Goal: Information Seeking & Learning: Learn about a topic

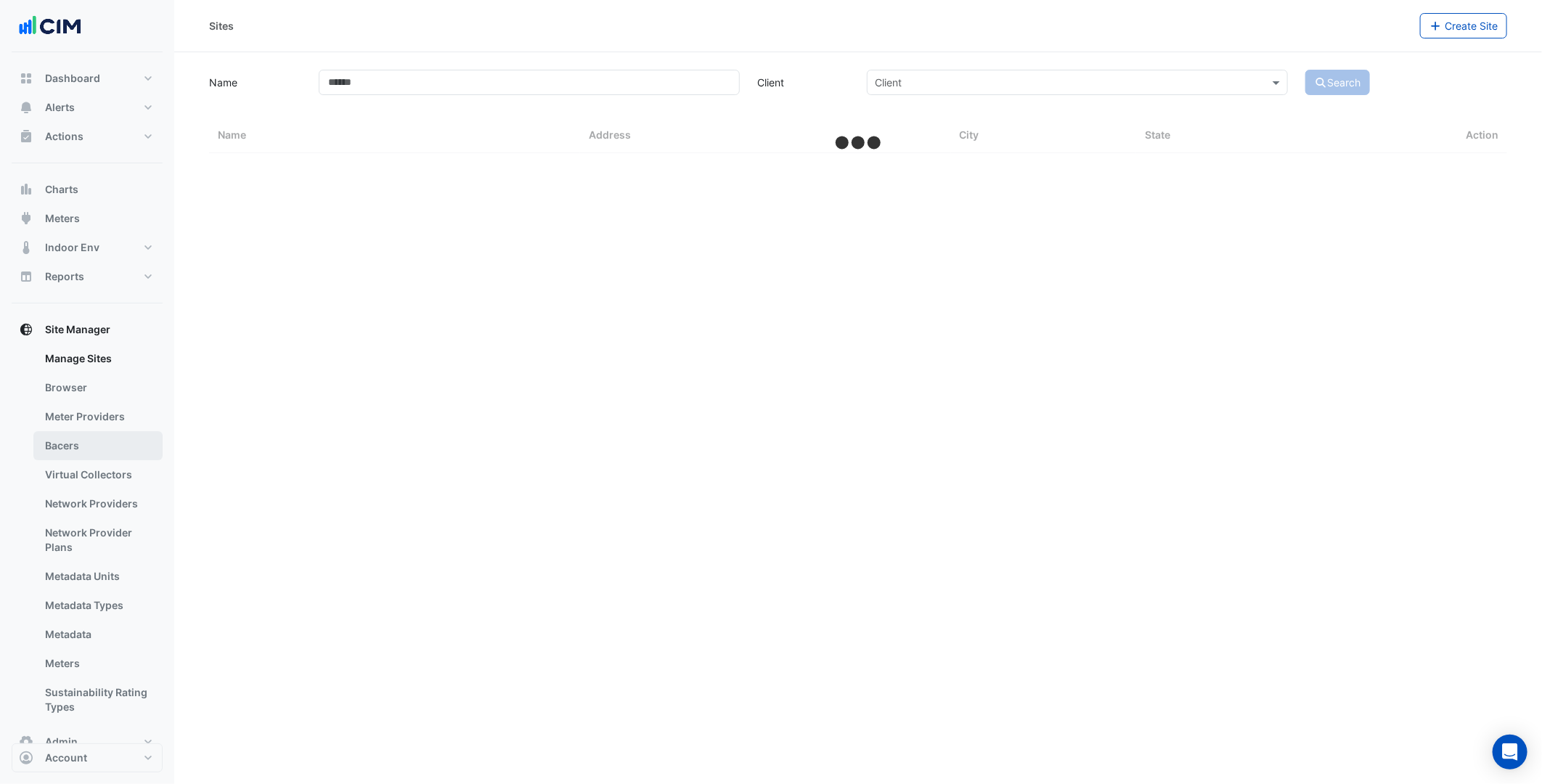
click at [112, 436] on link "Bacers" at bounding box center [97, 446] width 129 height 29
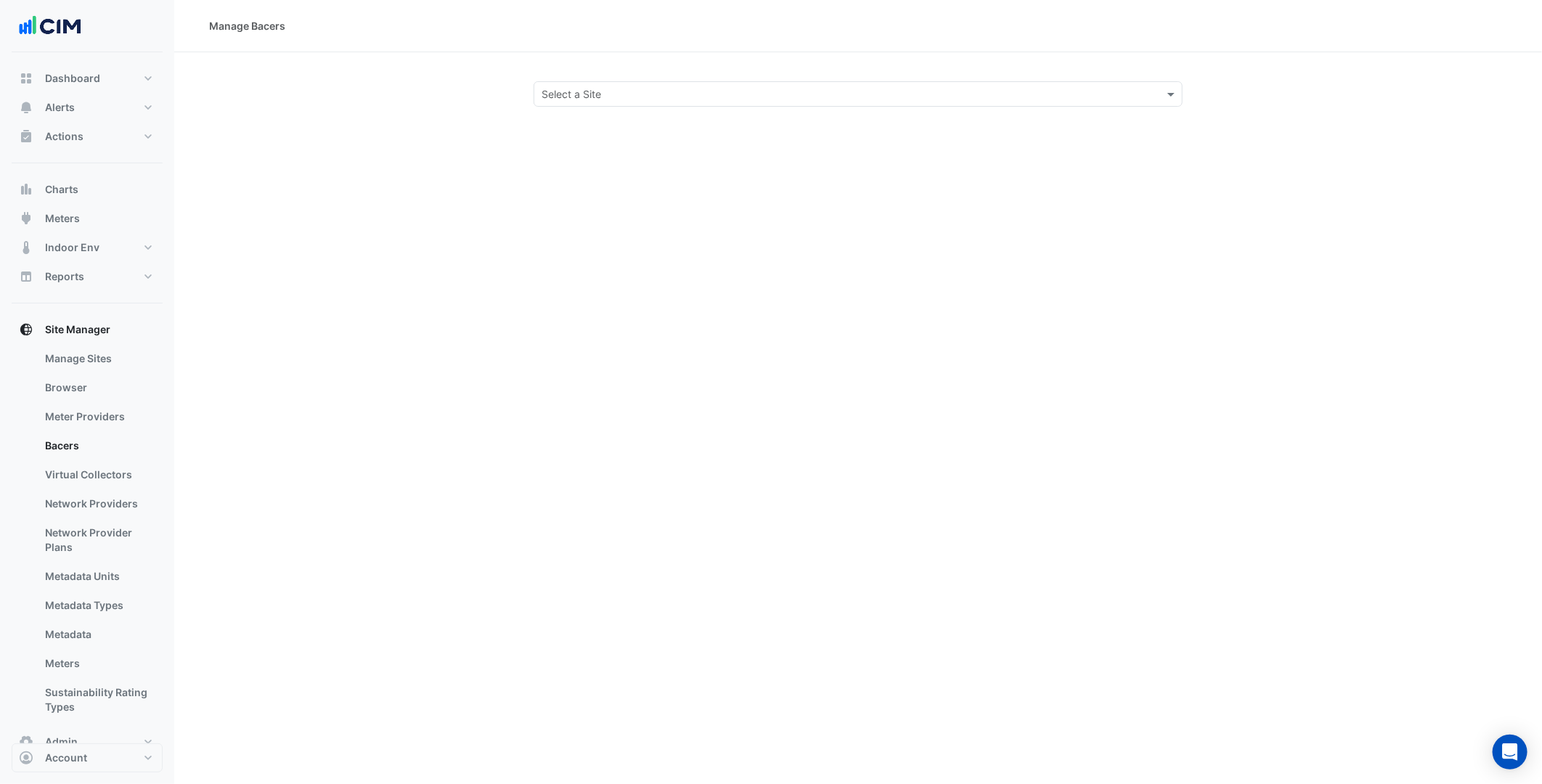
click at [587, 90] on input "text" at bounding box center [843, 95] width 604 height 15
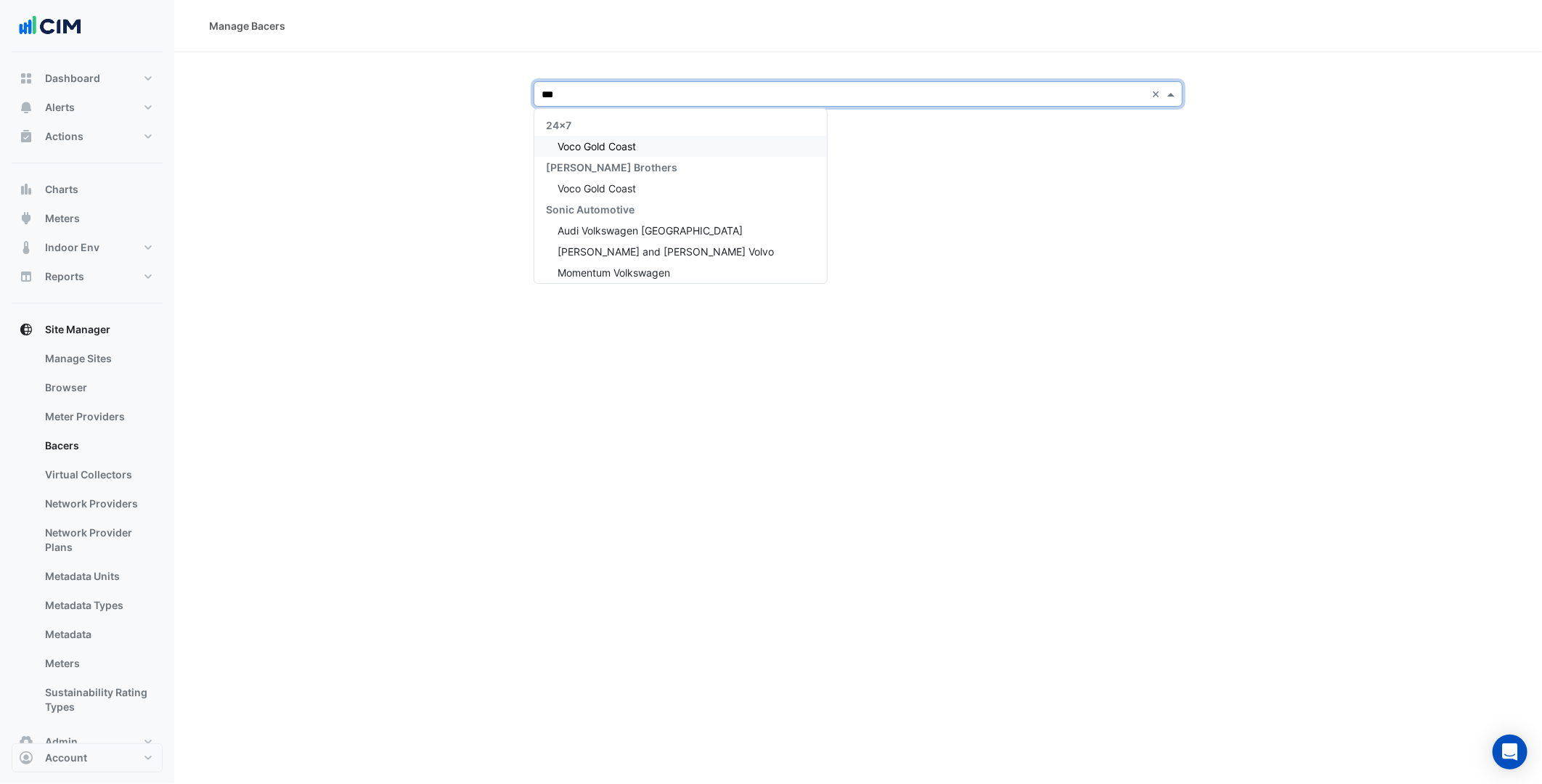
type input "****"
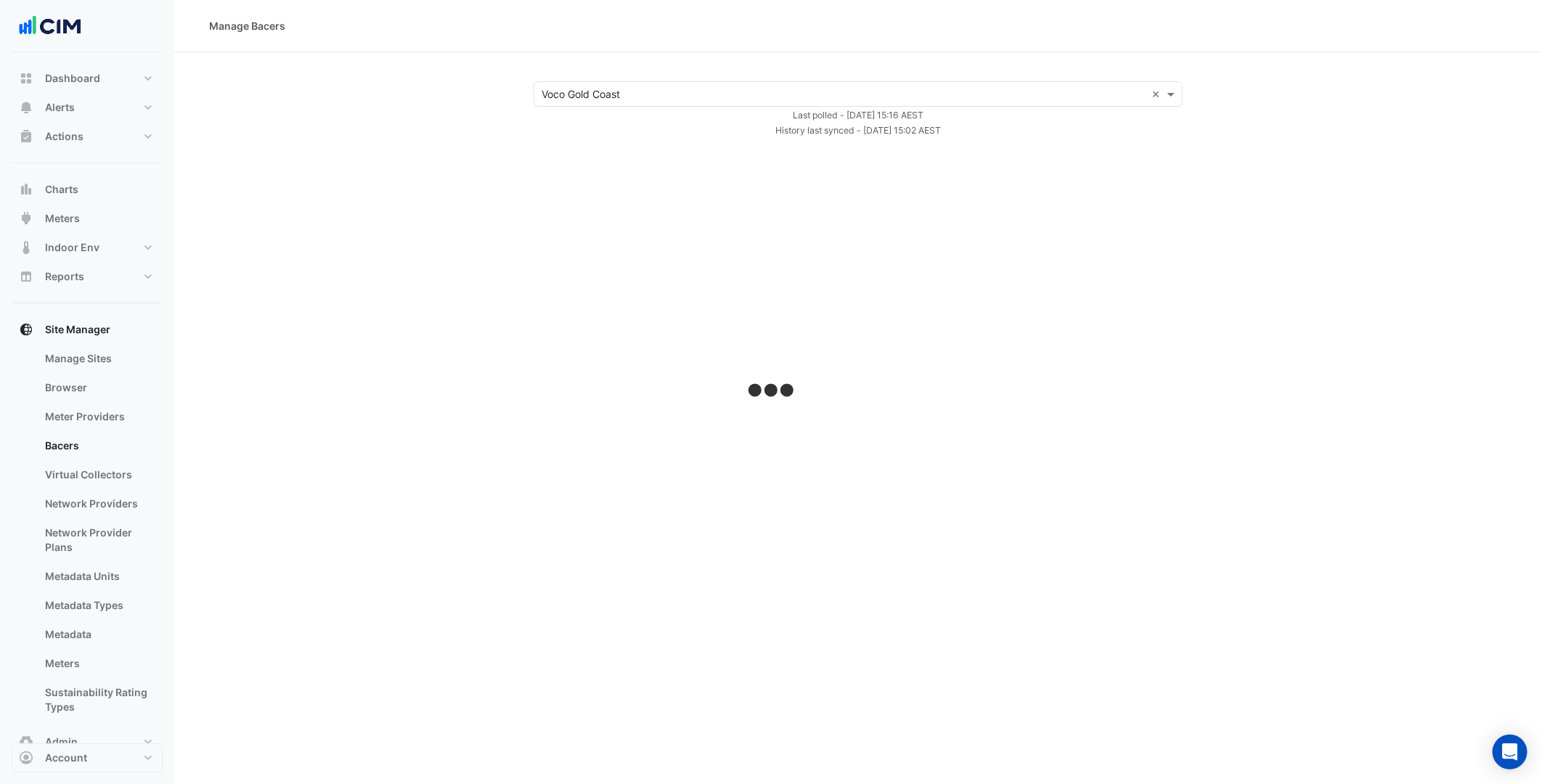
click at [1345, 104] on div "× Voco Gold Coast × Last polled - [DATE] 15:16 AEST History last synced - [DATE…" at bounding box center [858, 109] width 1333 height 56
select select "***"
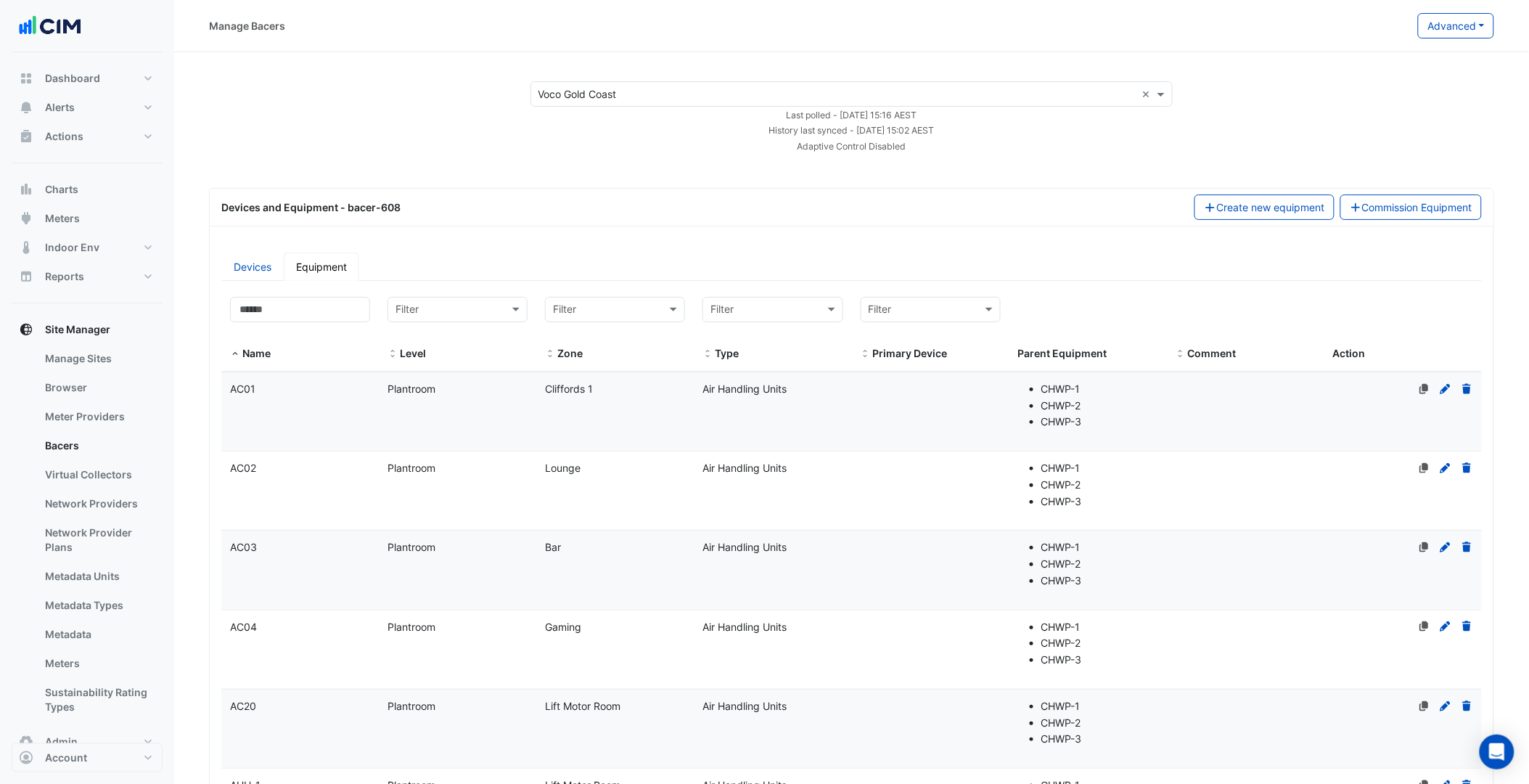
click at [1462, 11] on div "Manage Bacers Advanced View Collector Notes View scan history View Metadata Pre…" at bounding box center [852, 26] width 1355 height 52
click at [1449, 25] on button "Advanced" at bounding box center [1456, 26] width 76 height 26
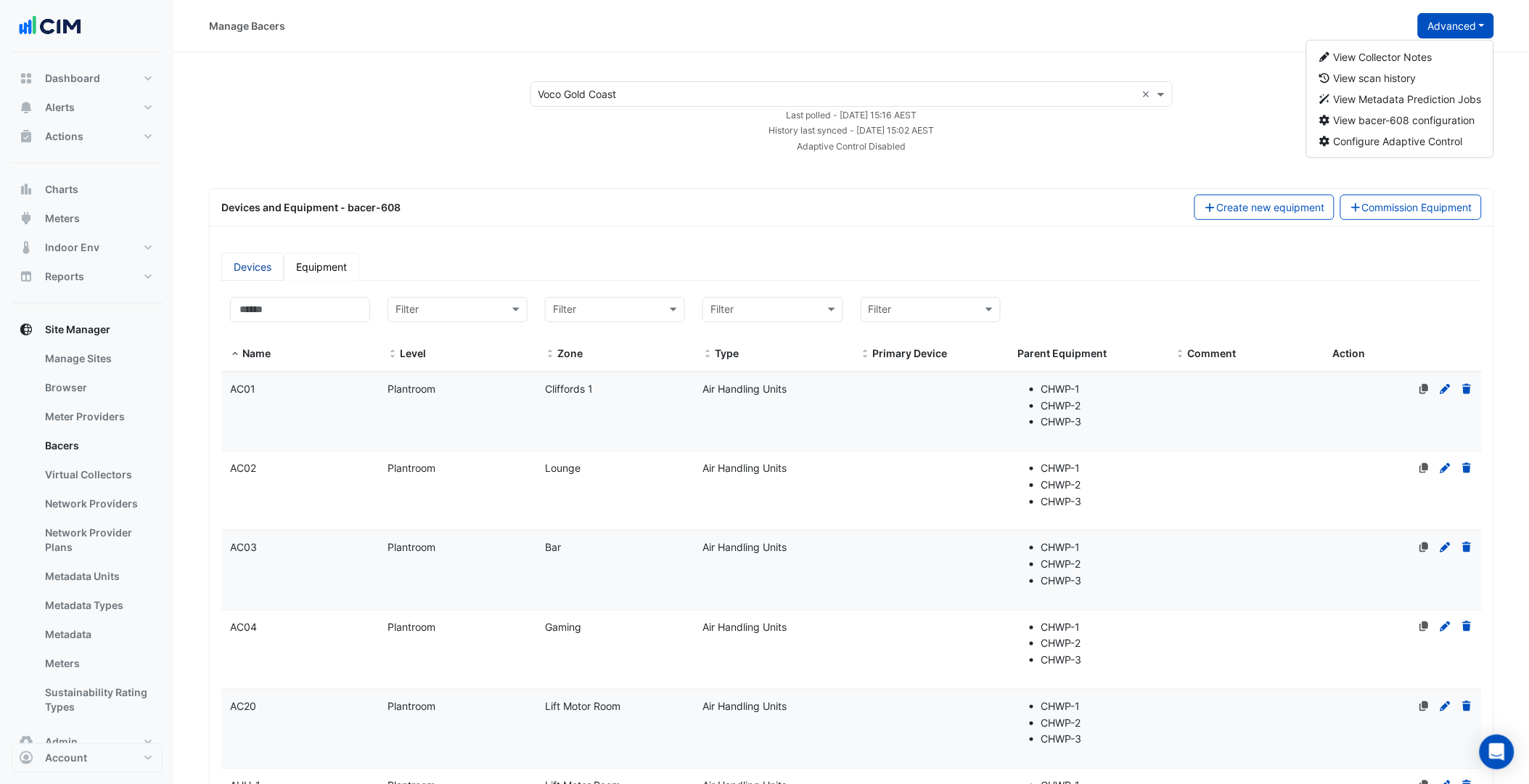
click at [270, 267] on link "Devices" at bounding box center [252, 266] width 62 height 28
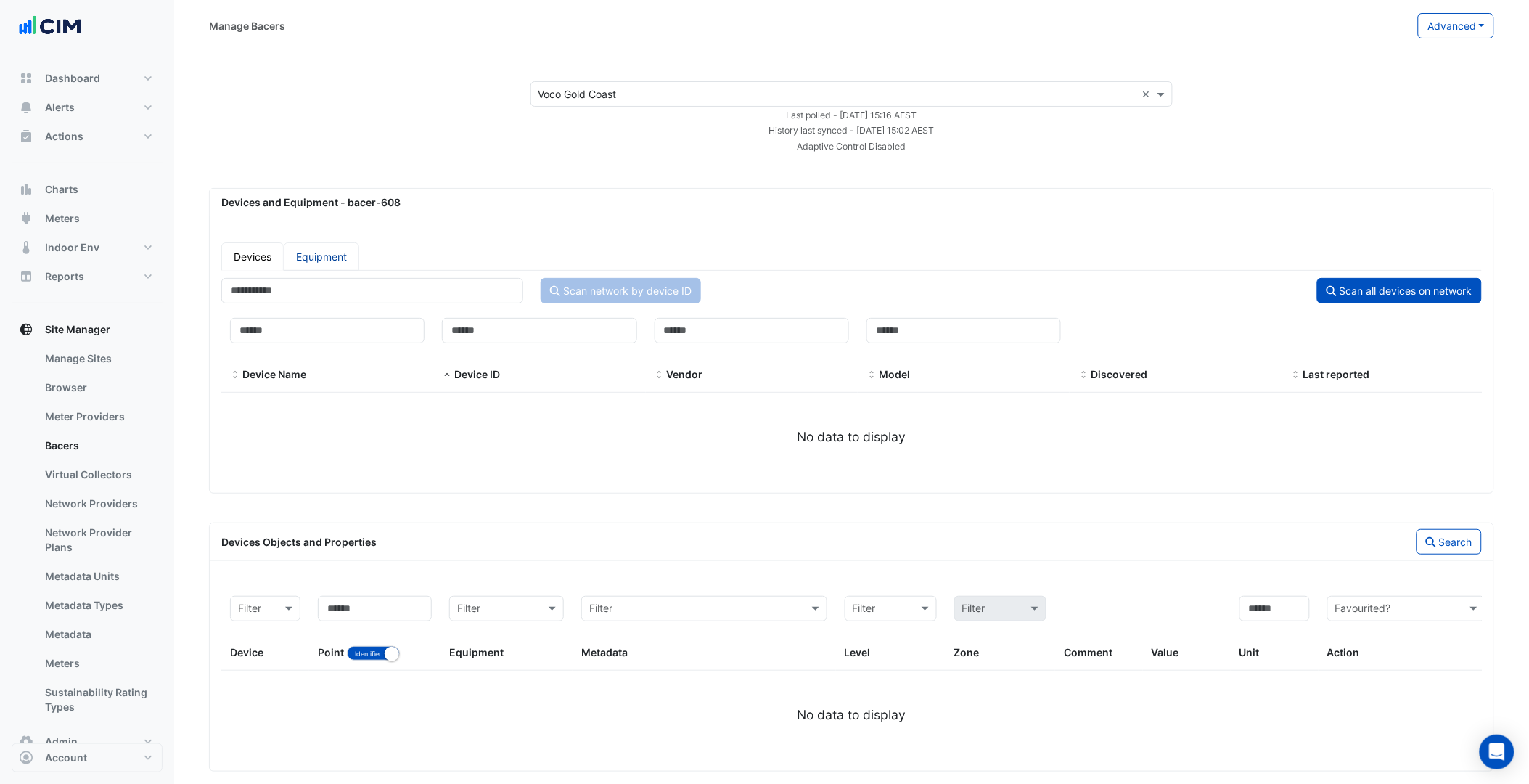
click at [337, 250] on link "Equipment" at bounding box center [321, 256] width 75 height 28
select select "***"
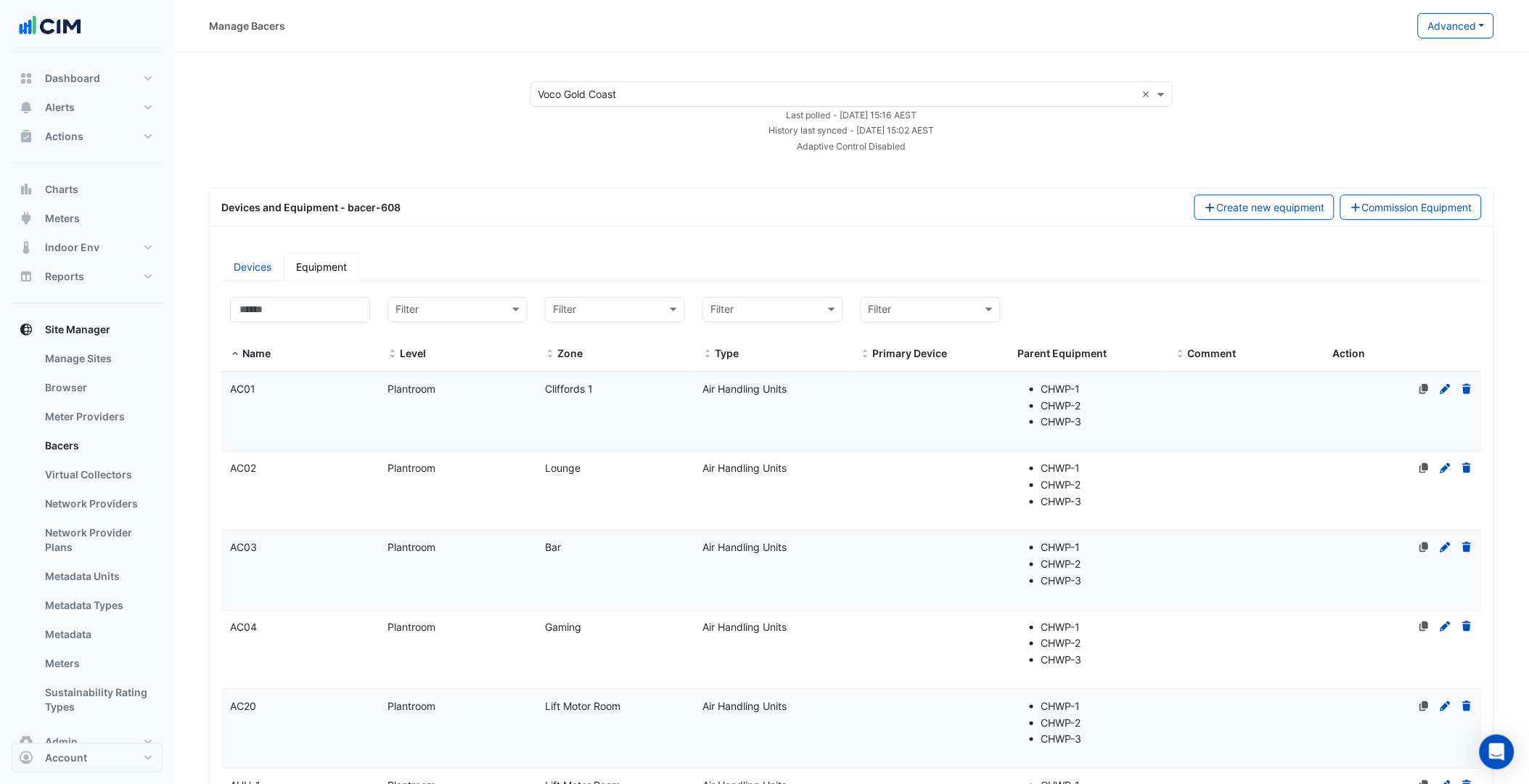
click at [649, 223] on div "Devices and Equipment - bacer-608 Create new equipment Commission Equipment" at bounding box center [852, 208] width 1284 height 38
click at [1382, 206] on button "Commission Equipment" at bounding box center [1411, 208] width 143 height 26
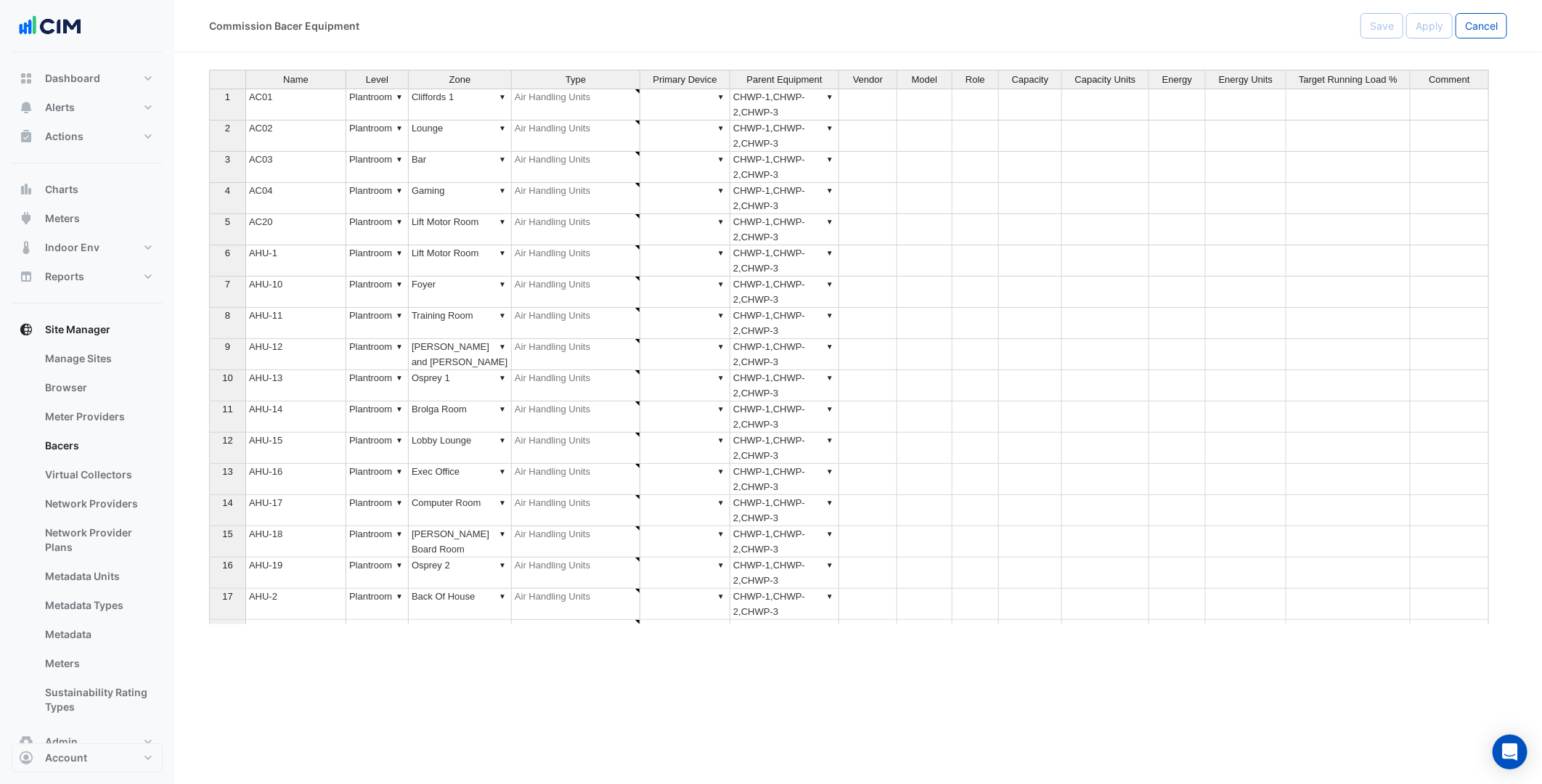
click at [1480, 6] on div "Commission Bacer Equipment Save Apply Cancel" at bounding box center [858, 26] width 1368 height 52
click at [1475, 29] on span "Cancel" at bounding box center [1481, 26] width 32 height 12
select select "***"
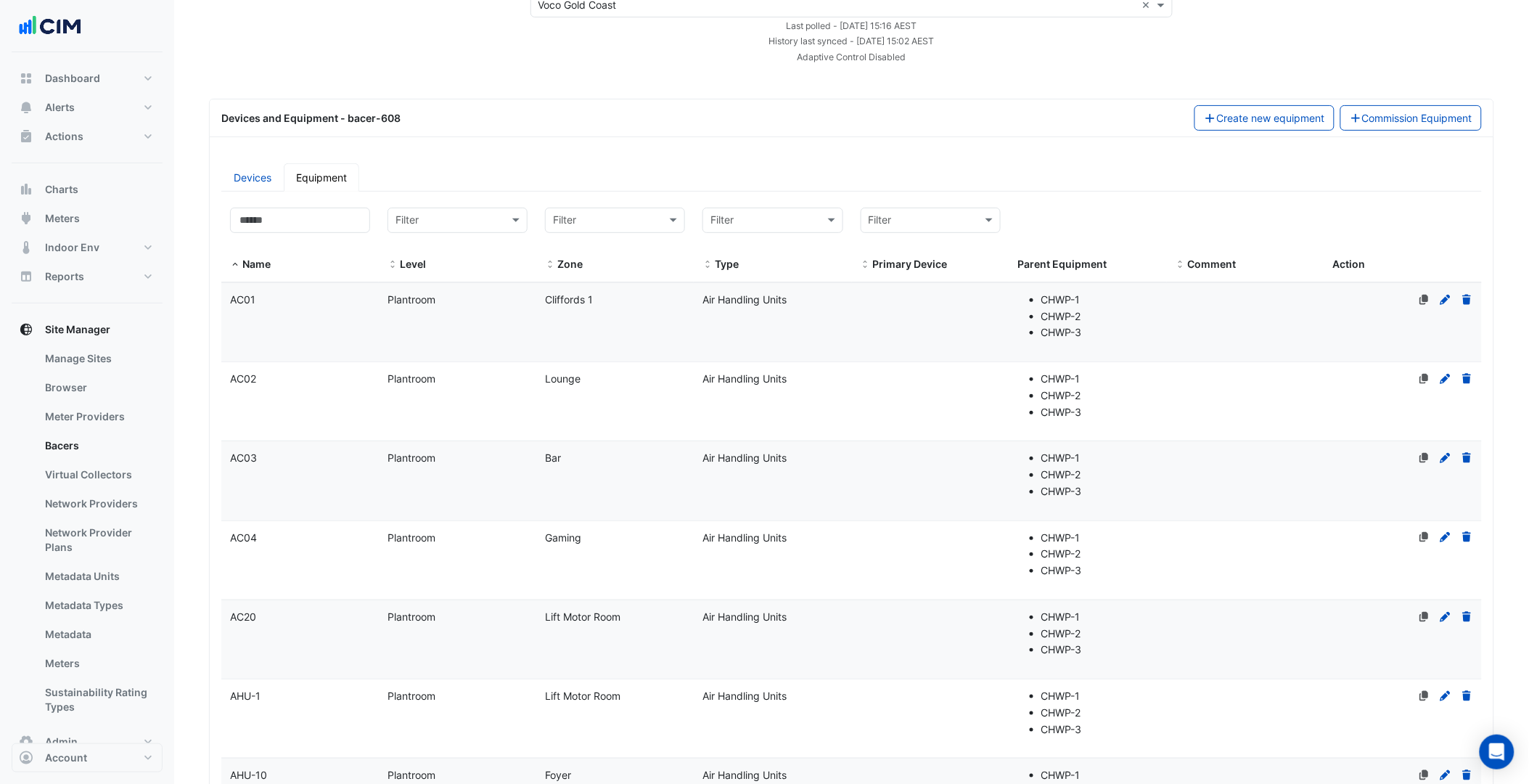
scroll to position [66, 0]
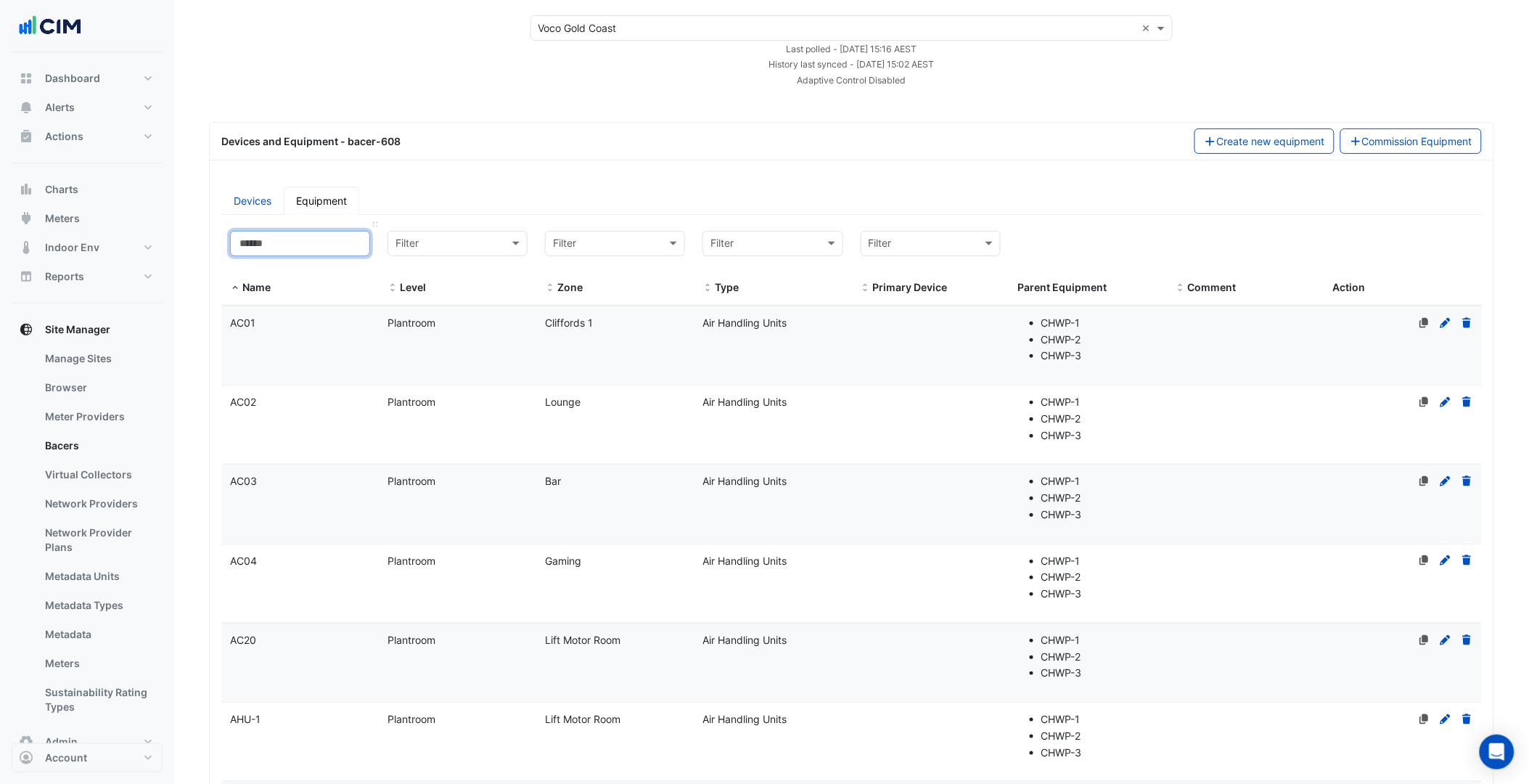
click at [307, 237] on input at bounding box center [300, 243] width 140 height 26
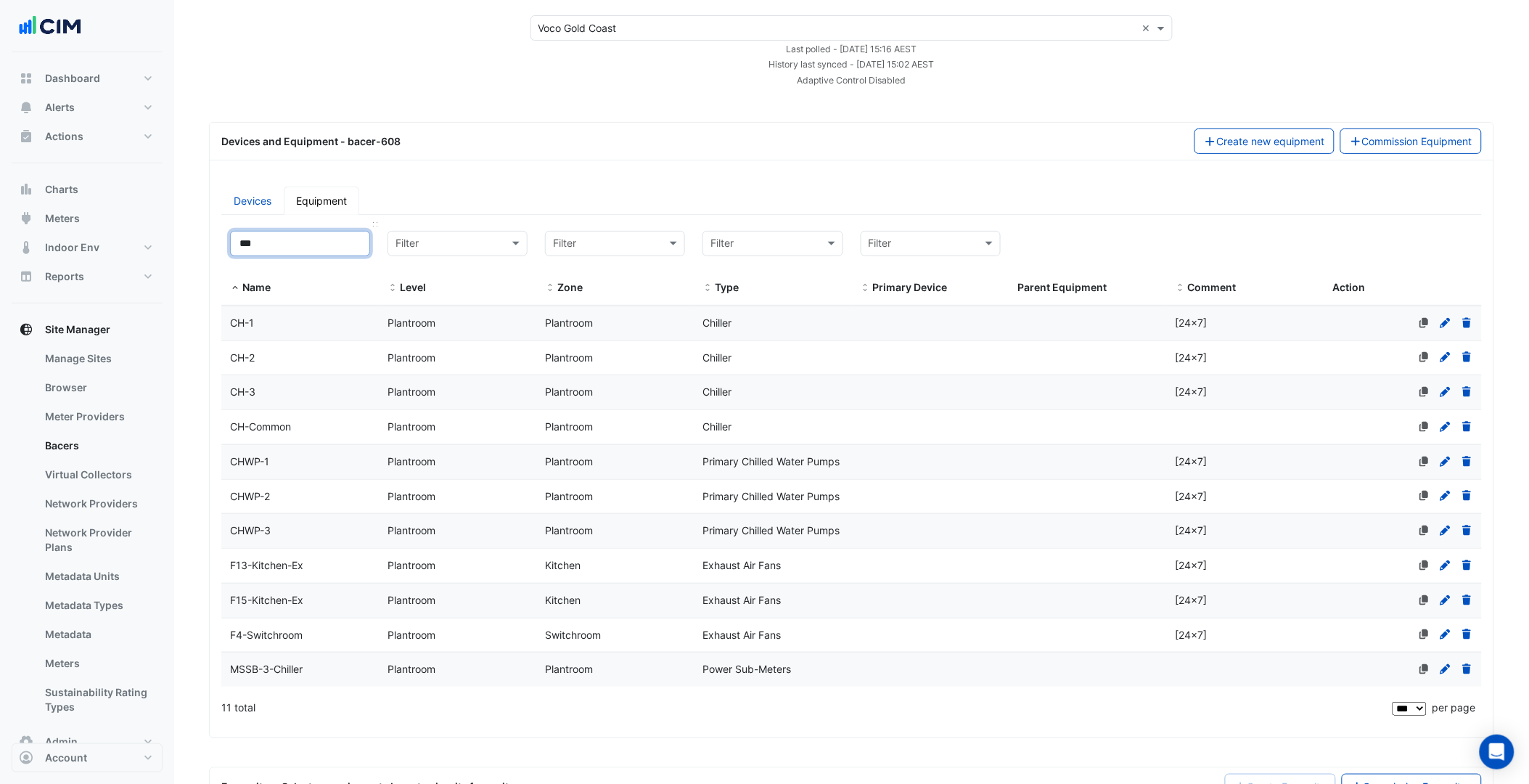
scroll to position [0, 0]
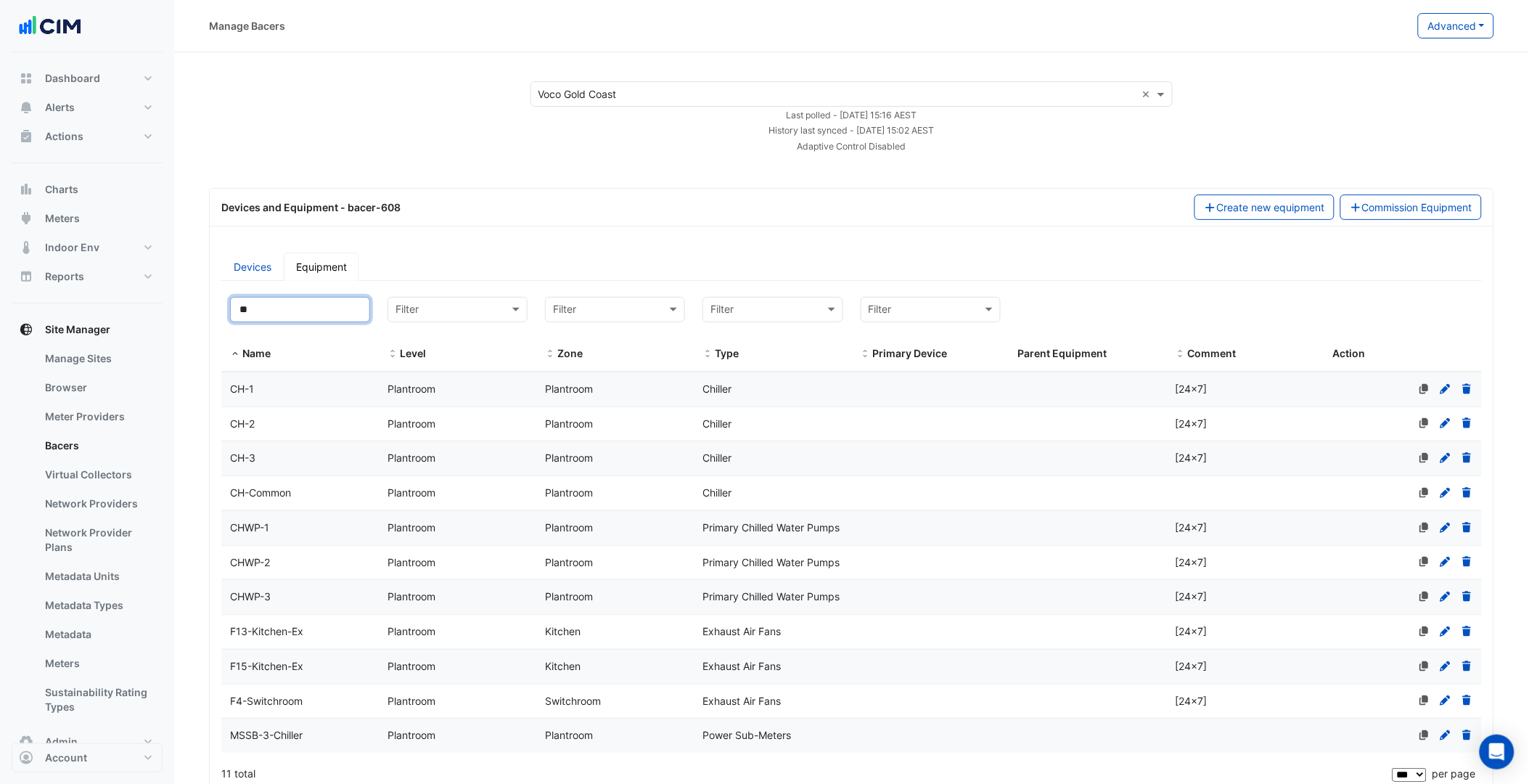
type input "**"
click at [337, 388] on div "CH-1" at bounding box center [300, 389] width 157 height 17
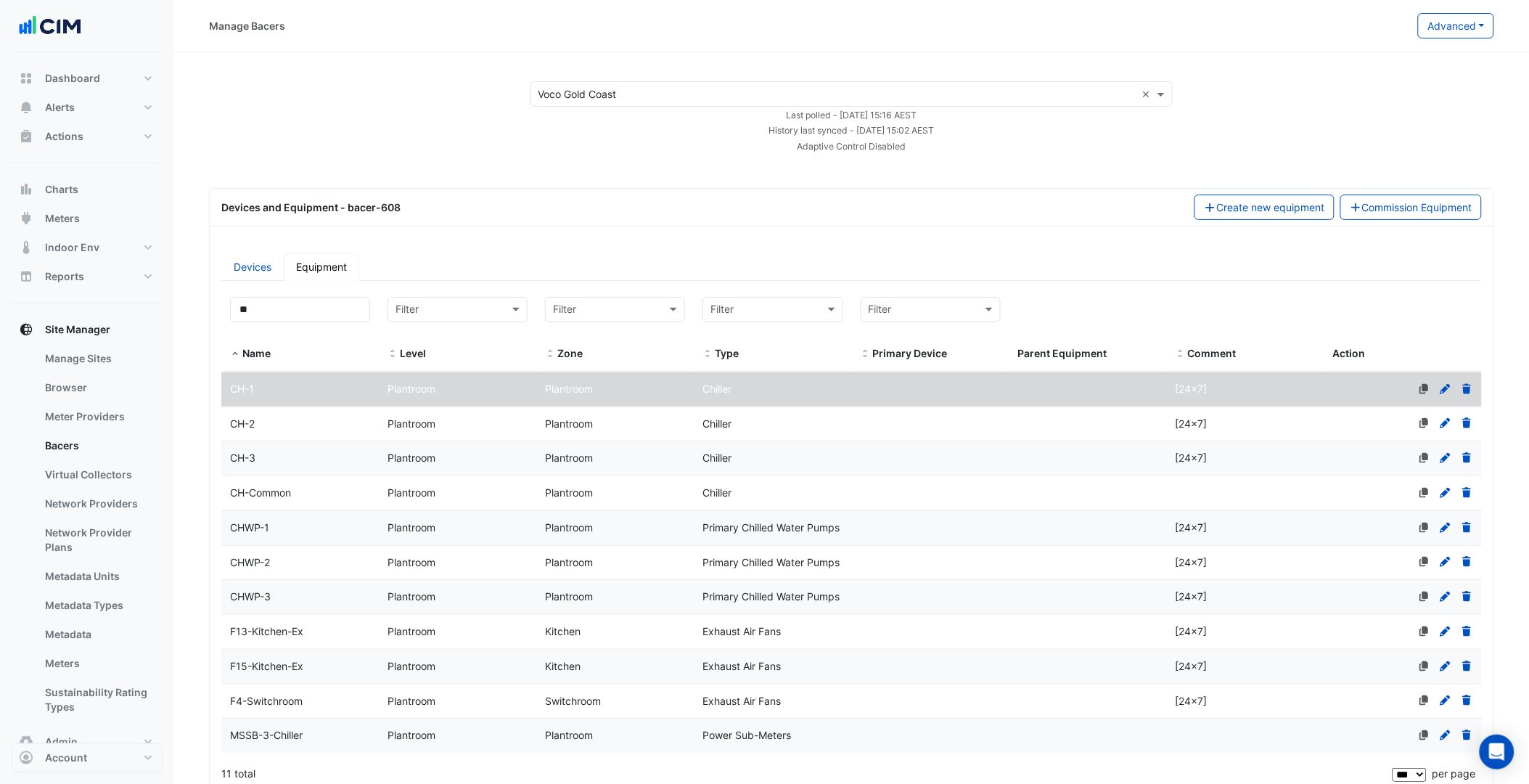
scroll to position [172, 0]
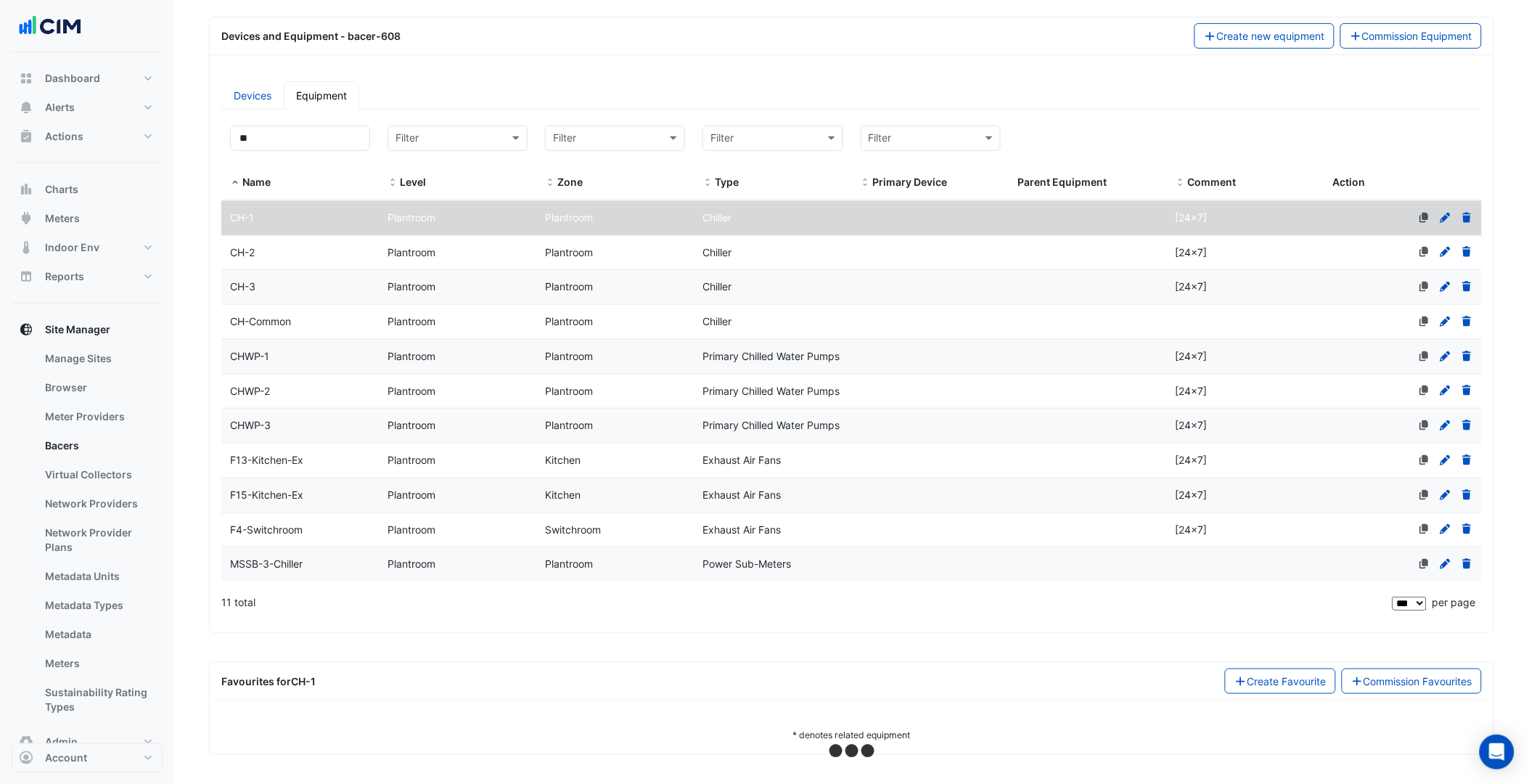
select select "***"
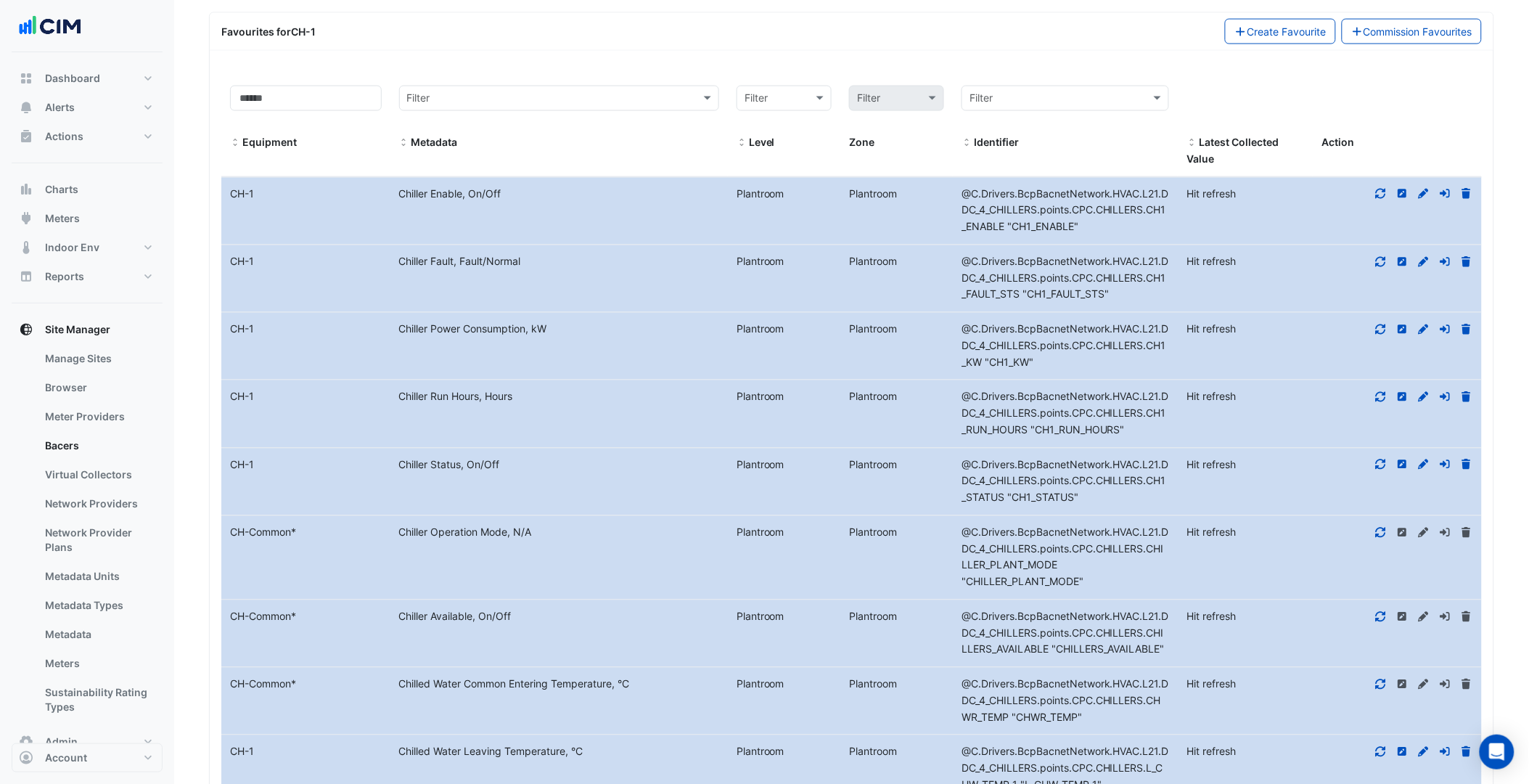
scroll to position [793, 0]
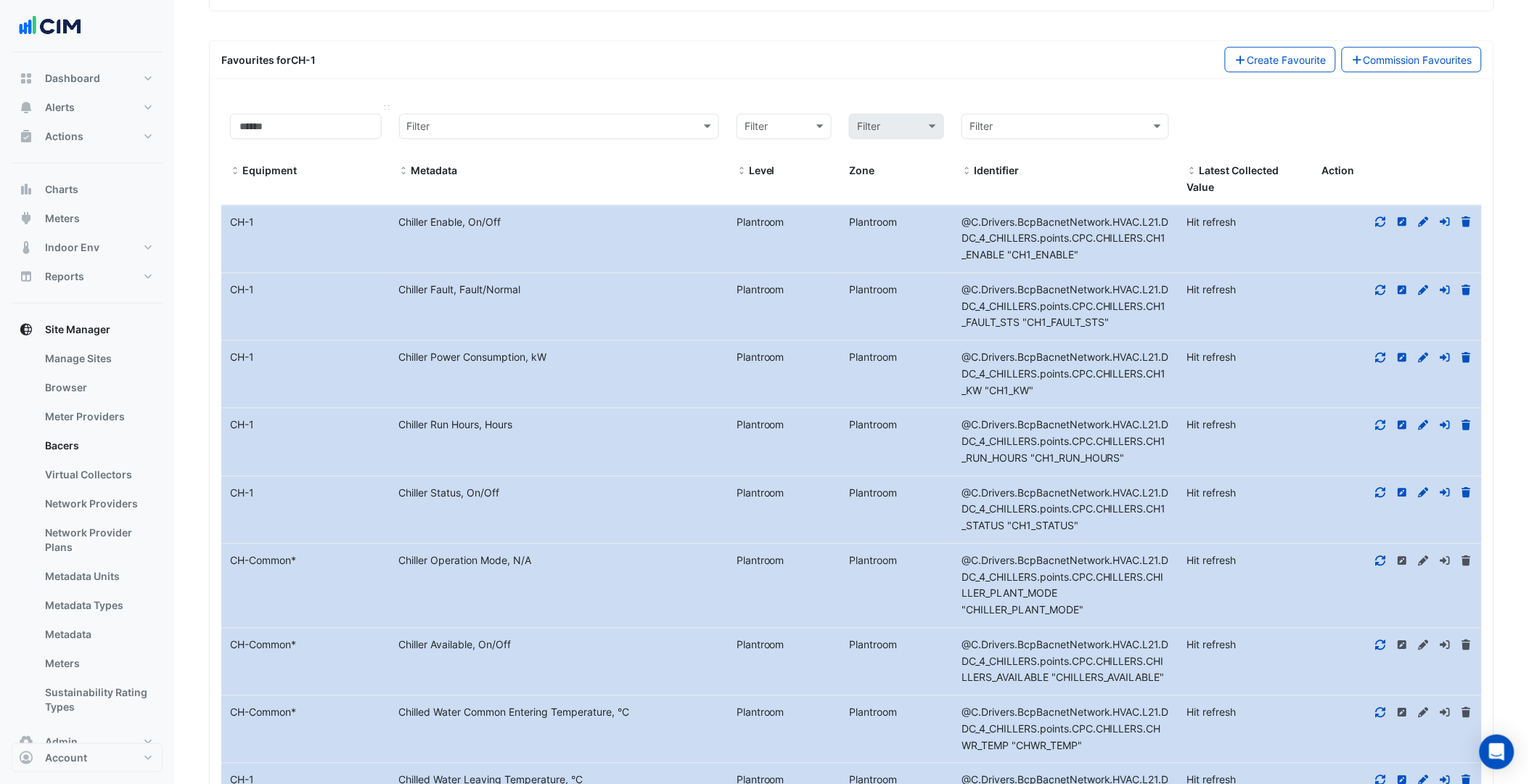
click at [234, 171] on span at bounding box center [235, 172] width 10 height 12
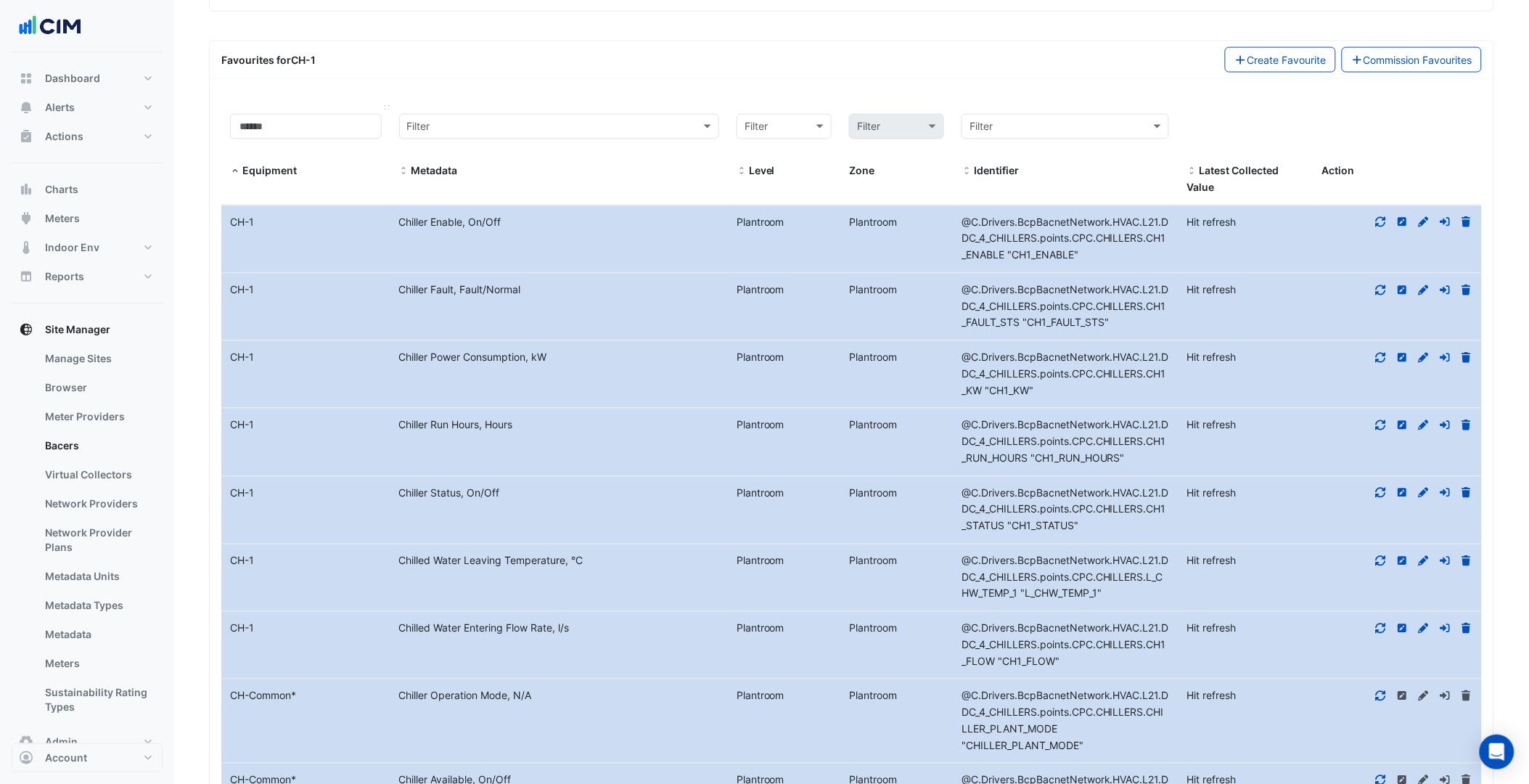
click at [234, 173] on span at bounding box center [235, 172] width 10 height 12
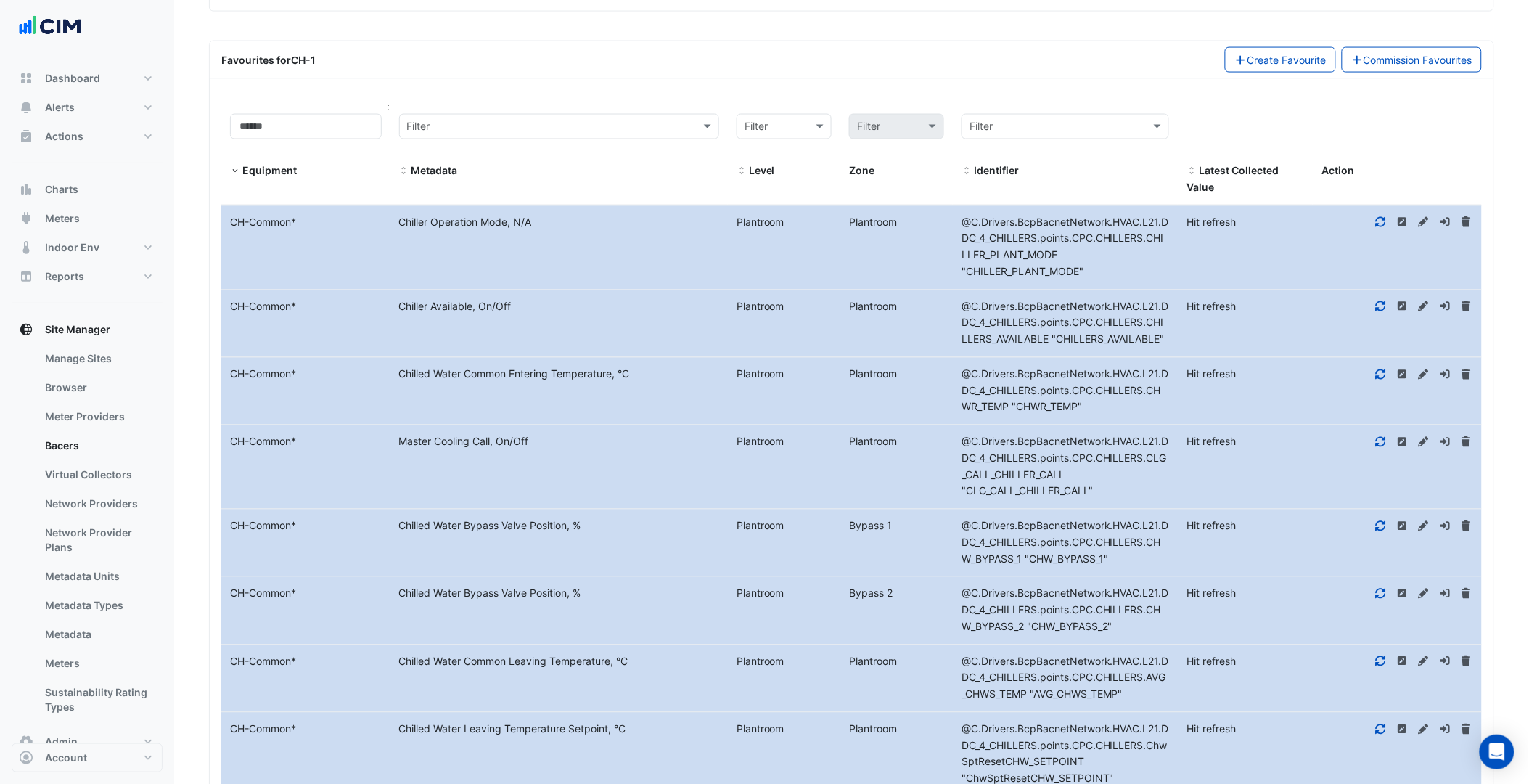
click at [234, 173] on span at bounding box center [235, 172] width 10 height 12
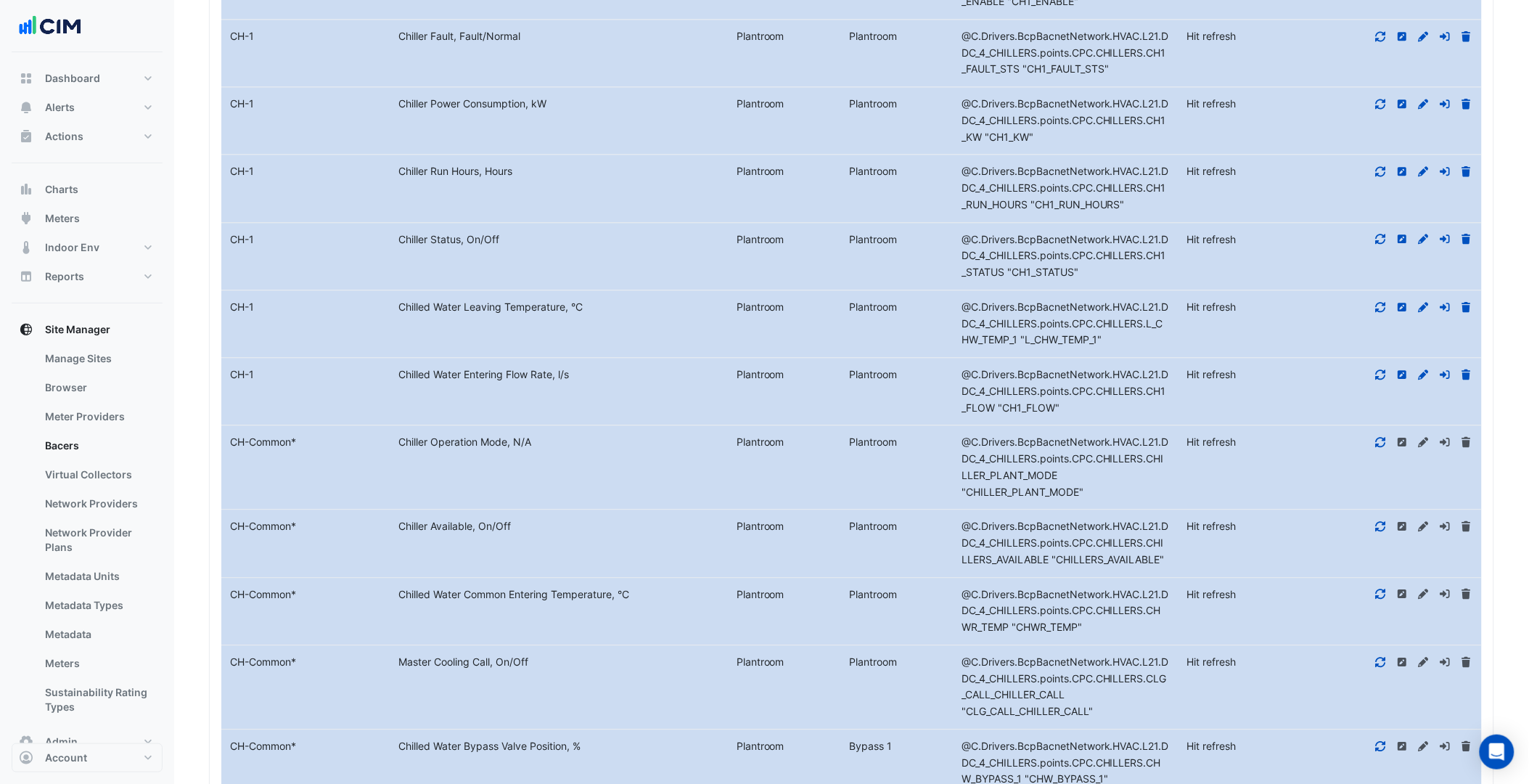
scroll to position [810, 0]
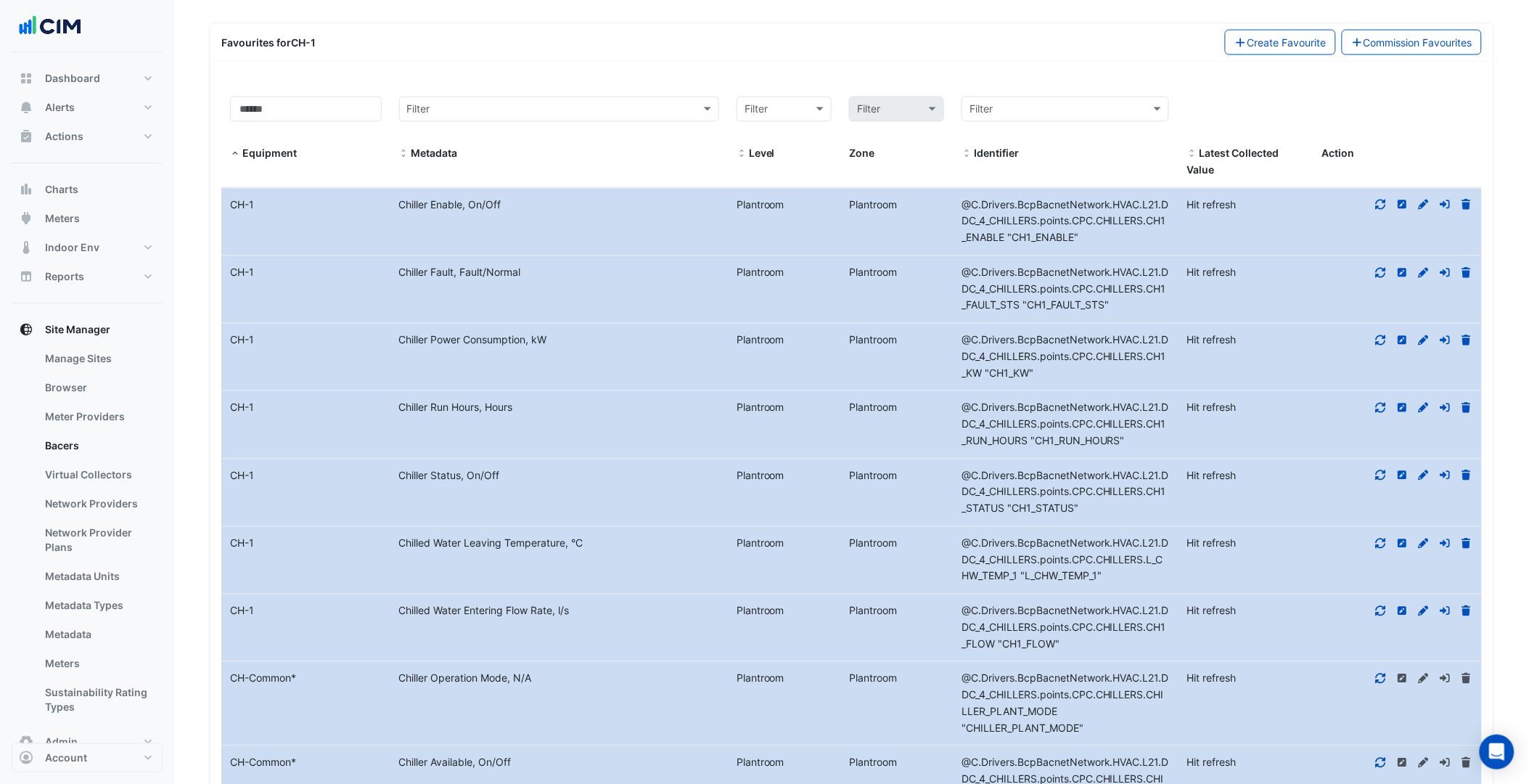
drag, startPoint x: 390, startPoint y: 207, endPoint x: 511, endPoint y: 205, distance: 121.0
click at [511, 205] on div "Chiller Enable, On/Off" at bounding box center [559, 206] width 337 height 17
copy div "Chiller Enable, On/Off"
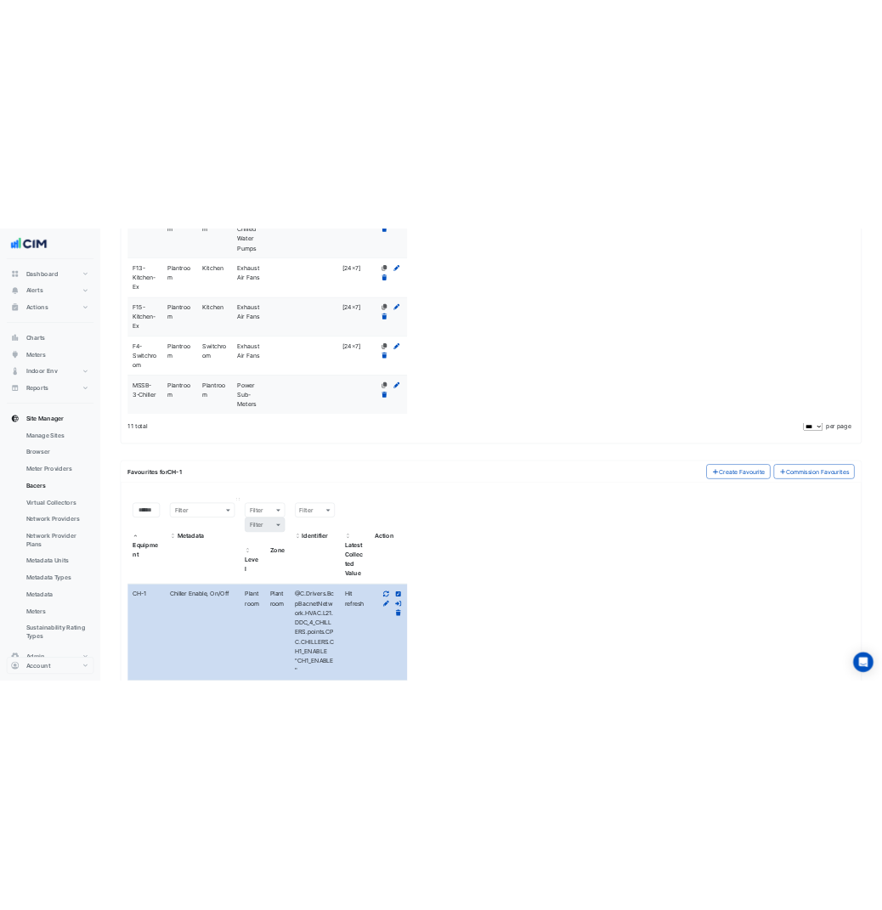
scroll to position [1393, 0]
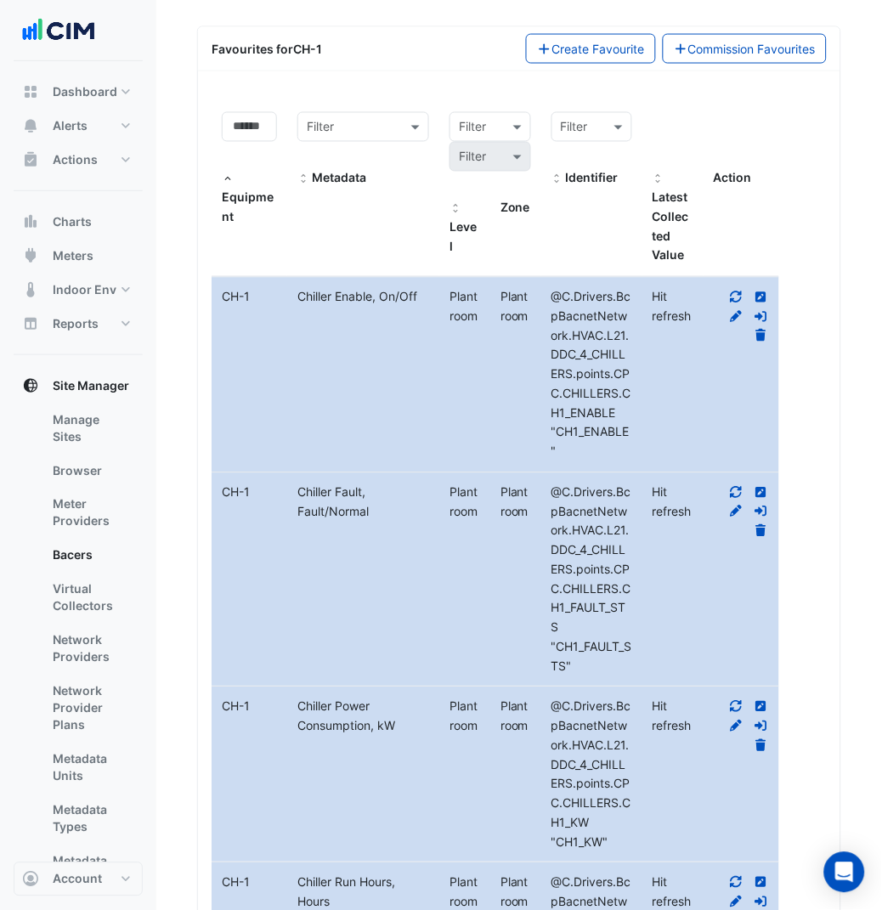
drag, startPoint x: 382, startPoint y: 521, endPoint x: 301, endPoint y: 494, distance: 85.7
click at [300, 494] on div "Chiller Fault, Fault/Normal" at bounding box center [363, 502] width 152 height 39
copy div "Chiller Fault, Fault/Normal"
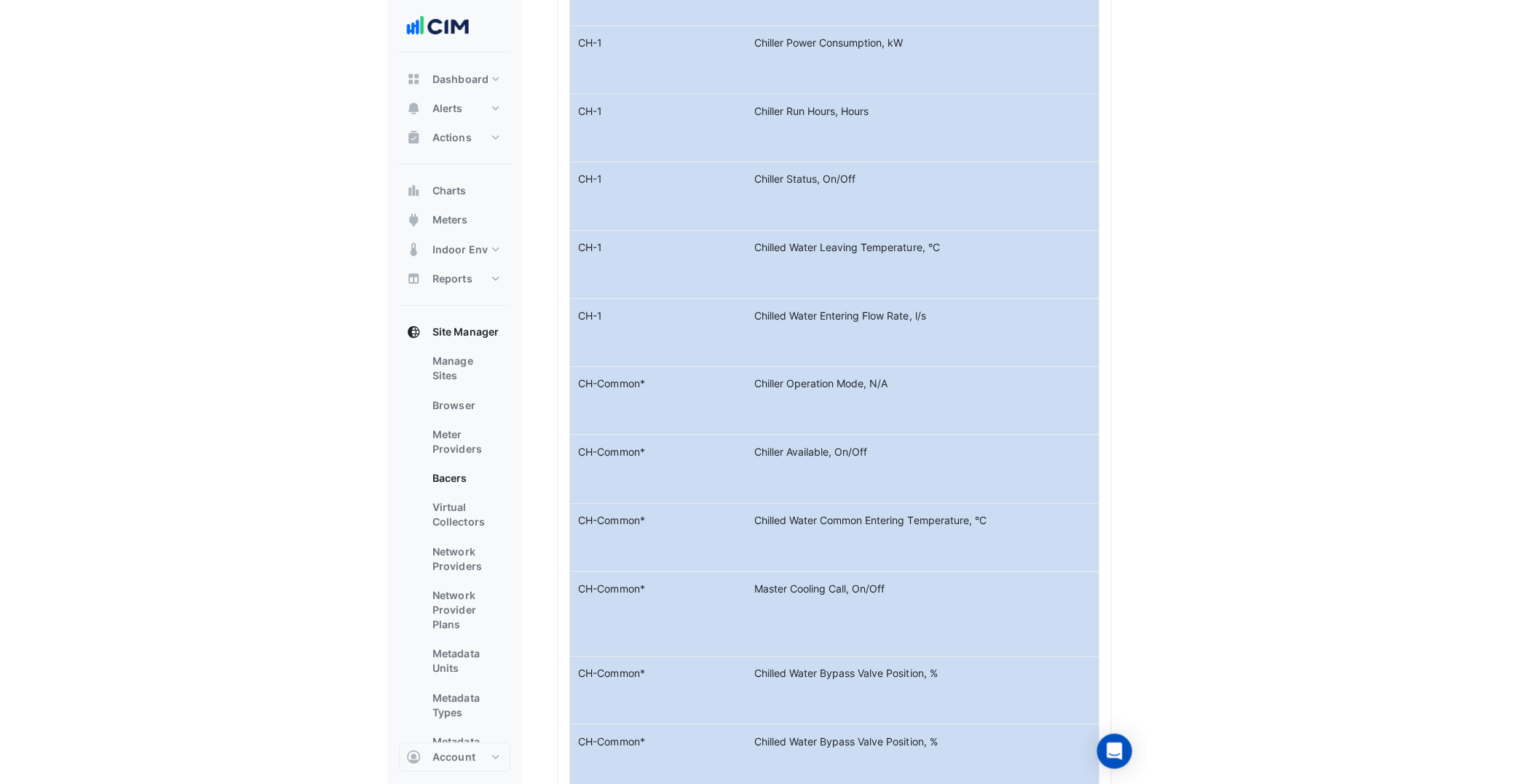
scroll to position [812, 0]
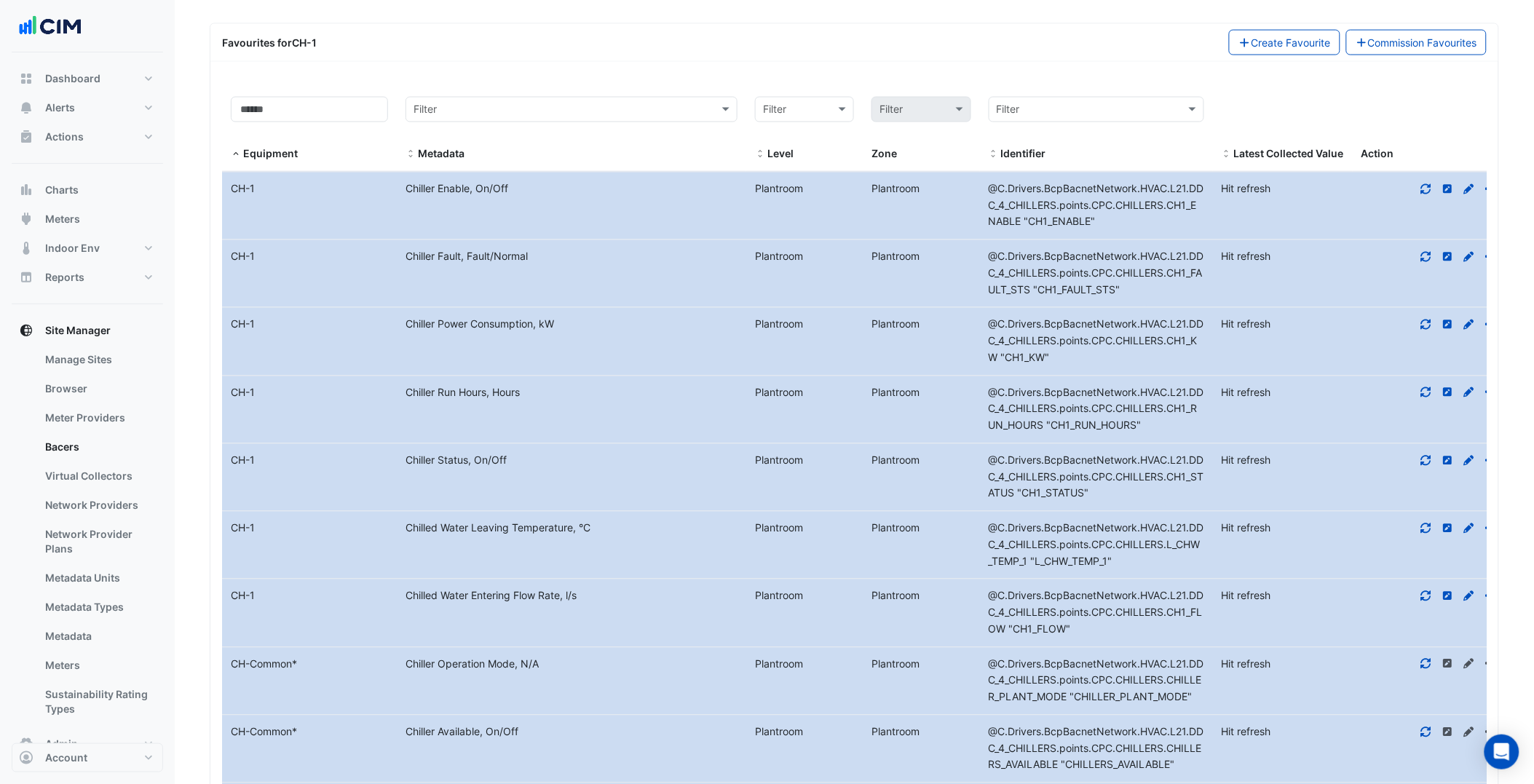
click at [73, 173] on div "Dashboard Portfolio Ratings Performance Alerts Site Rules Templates Actions Sit…" at bounding box center [87, 411] width 152 height 695
click at [117, 187] on button "Charts" at bounding box center [87, 190] width 152 height 29
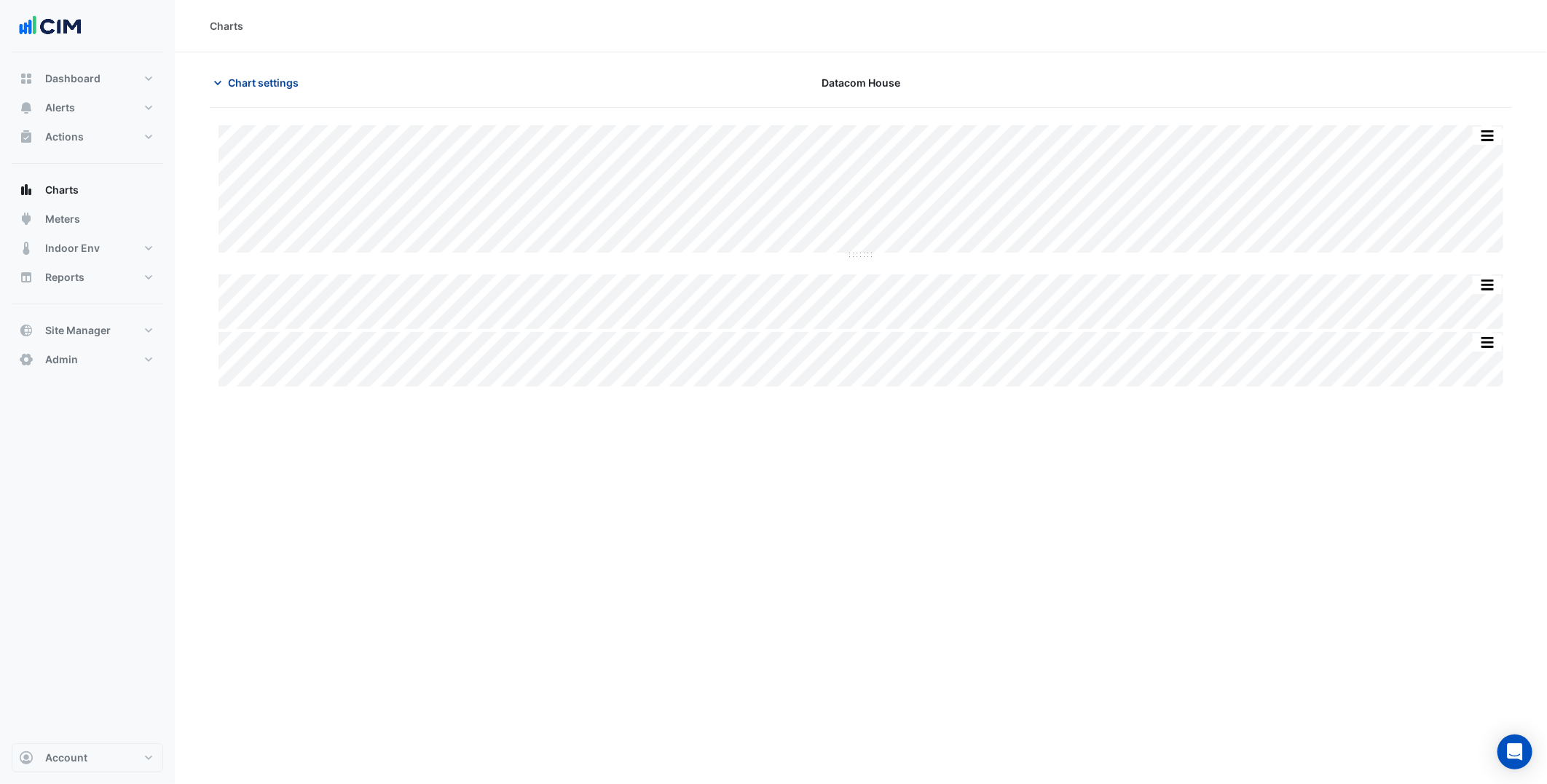
type input "**********"
click at [293, 82] on span "Chart settings" at bounding box center [263, 83] width 70 height 15
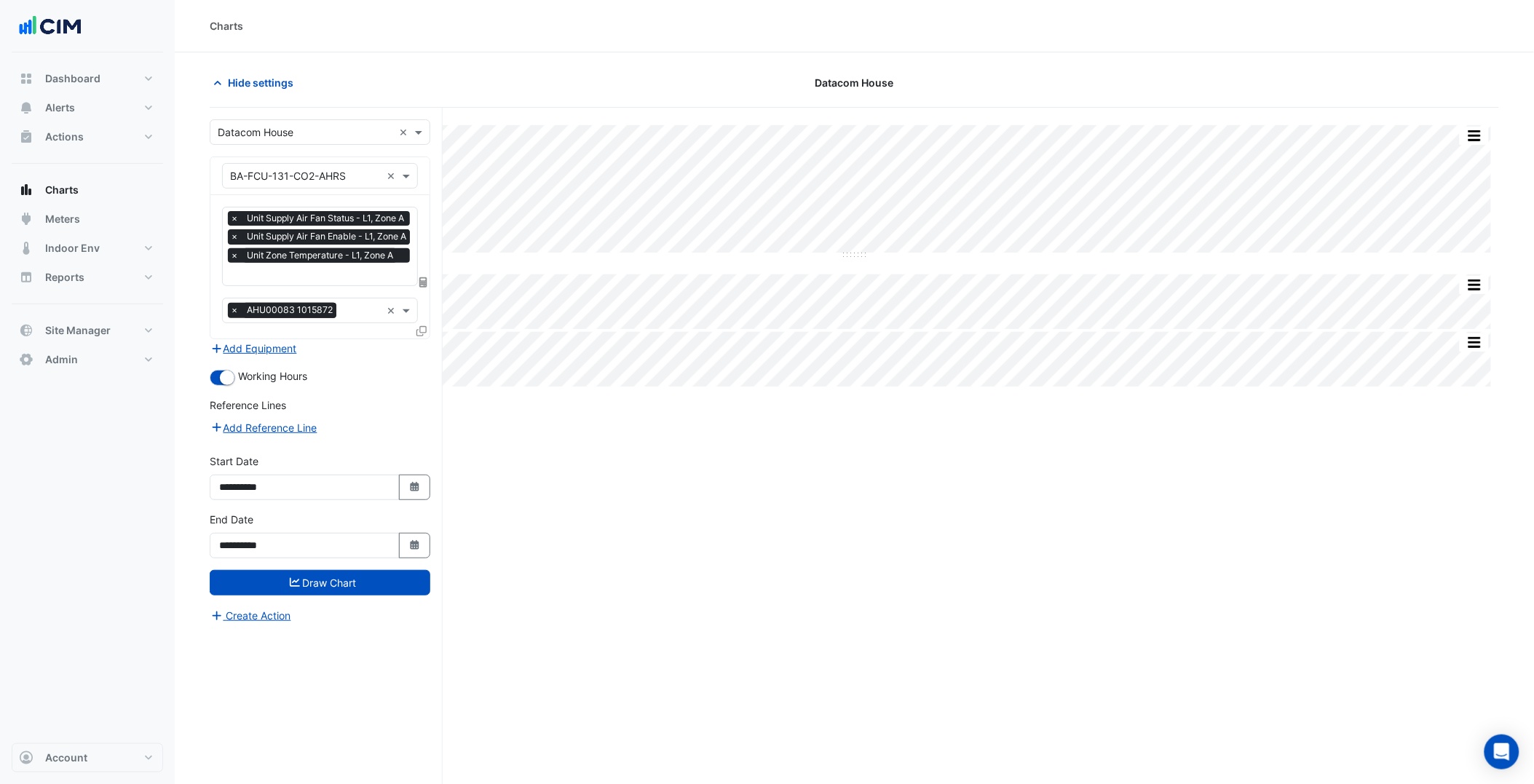
click at [293, 129] on input "text" at bounding box center [305, 133] width 176 height 15
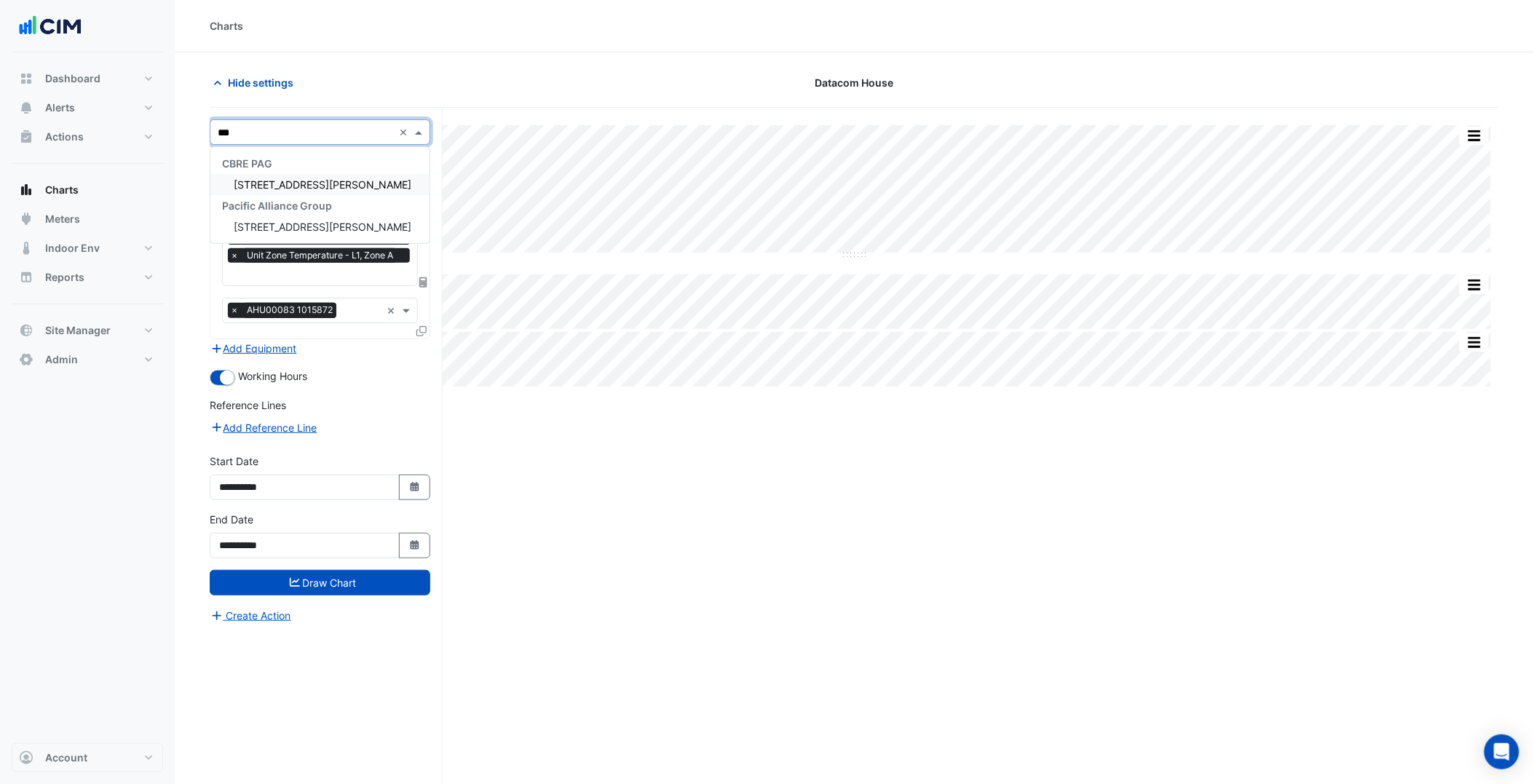
type input "***"
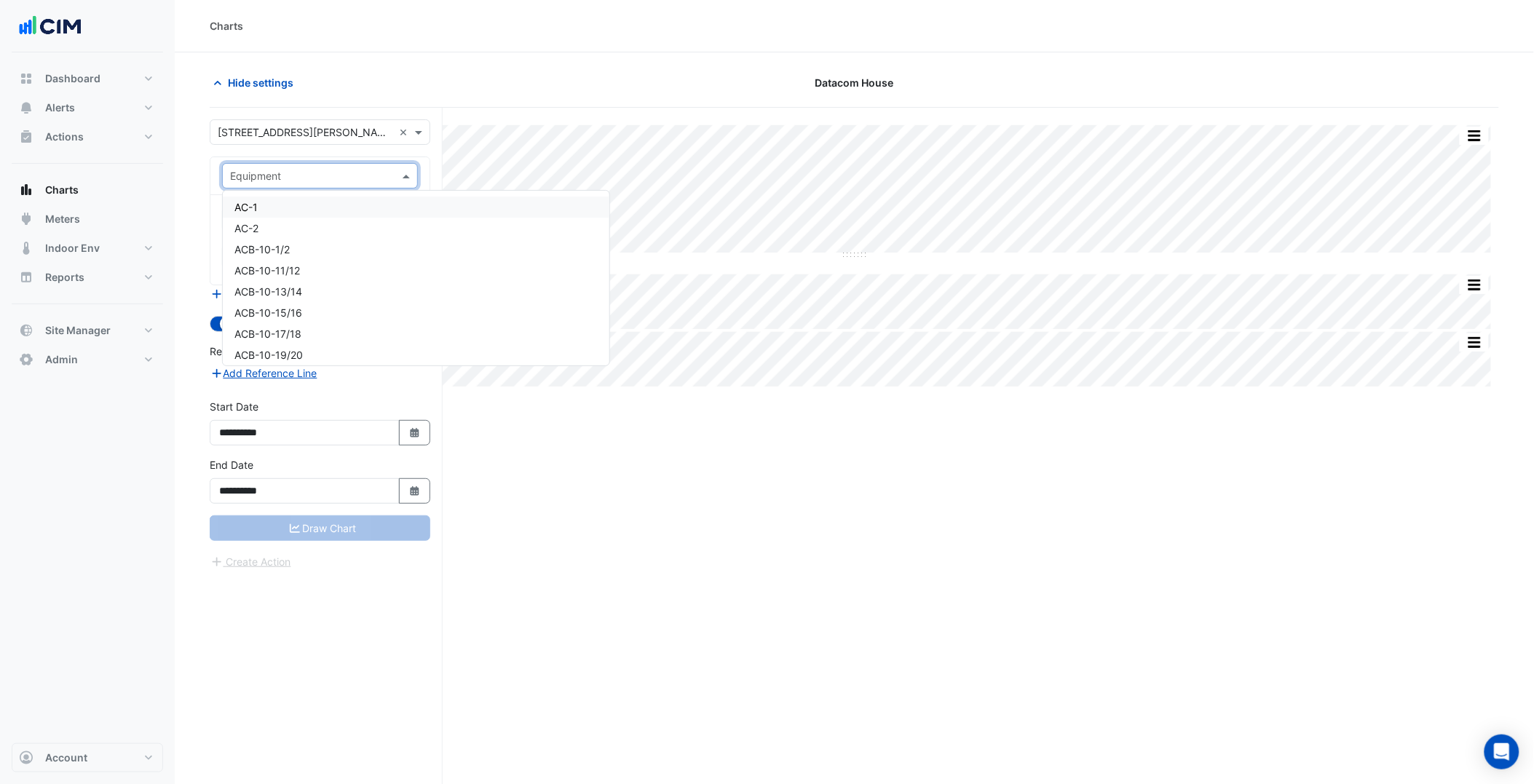
click at [356, 176] on input "text" at bounding box center [305, 177] width 151 height 15
type input "***"
click at [299, 255] on div "FCU-18-3/4" at bounding box center [320, 257] width 195 height 21
click at [327, 225] on input "text" at bounding box center [303, 221] width 147 height 15
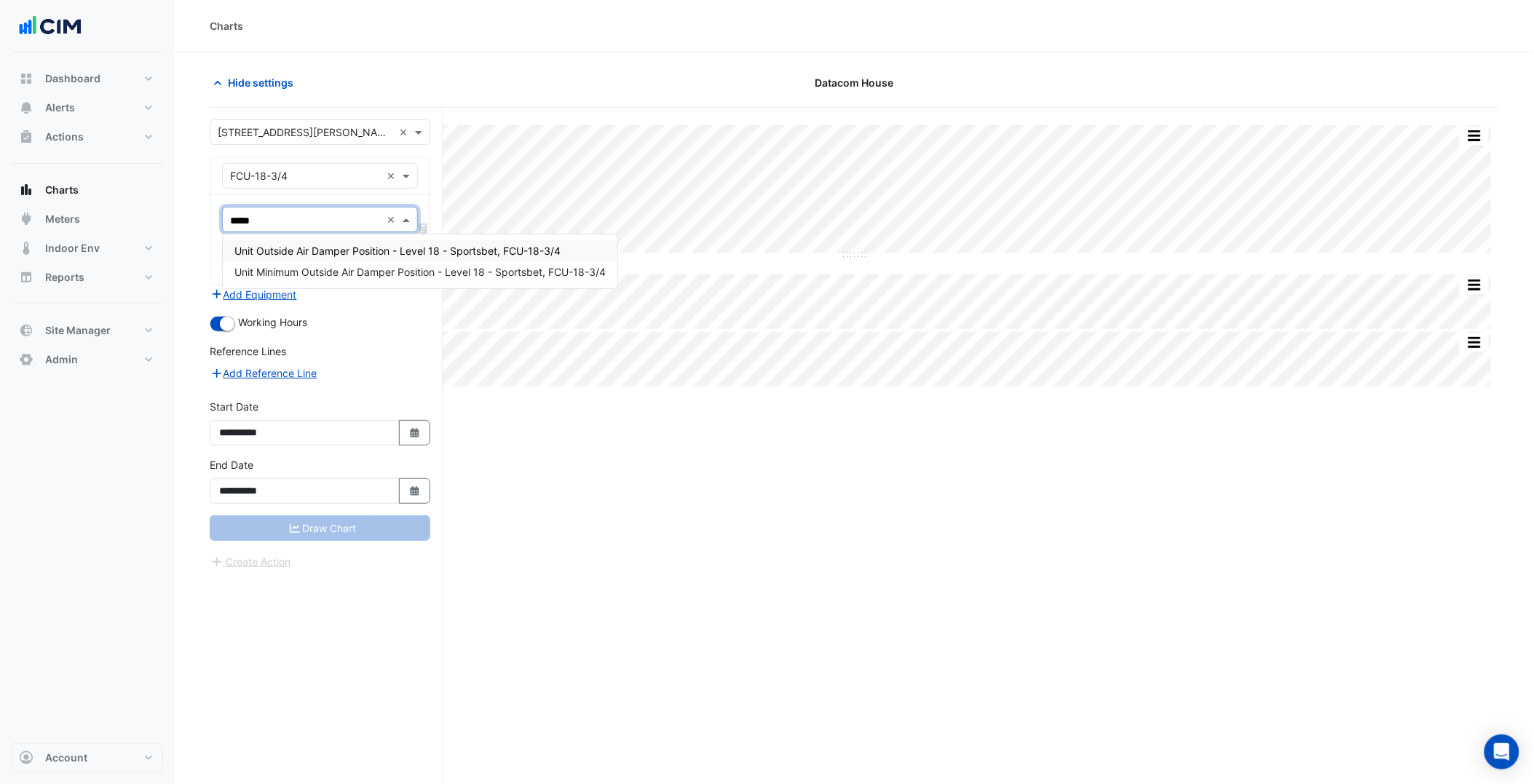
type input "******"
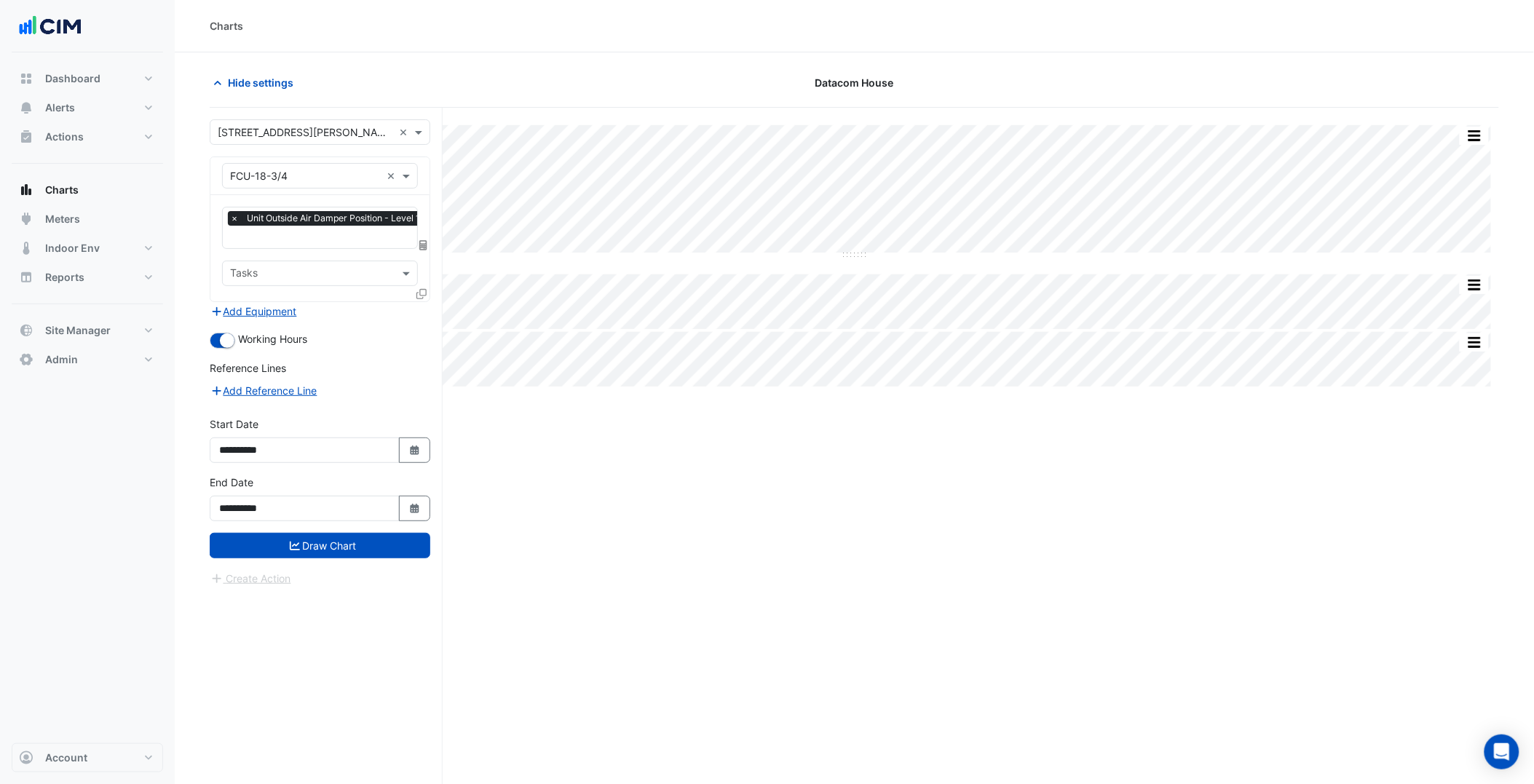
click at [421, 289] on icon at bounding box center [422, 294] width 10 height 10
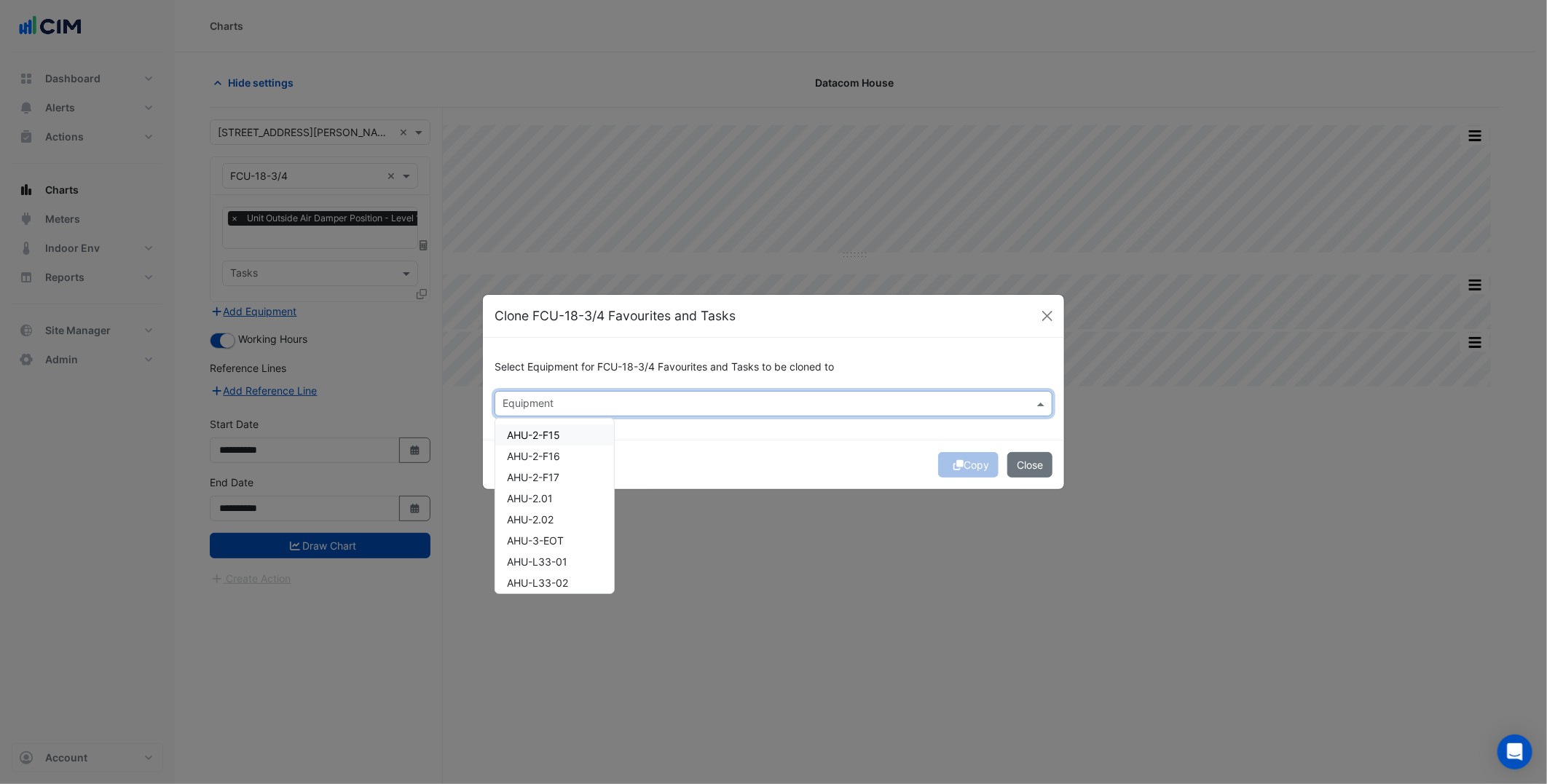
click at [555, 404] on input "text" at bounding box center [765, 405] width 525 height 15
click at [555, 479] on span "FCU-18-13/14" at bounding box center [540, 477] width 68 height 12
click at [549, 502] on span "FCU-18-15/16" at bounding box center [540, 498] width 68 height 12
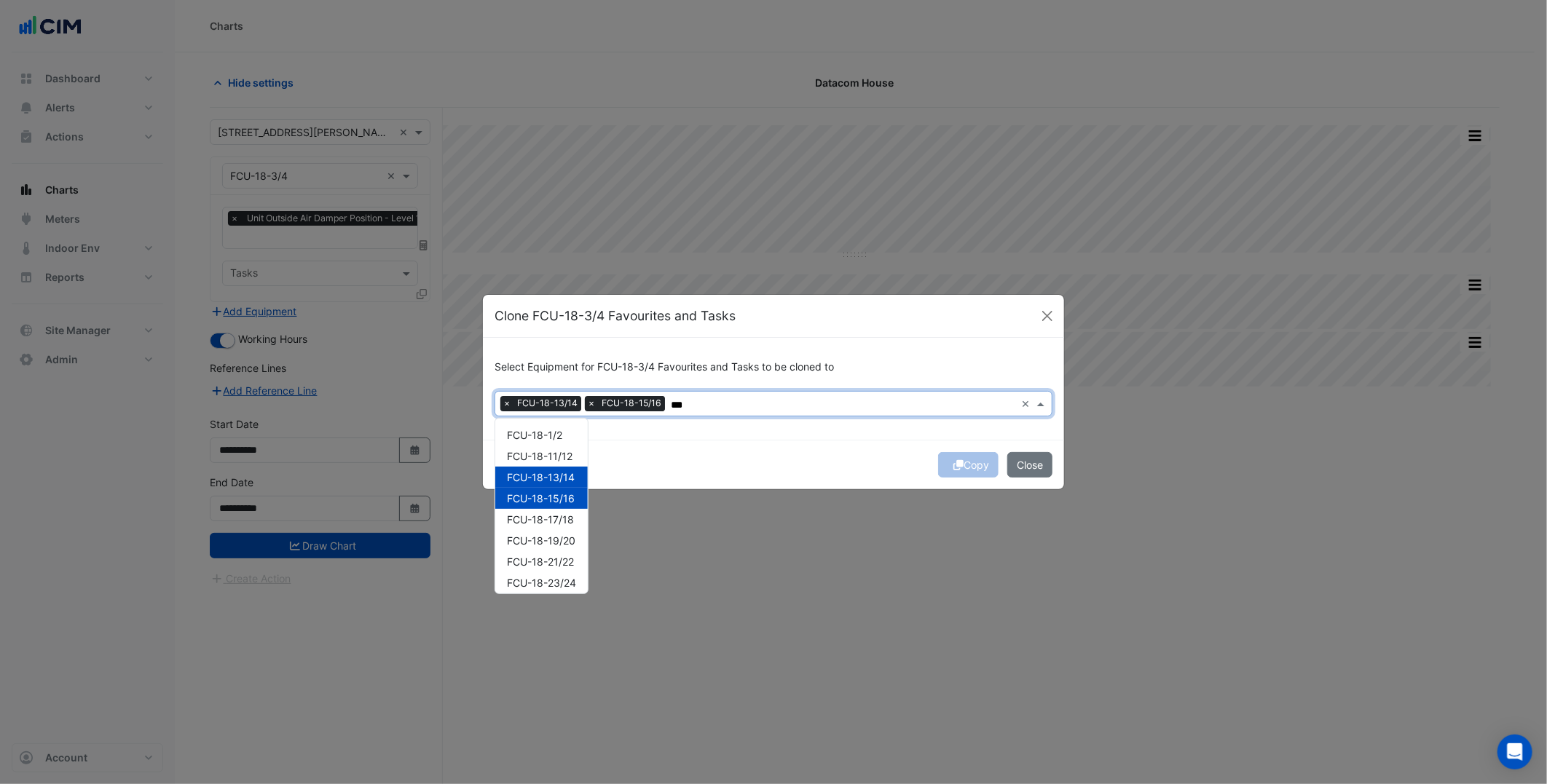
type input "***"
click at [734, 473] on div "Copy Close" at bounding box center [773, 464] width 581 height 50
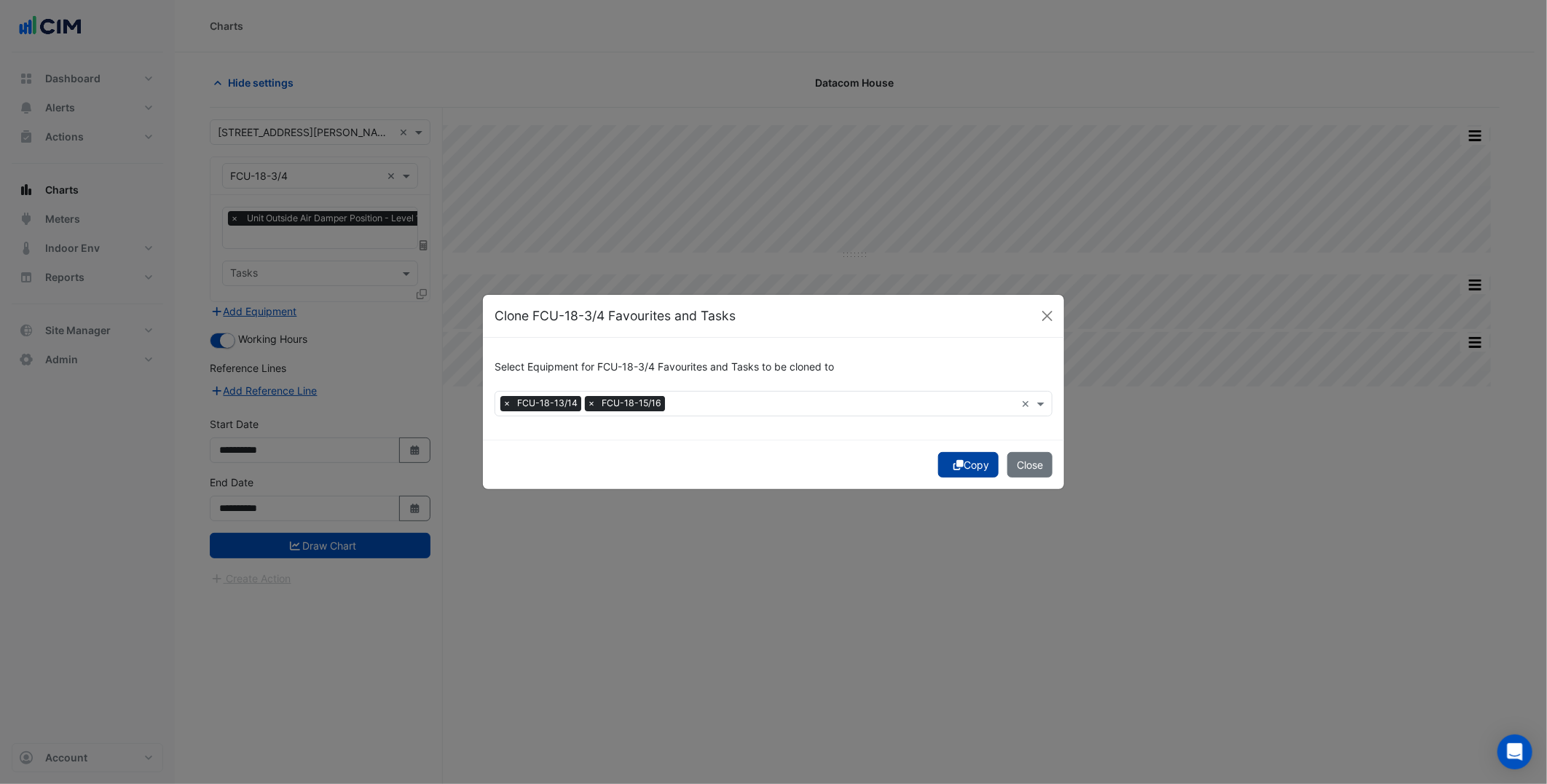
click at [978, 463] on button "Copy" at bounding box center [968, 465] width 61 height 26
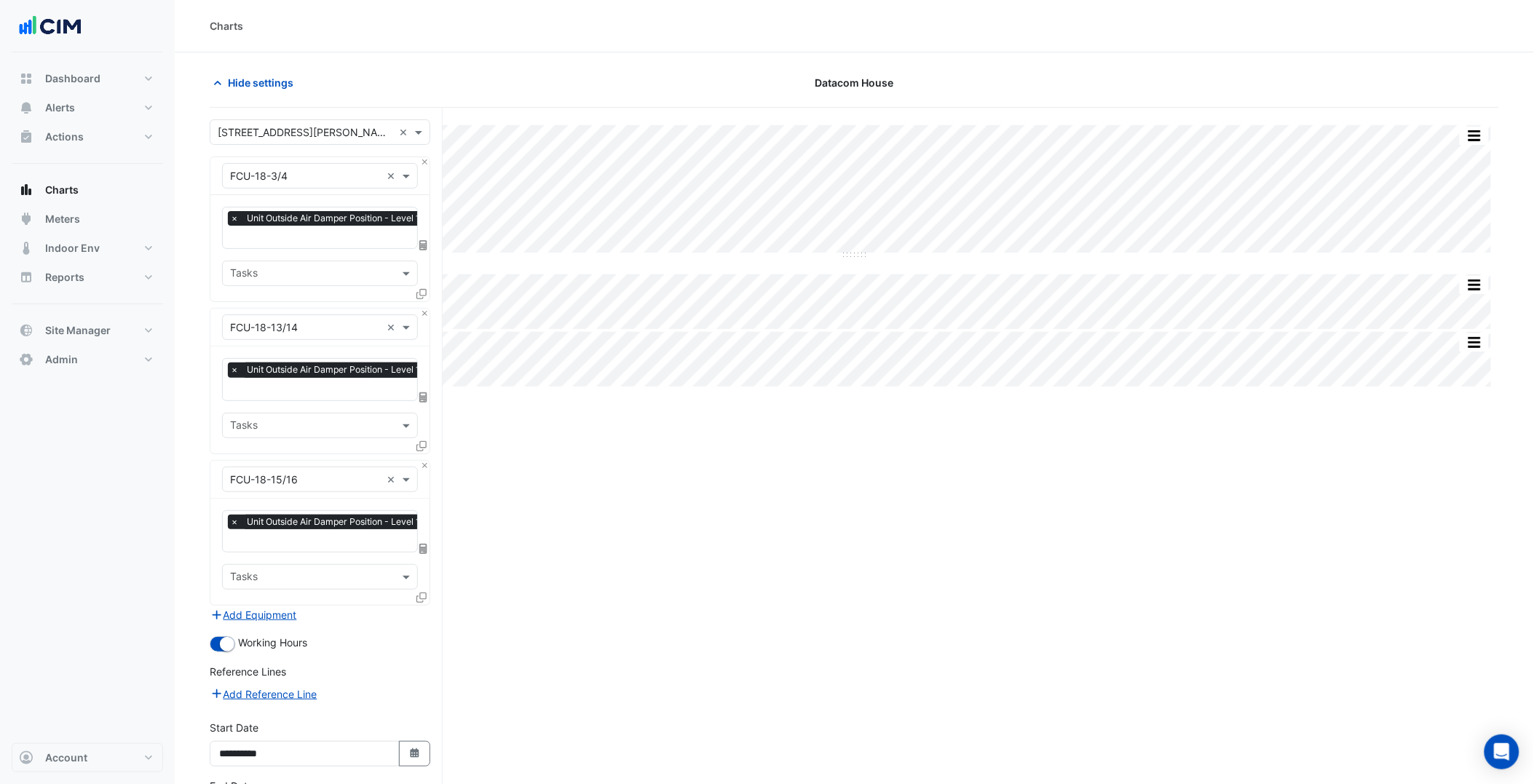
scroll to position [113, 0]
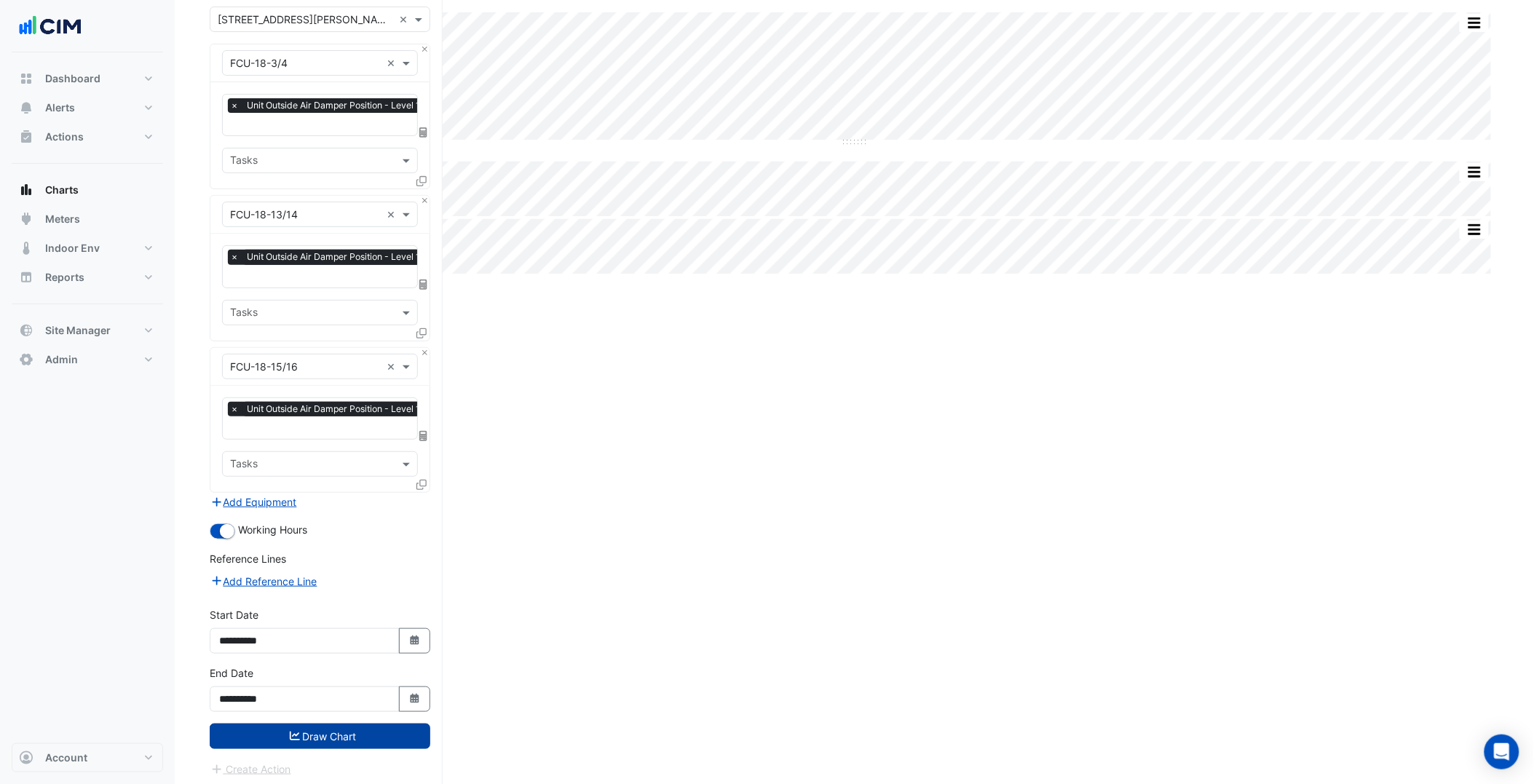
click at [346, 741] on button "Draw Chart" at bounding box center [320, 737] width 220 height 26
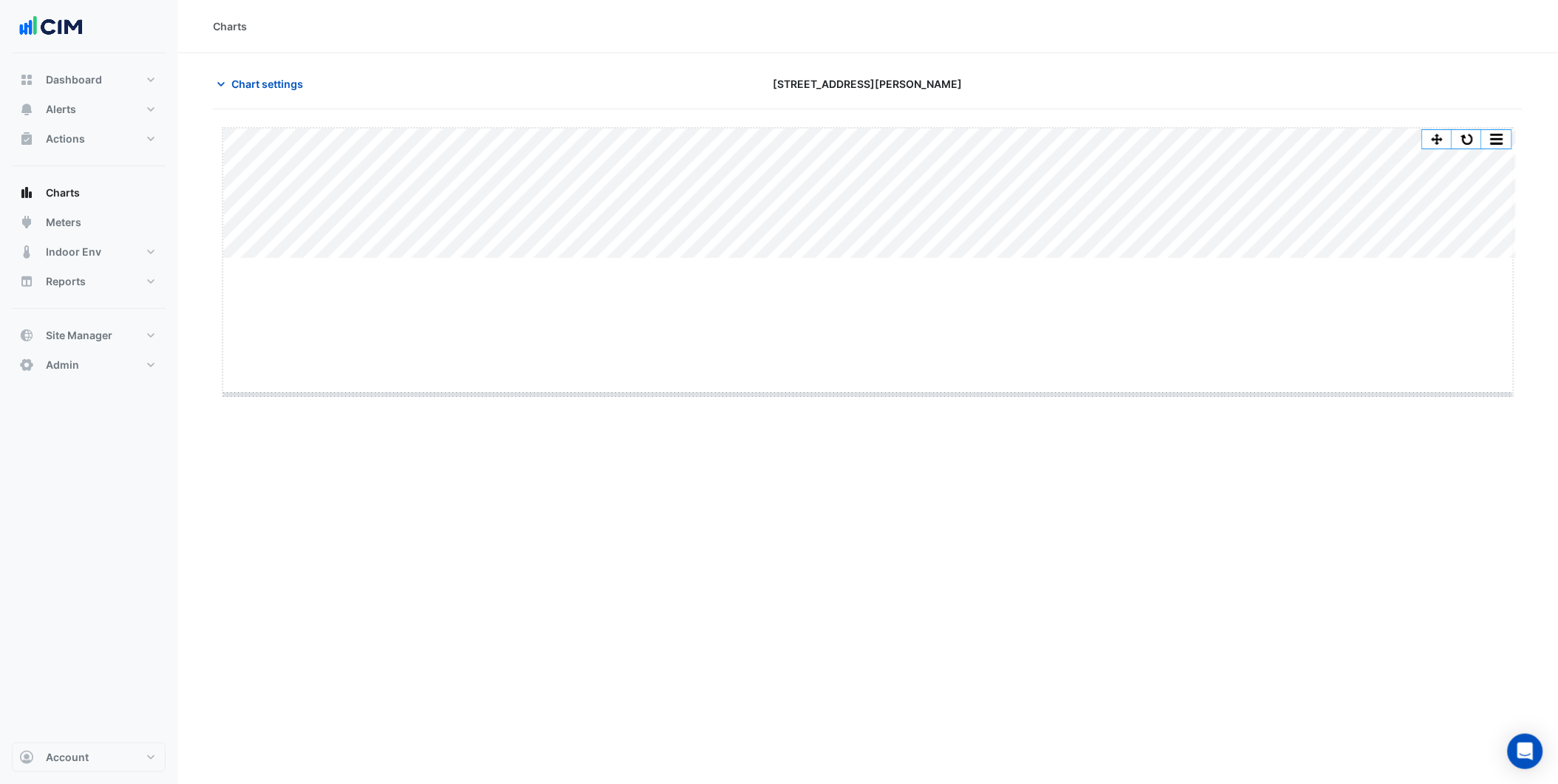
drag, startPoint x: 867, startPoint y: 258, endPoint x: 829, endPoint y: 533, distance: 277.6
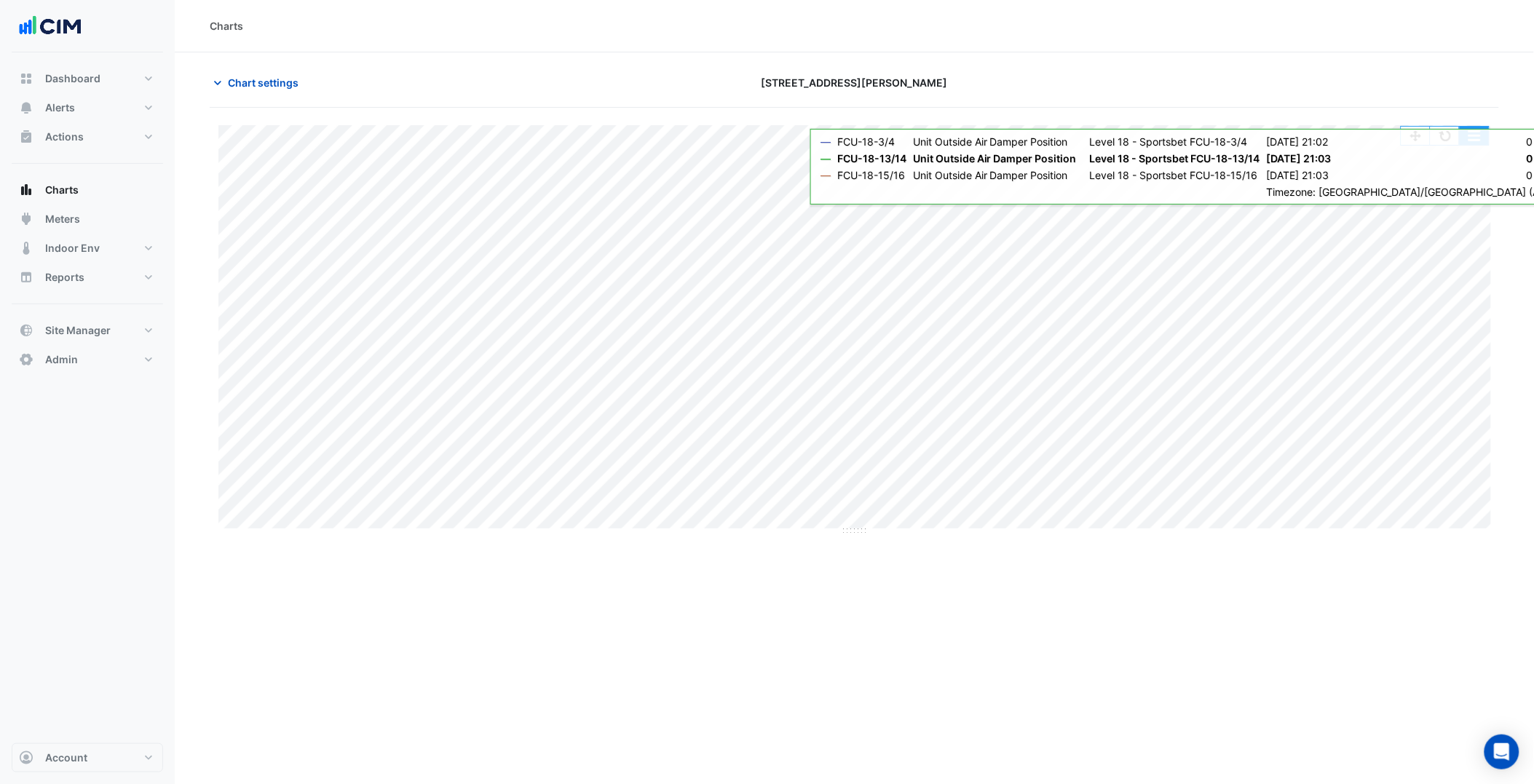
click at [1472, 137] on button "button" at bounding box center [1475, 135] width 29 height 18
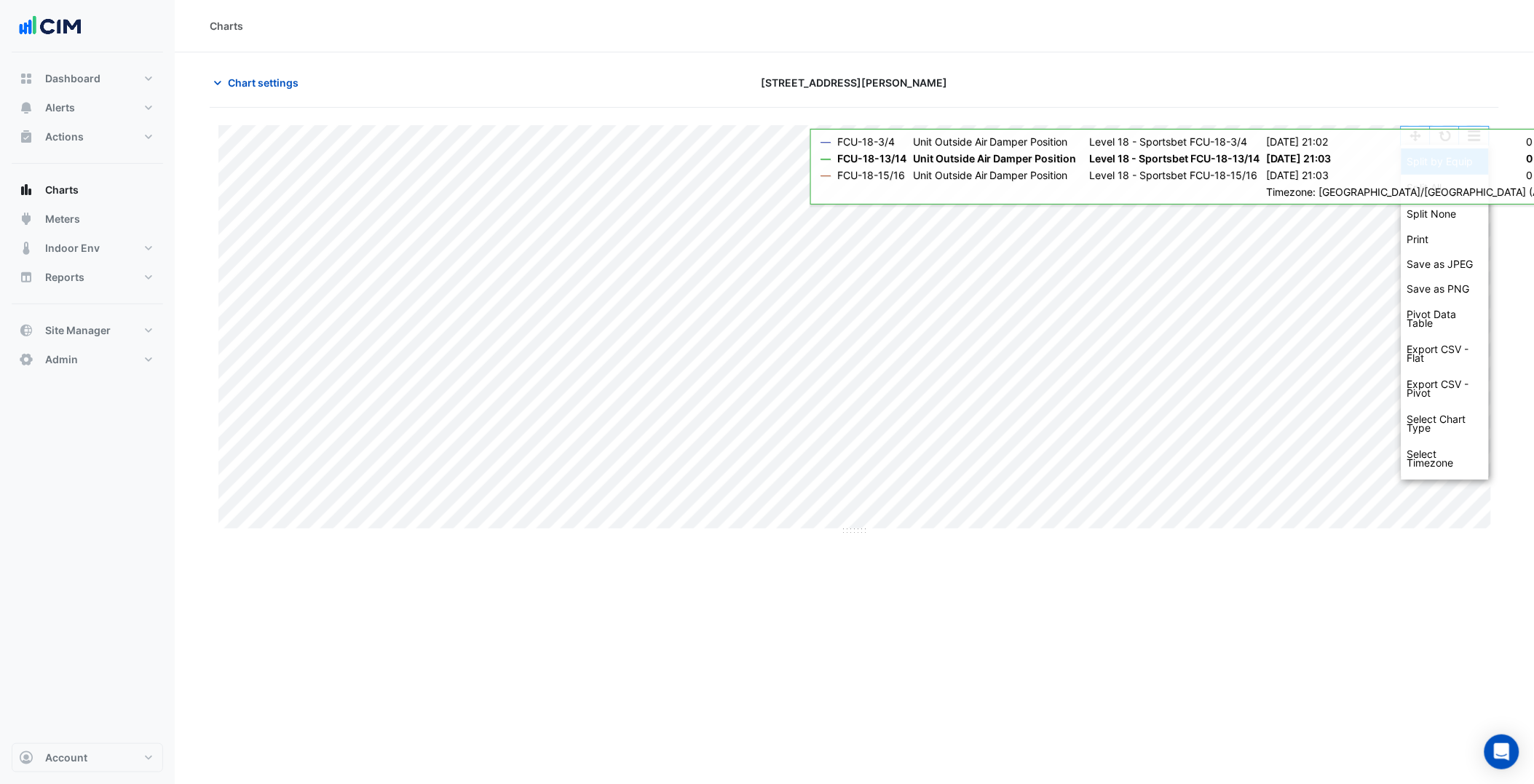
click at [1472, 155] on div "Split by Equip" at bounding box center [1446, 161] width 87 height 27
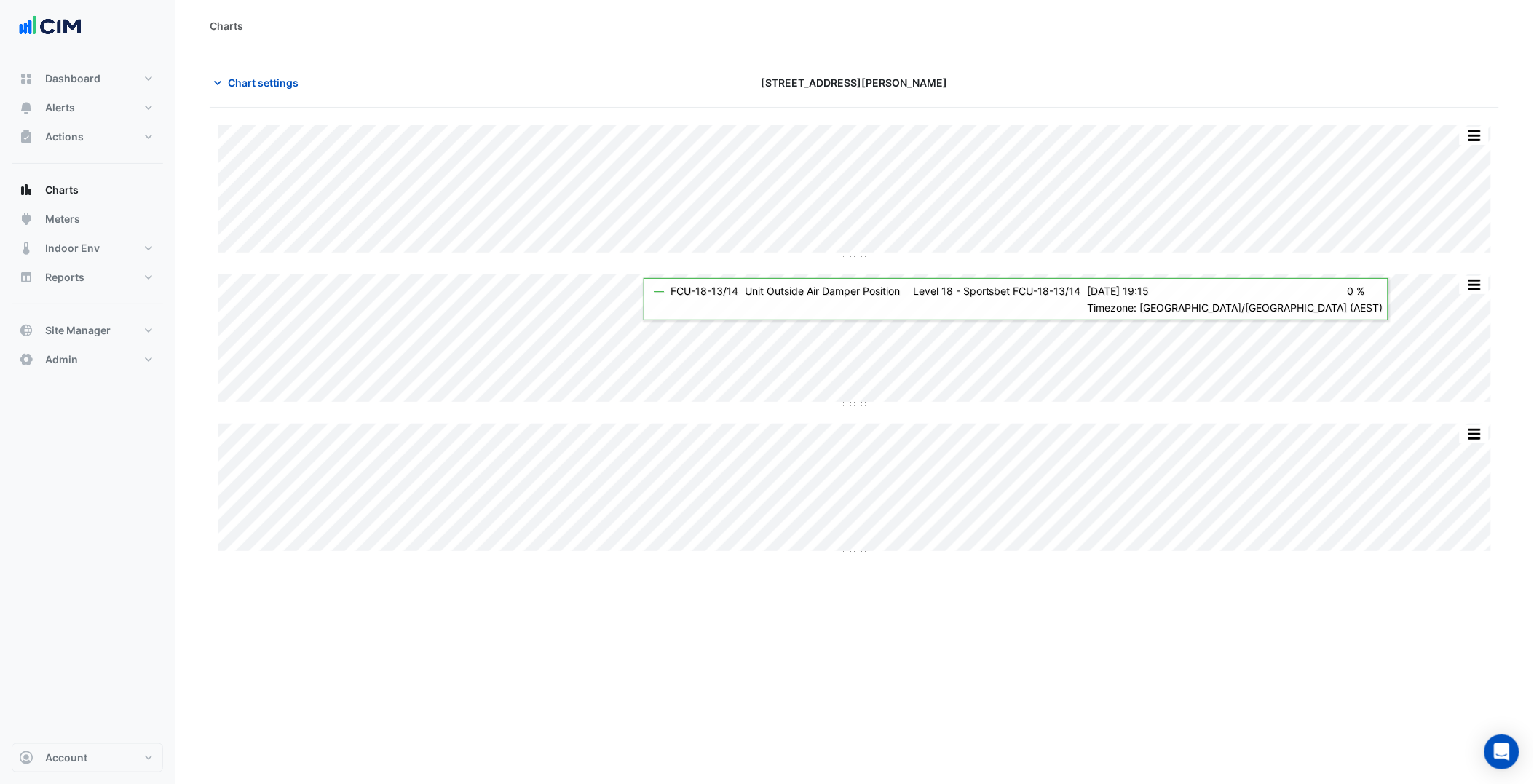
click at [617, 40] on div "Charts" at bounding box center [854, 26] width 1359 height 52
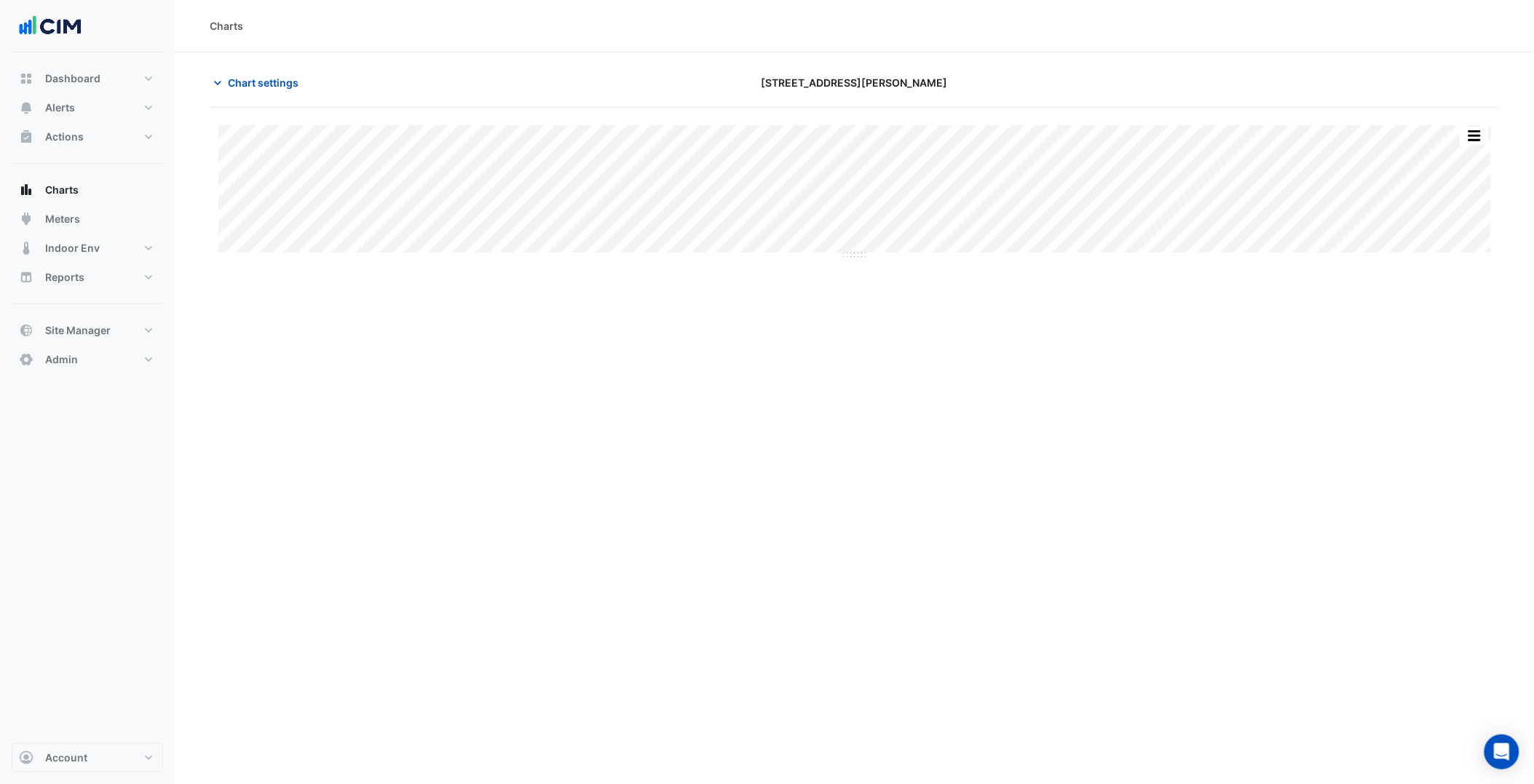
scroll to position [113, 0]
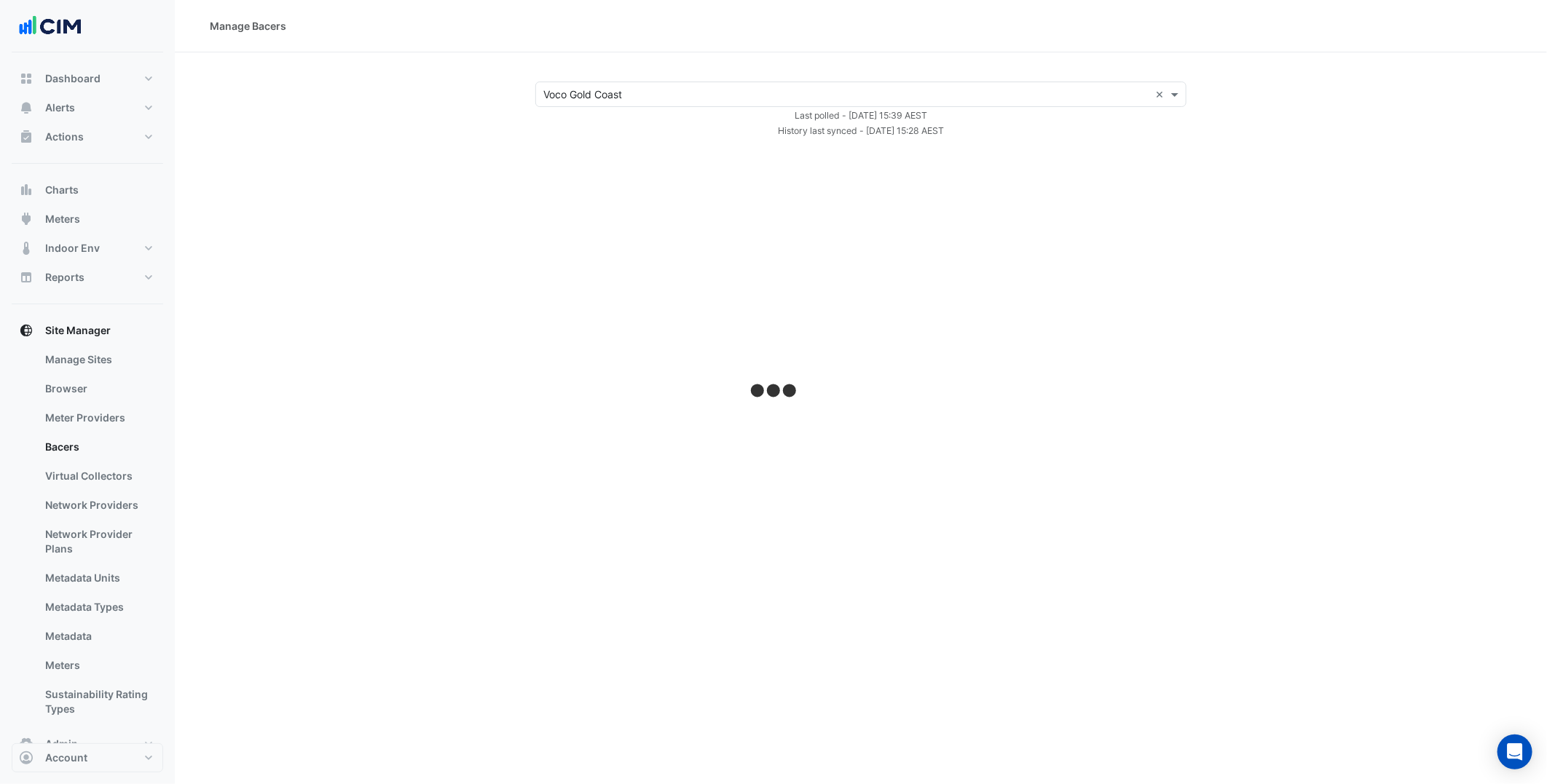
select select "***"
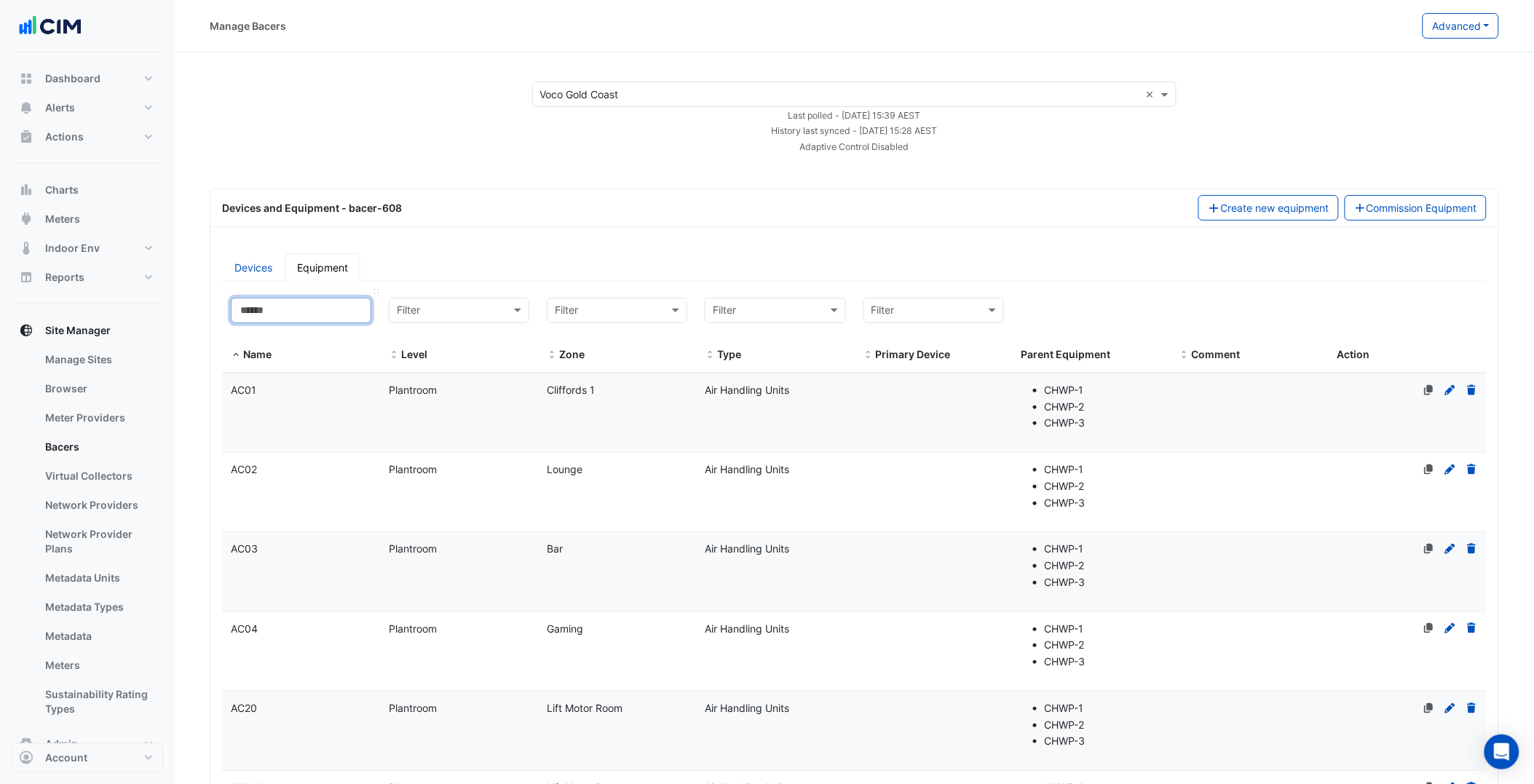
click at [315, 317] on input at bounding box center [301, 310] width 141 height 26
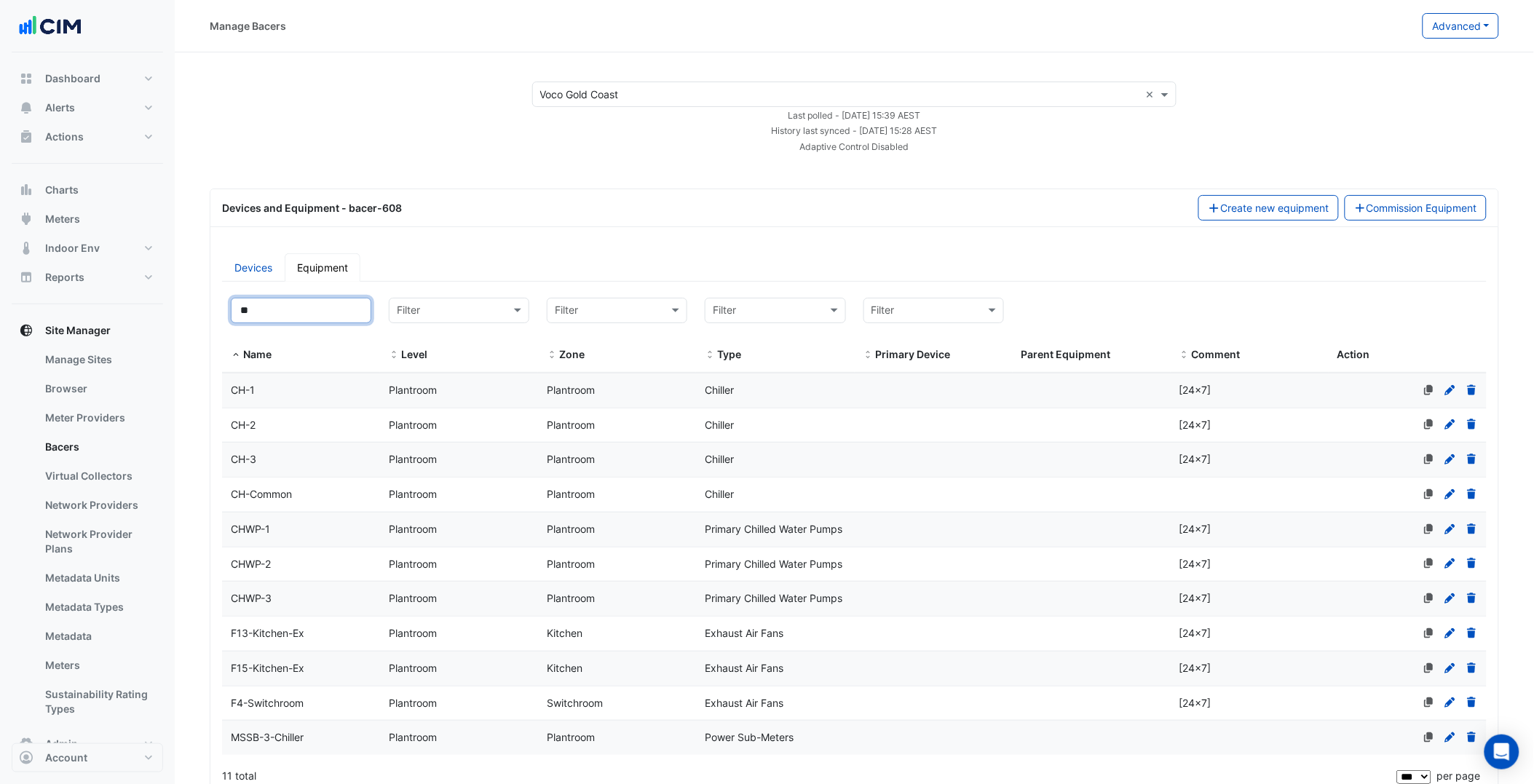
type input "**"
click at [302, 400] on datatable-body-cell "Name CH-1" at bounding box center [301, 391] width 158 height 34
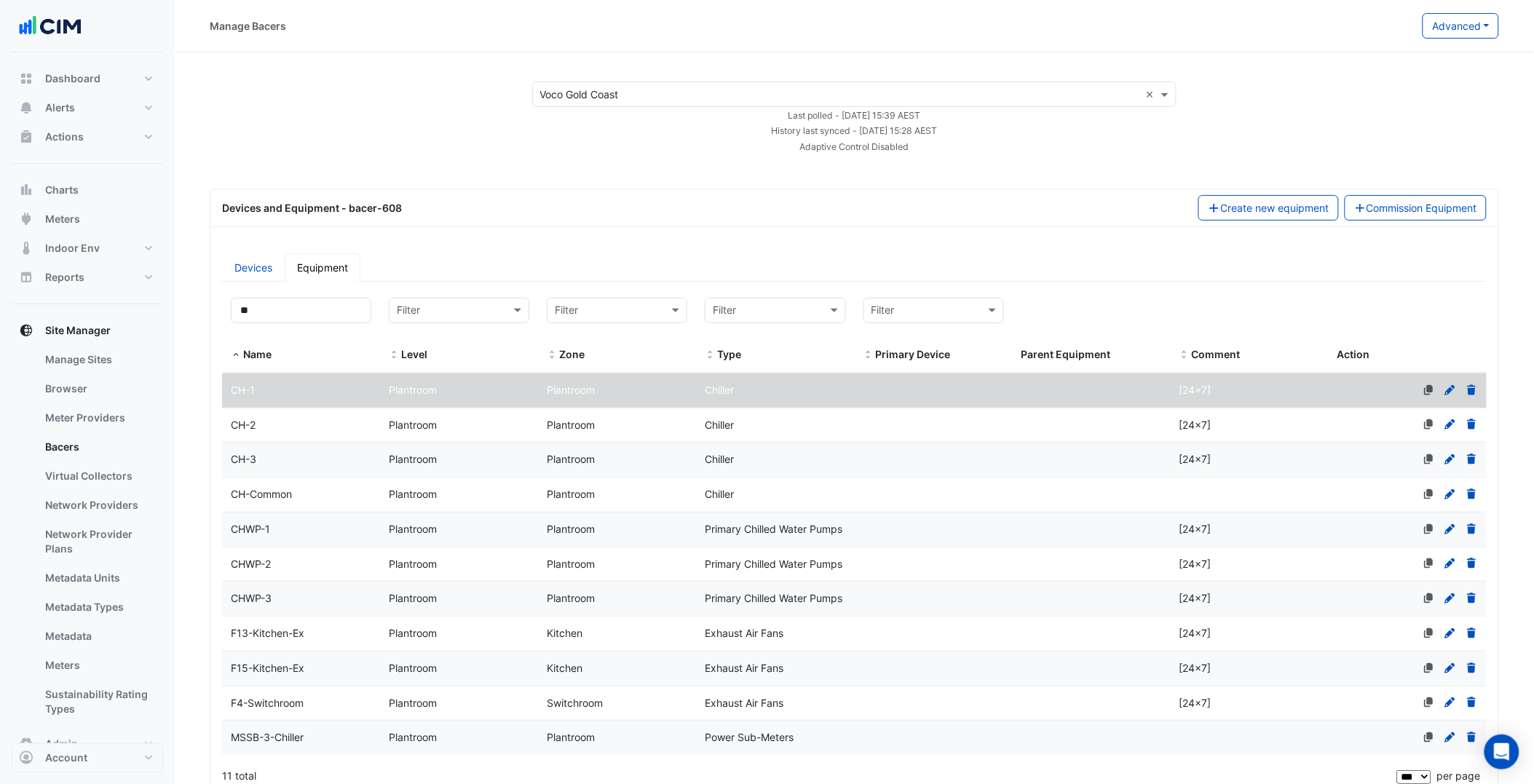
scroll to position [175, 0]
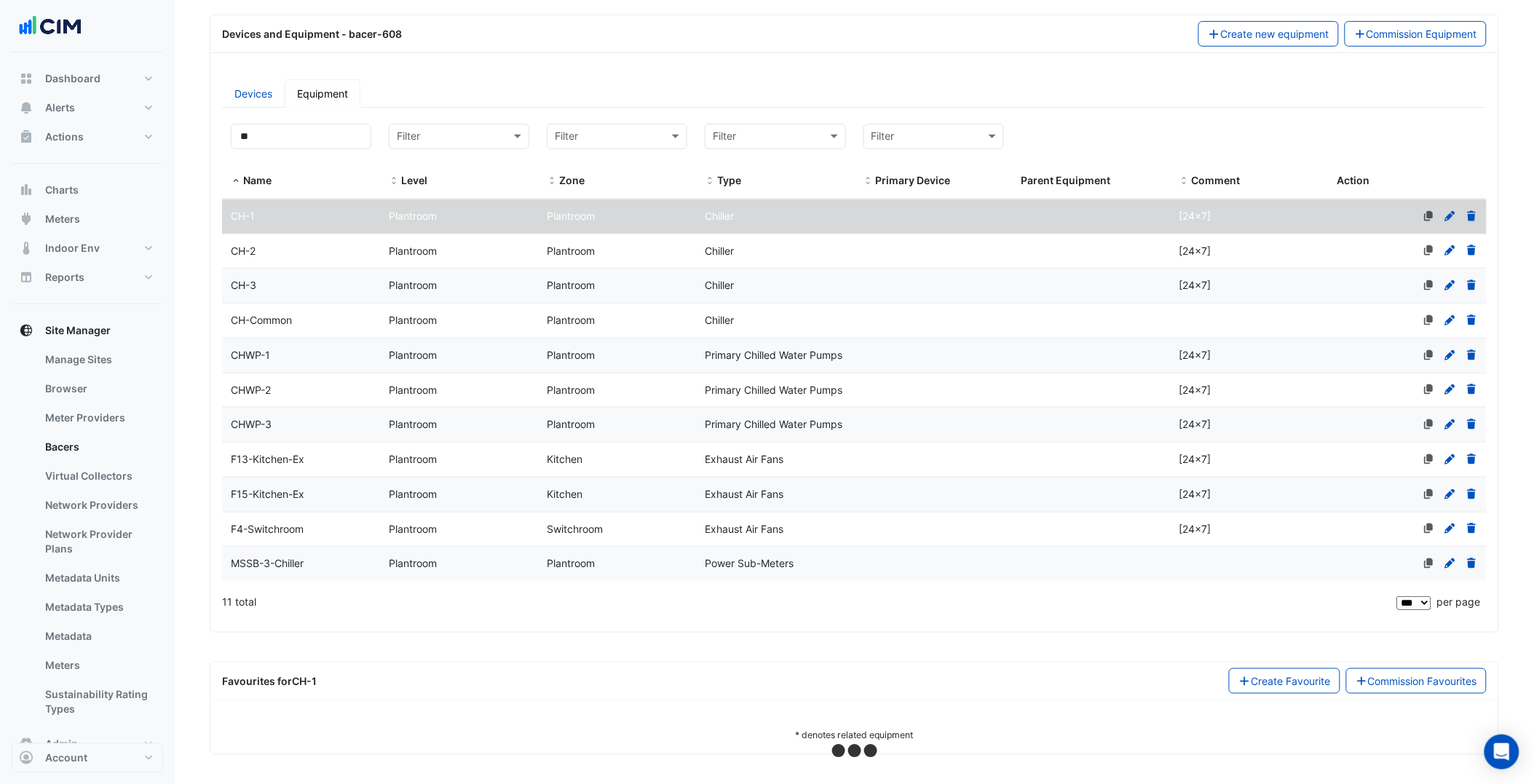
select select "***"
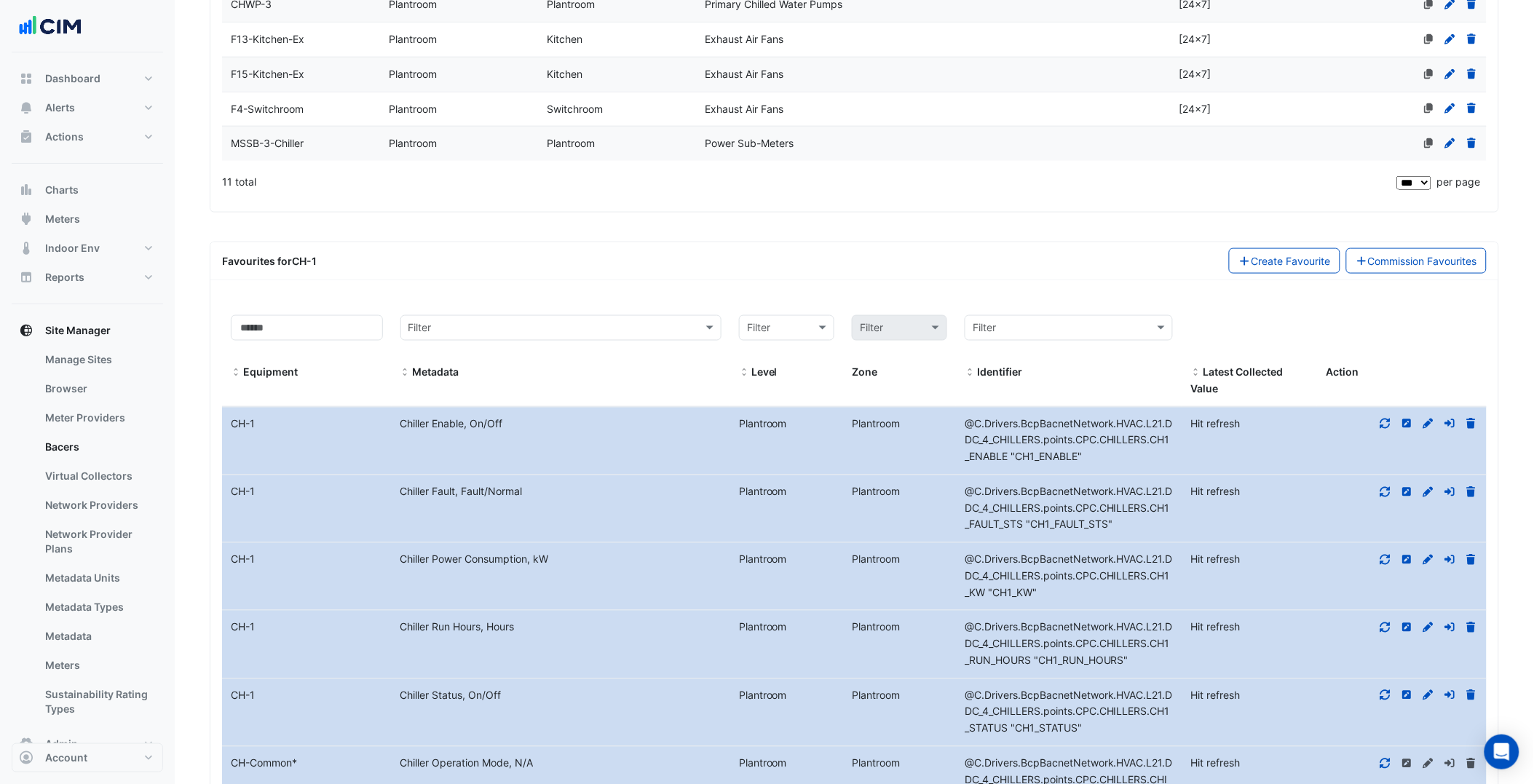
scroll to position [600, 0]
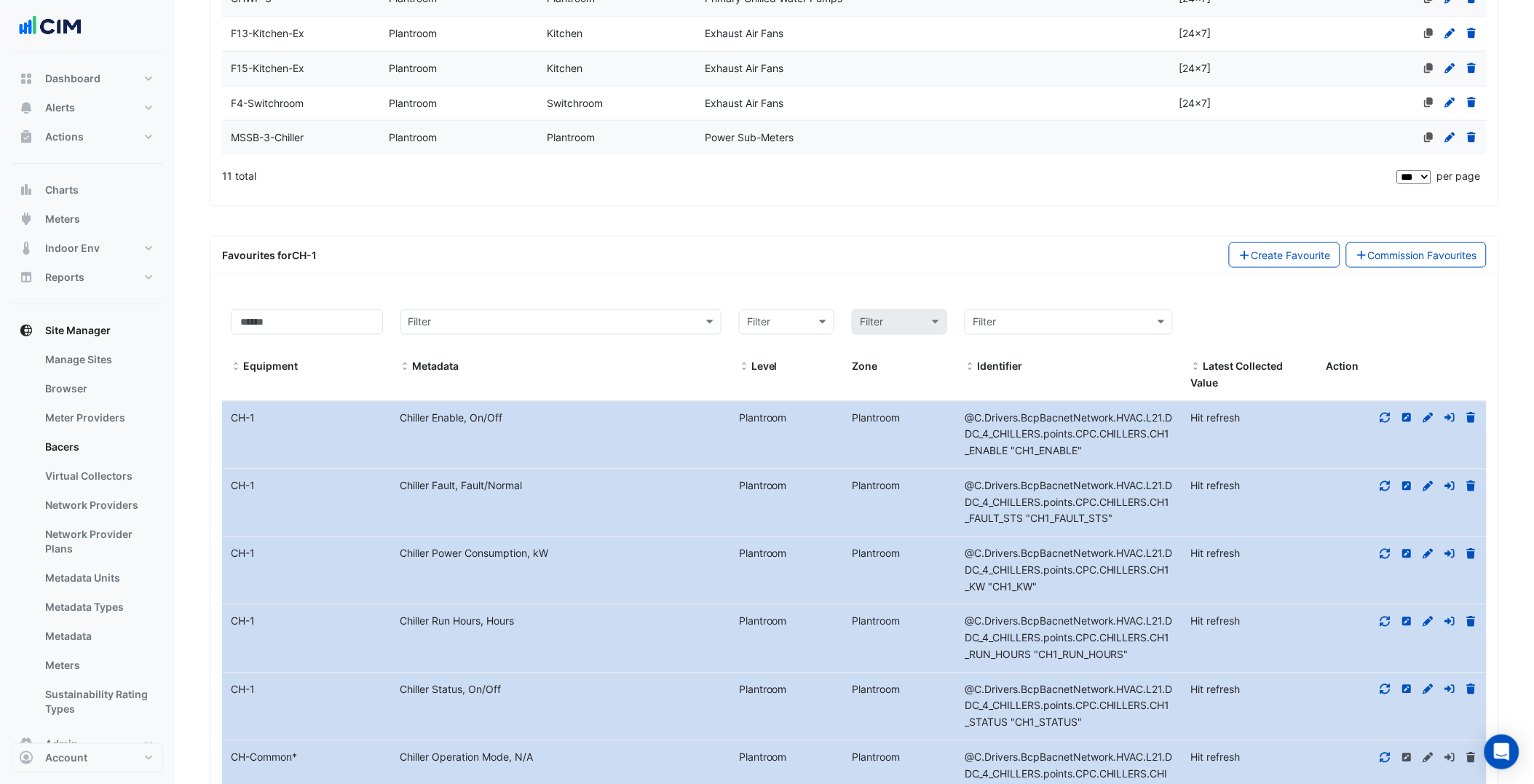
drag, startPoint x: 392, startPoint y: 550, endPoint x: 552, endPoint y: 548, distance: 160.0
click at [552, 548] on div "Chiller Power Consumption, kW" at bounding box center [560, 554] width 339 height 17
copy div "Chiller Power Consumption, kW"
drag, startPoint x: 526, startPoint y: 623, endPoint x: 398, endPoint y: 627, distance: 128.1
click at [398, 627] on div "Chiller Run Hours, Hours" at bounding box center [560, 622] width 339 height 17
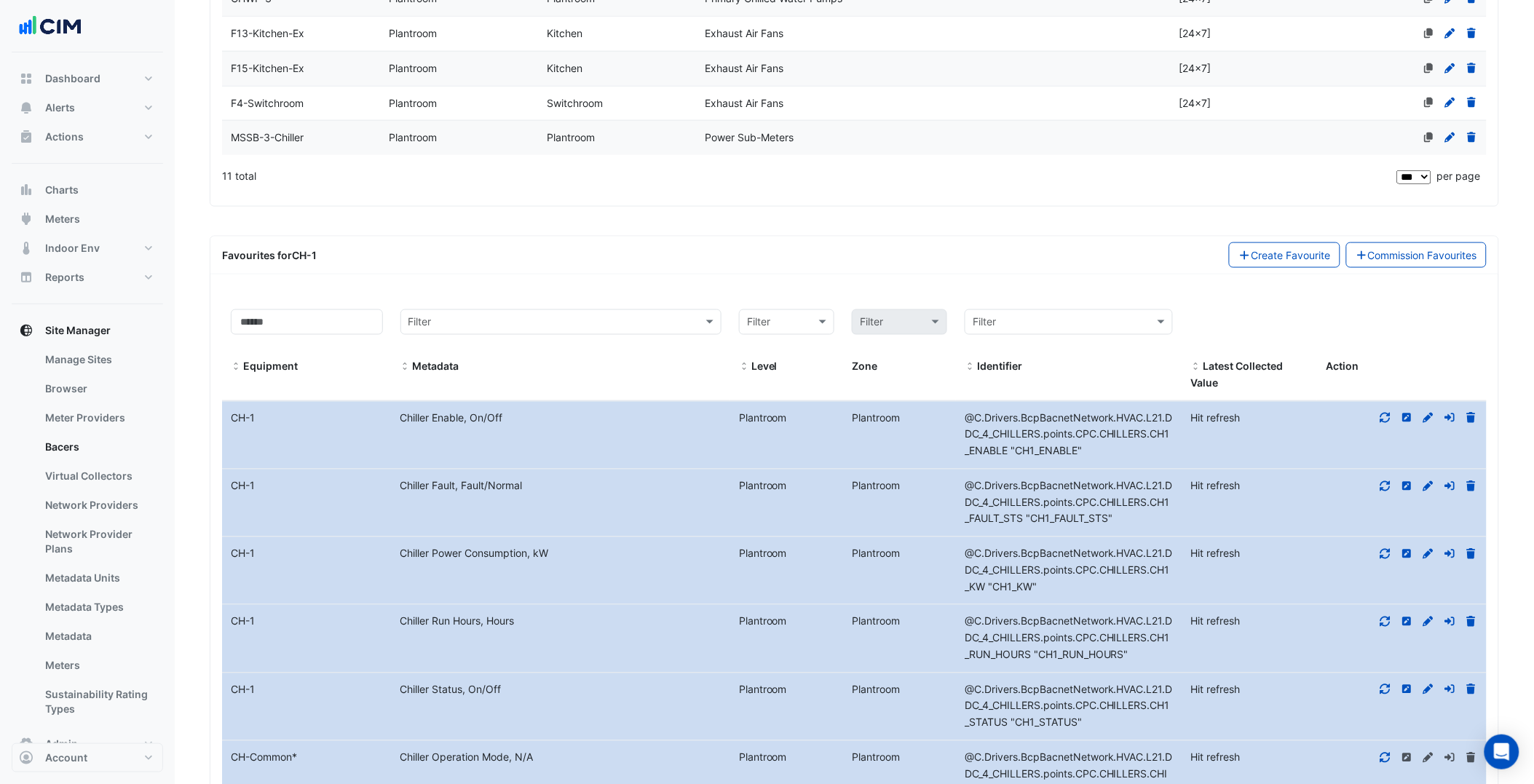
copy div "Chiller Run Hours, Hours"
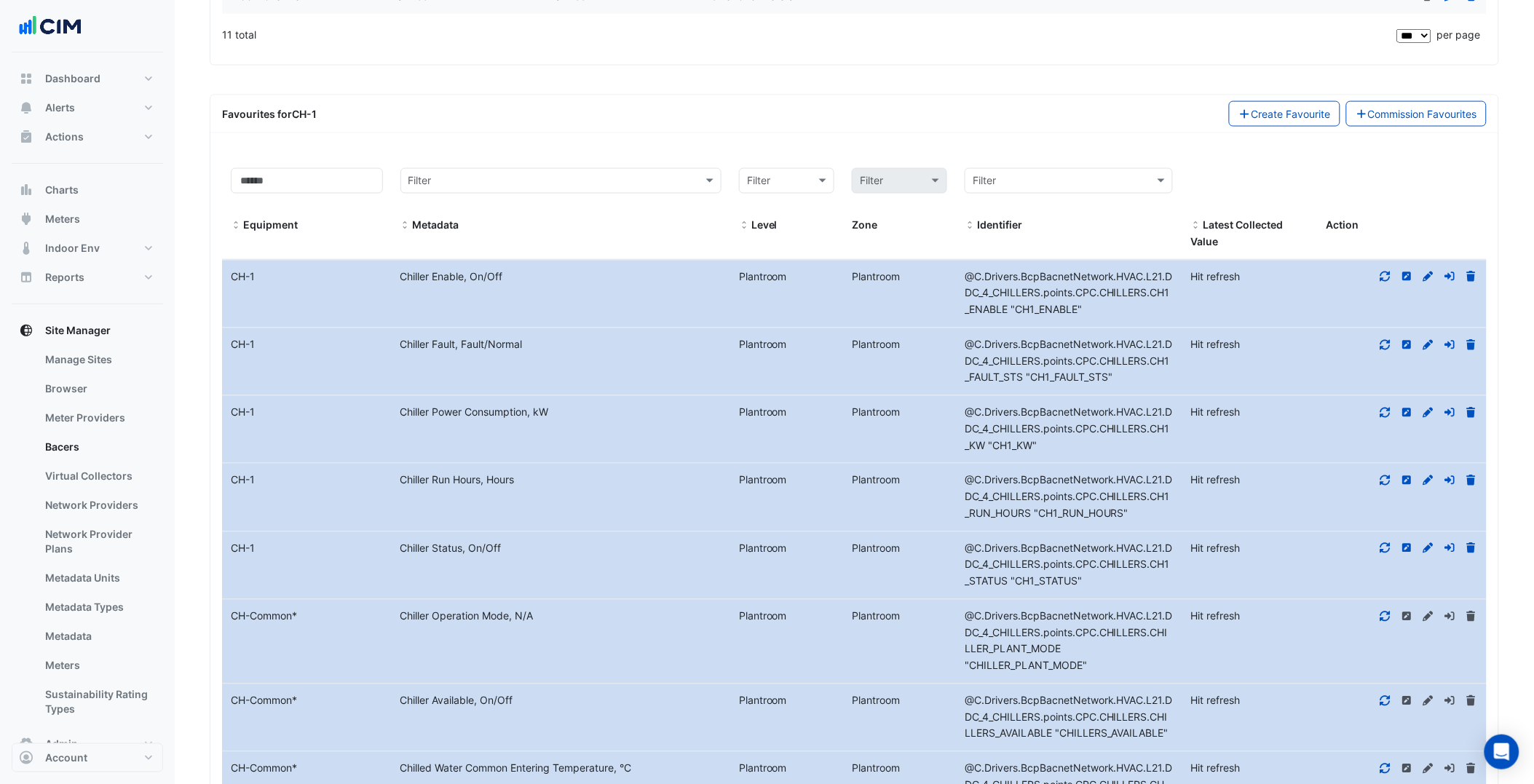
scroll to position [744, 0]
drag, startPoint x: 518, startPoint y: 540, endPoint x: 403, endPoint y: 542, distance: 115.0
click at [403, 542] on div "Chiller Status, On/Off" at bounding box center [560, 547] width 339 height 17
copy div "Chiller Status, On/Off"
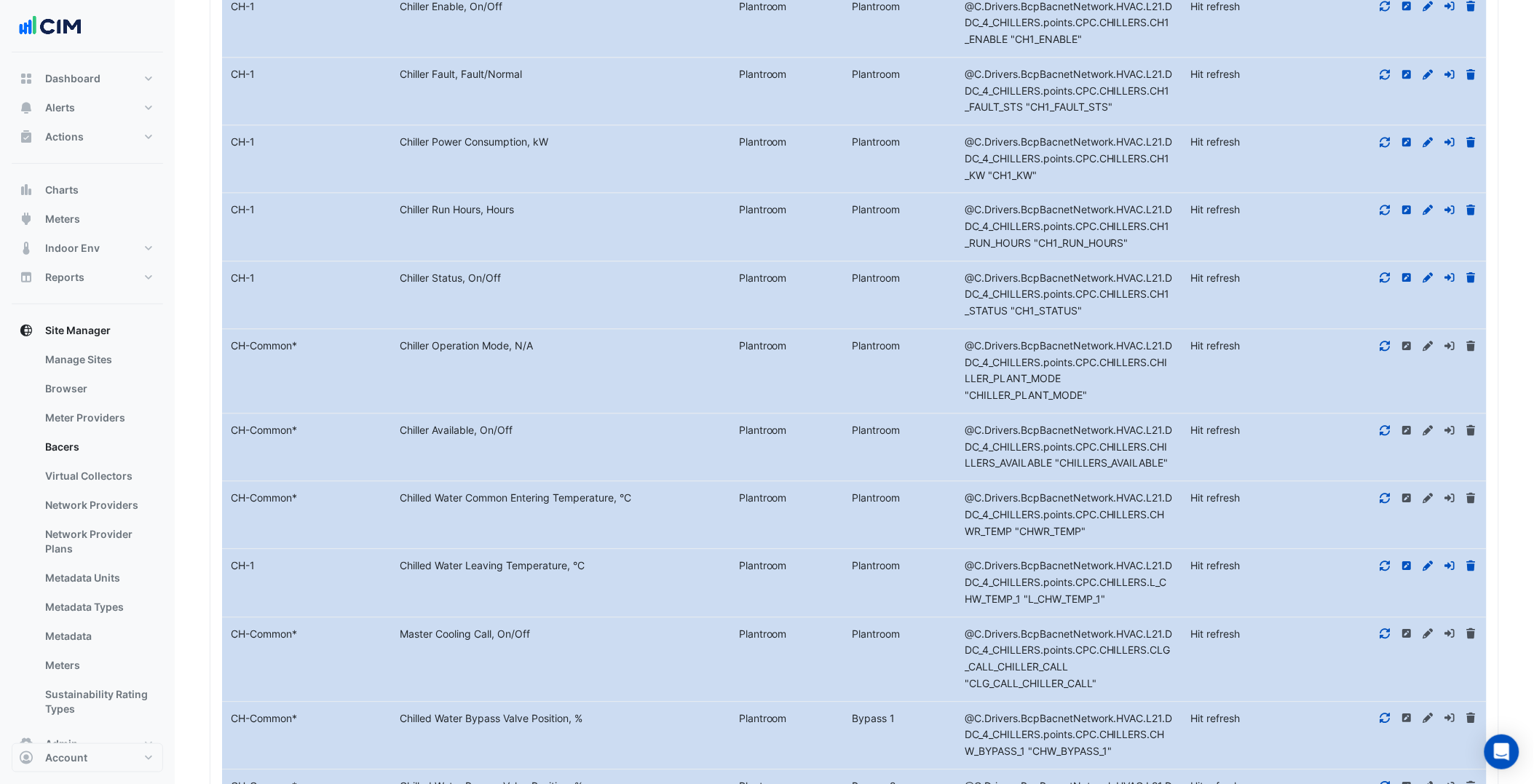
scroll to position [1021, 0]
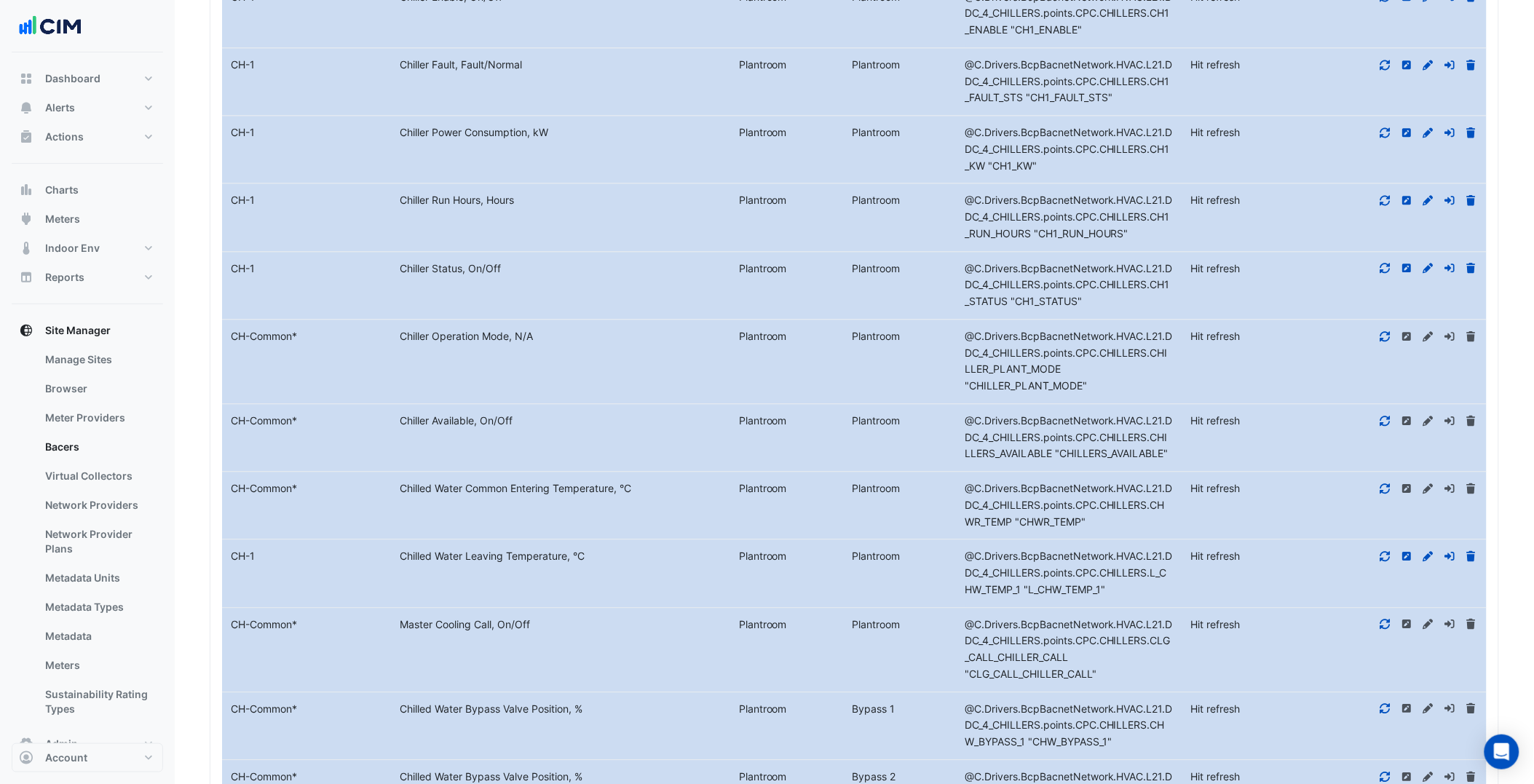
drag, startPoint x: 392, startPoint y: 500, endPoint x: 639, endPoint y: 502, distance: 247.0
click at [639, 502] on div "Equipment Name CH-Common * Metadata Chilled Water Common Entering Temperature, …" at bounding box center [854, 506] width 1265 height 67
copy div "Metadata Chilled Water Common Entering Temperature, °C"
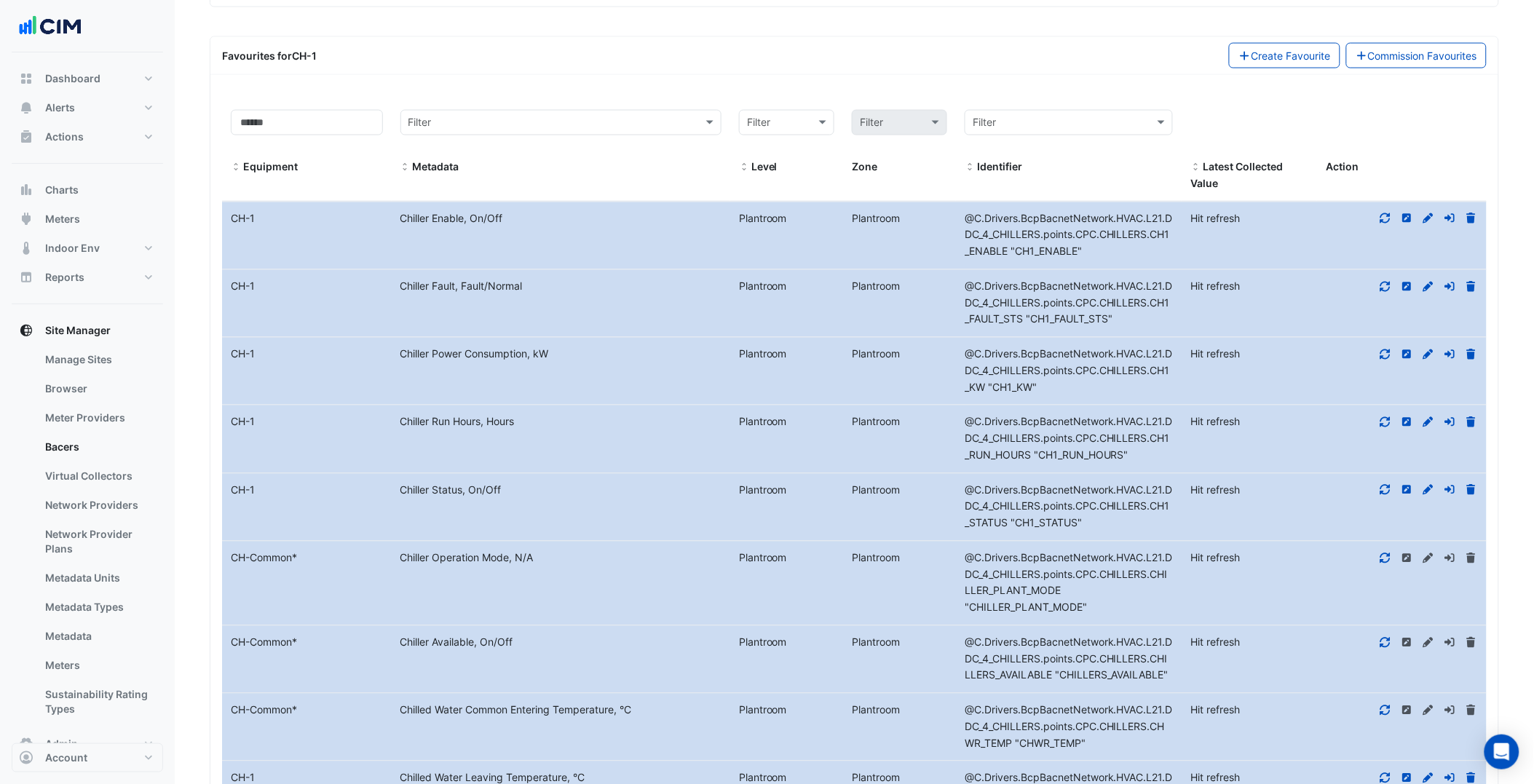
scroll to position [799, 0]
click at [238, 165] on span at bounding box center [236, 168] width 10 height 12
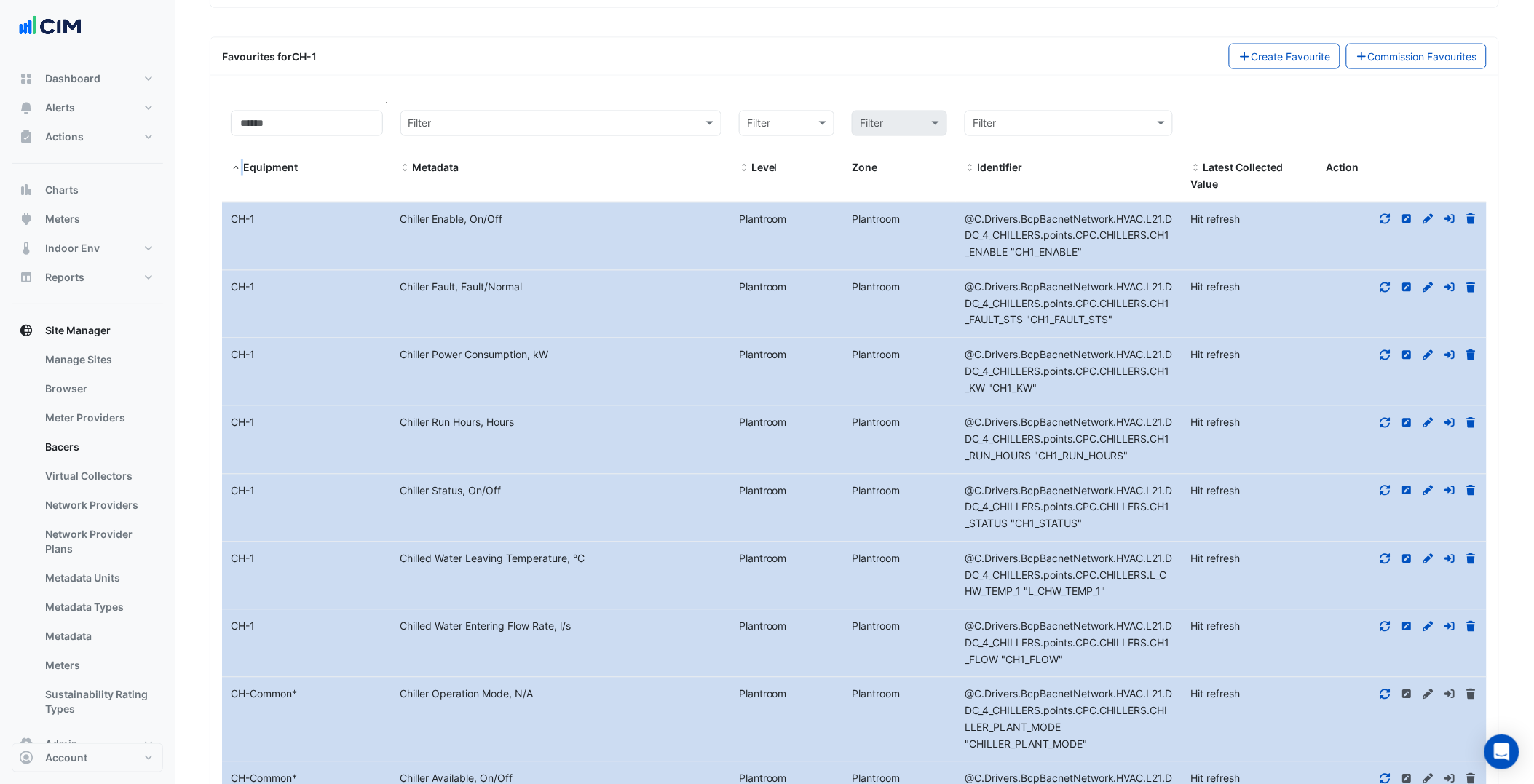
click at [238, 165] on span at bounding box center [236, 168] width 10 height 12
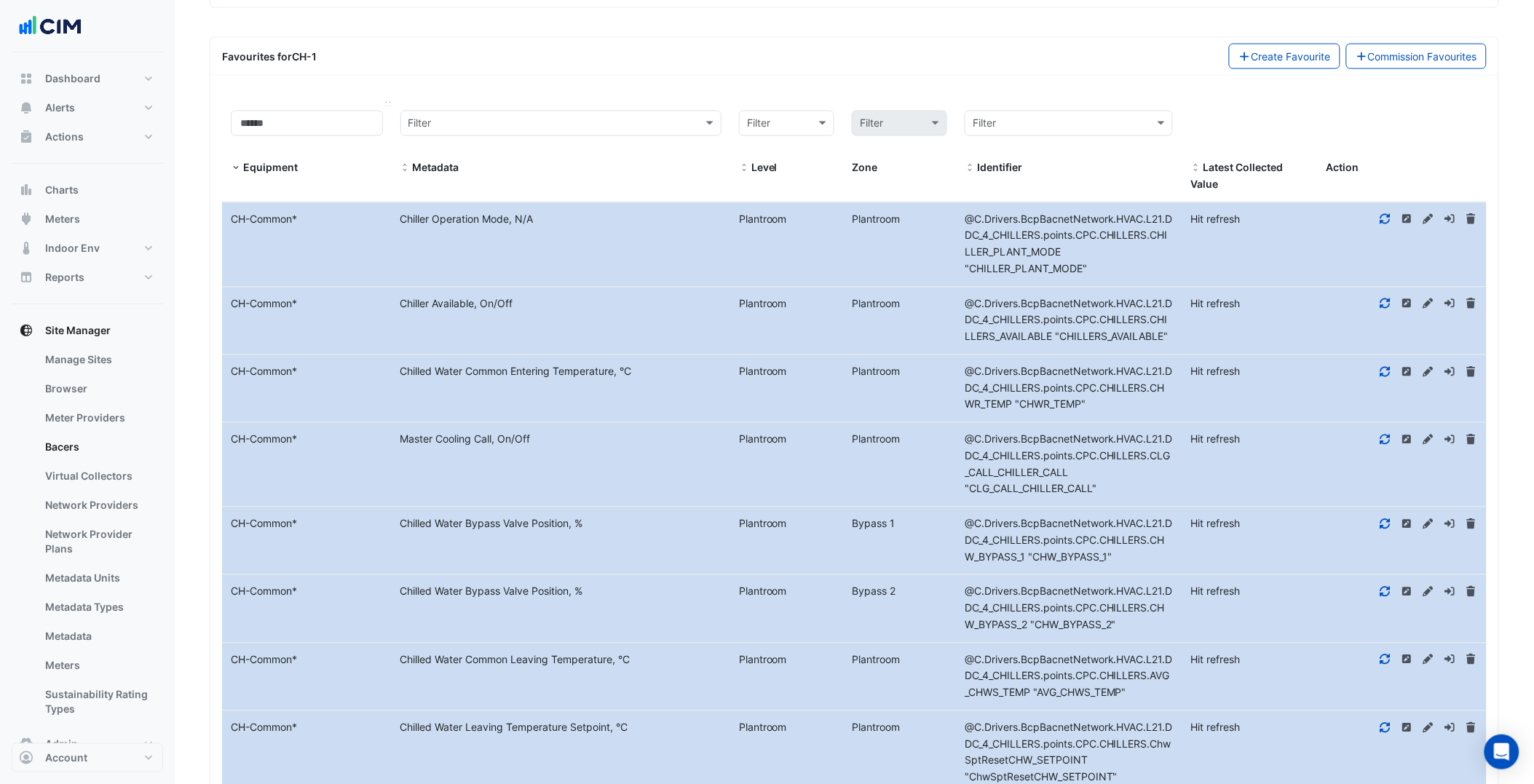
click at [238, 165] on span at bounding box center [236, 168] width 10 height 12
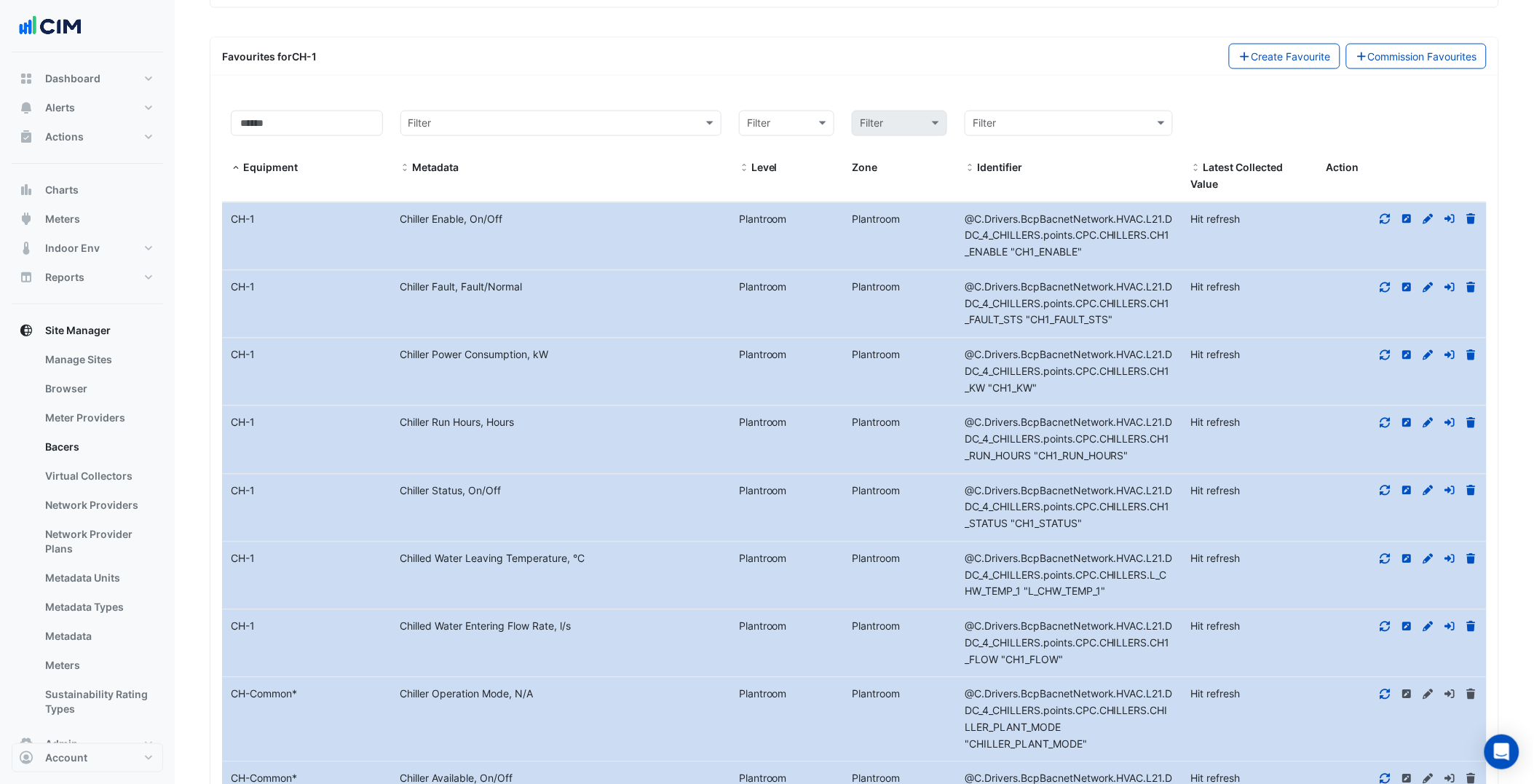
drag, startPoint x: 612, startPoint y: 560, endPoint x: 401, endPoint y: 565, distance: 211.1
click at [401, 565] on div "Chilled Water Leaving Temperature, °C" at bounding box center [560, 560] width 339 height 17
copy div "Chilled Water Leaving Temperature, °C"
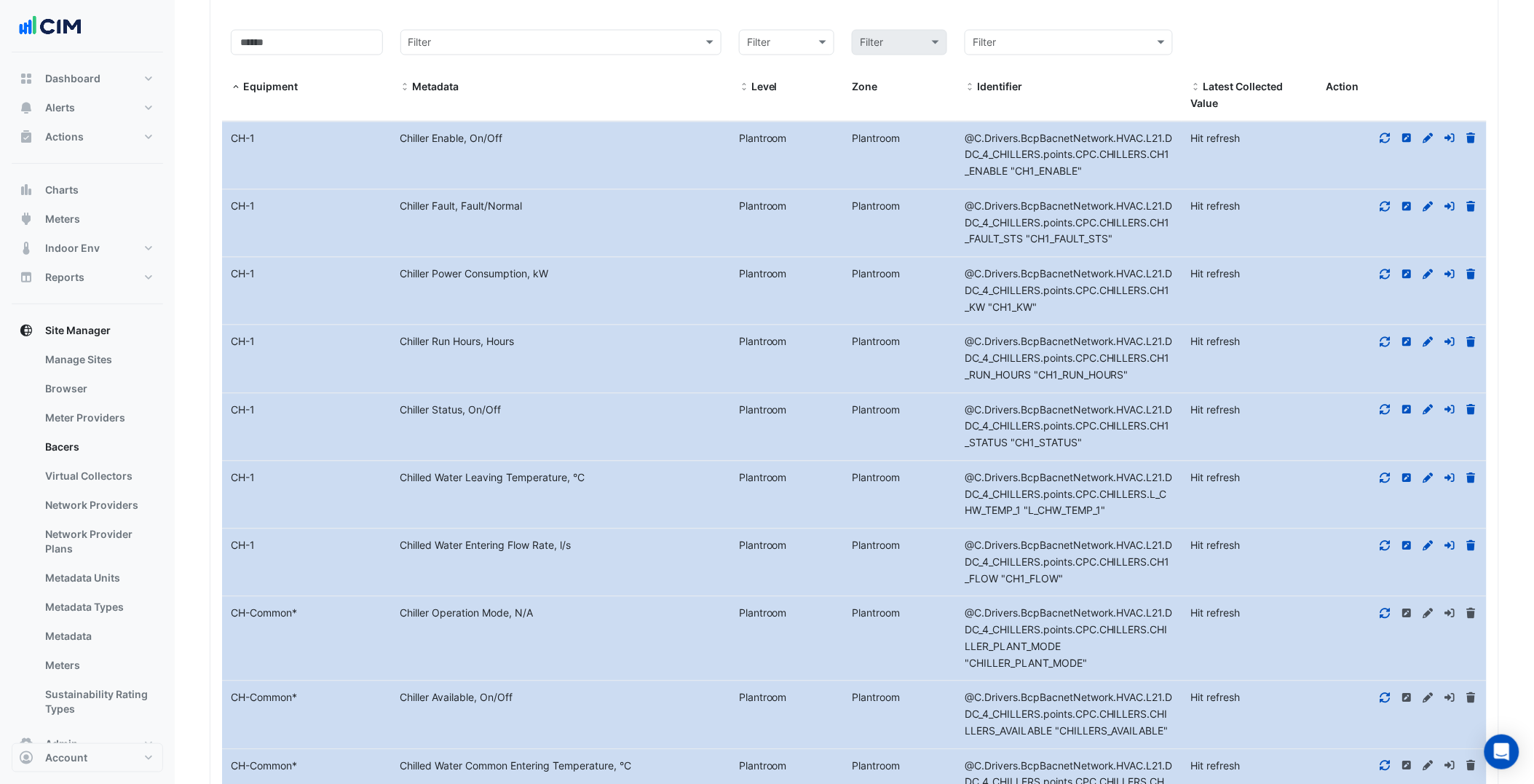
scroll to position [889, 0]
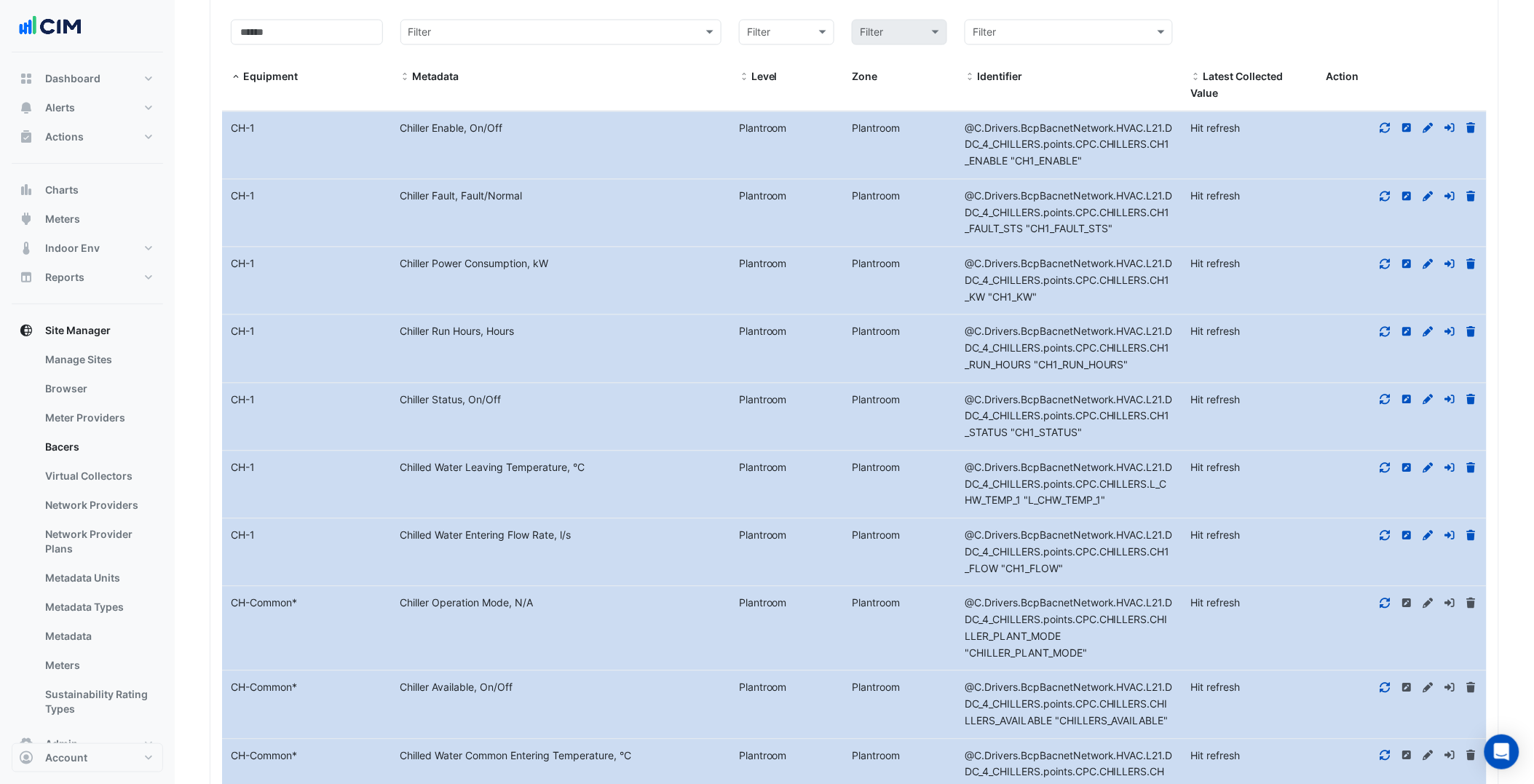
drag, startPoint x: 608, startPoint y: 540, endPoint x: 390, endPoint y: 545, distance: 218.1
click at [392, 545] on div "Chilled Water Entering Flow Rate, l/s" at bounding box center [560, 536] width 339 height 17
drag, startPoint x: 390, startPoint y: 545, endPoint x: 442, endPoint y: 540, distance: 52.2
copy div "Chilled Water Entering Flow Rate, l/s"
click at [627, 390] on datatable-body-cell "Metadata Chiller Status, On/Off" at bounding box center [560, 417] width 339 height 67
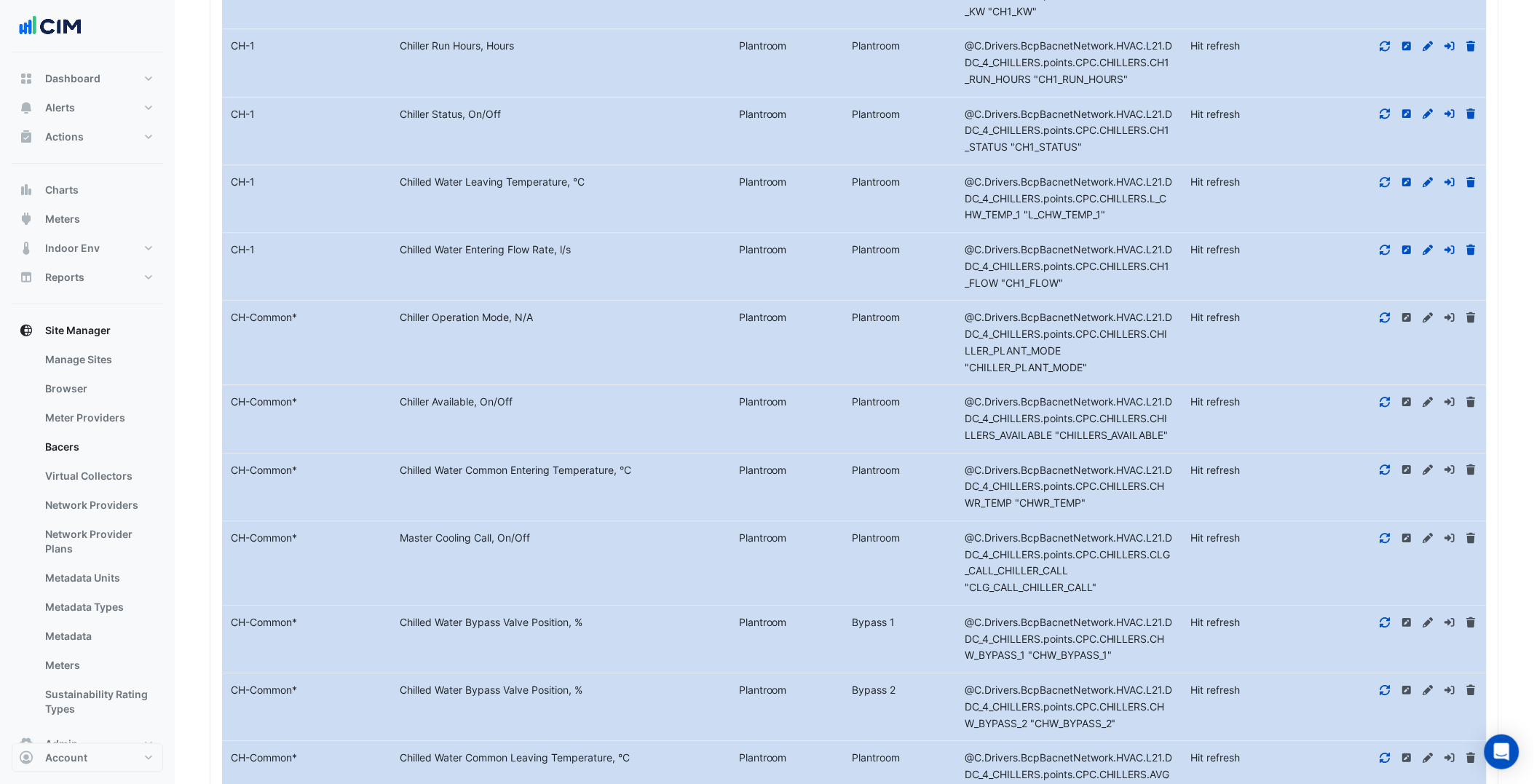
scroll to position [1176, 0]
drag, startPoint x: 392, startPoint y: 486, endPoint x: 636, endPoint y: 482, distance: 244.0
click at [636, 478] on div "Chilled Water Common Entering Temperature, °C" at bounding box center [560, 470] width 339 height 17
copy div "Chilled Water Common Entering Temperature, °C"
drag, startPoint x: 391, startPoint y: 550, endPoint x: 534, endPoint y: 549, distance: 143.0
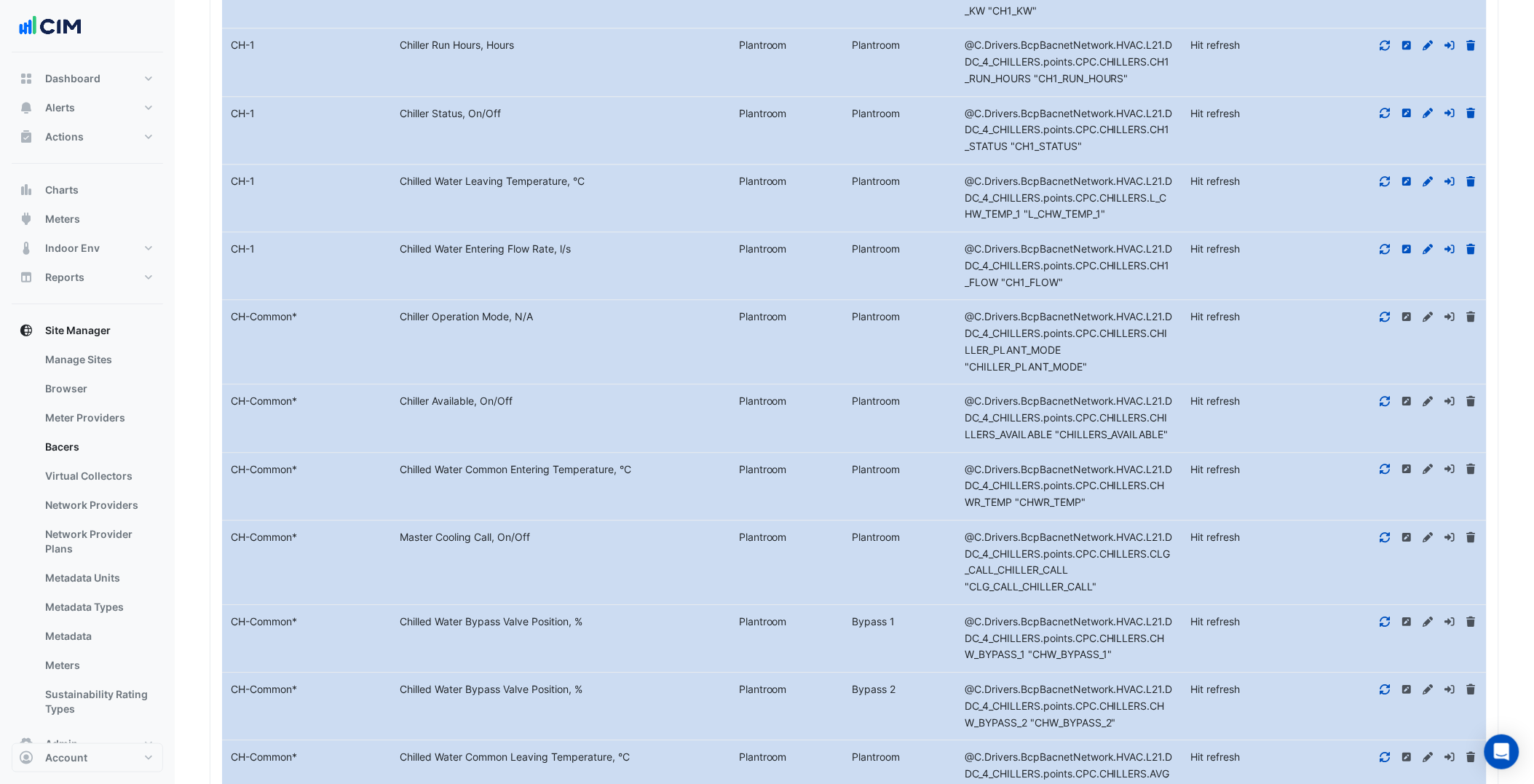
click at [534, 546] on div "Master Cooling Call, On/Off" at bounding box center [560, 538] width 339 height 17
copy div "Master Cooling Call, On/Off"
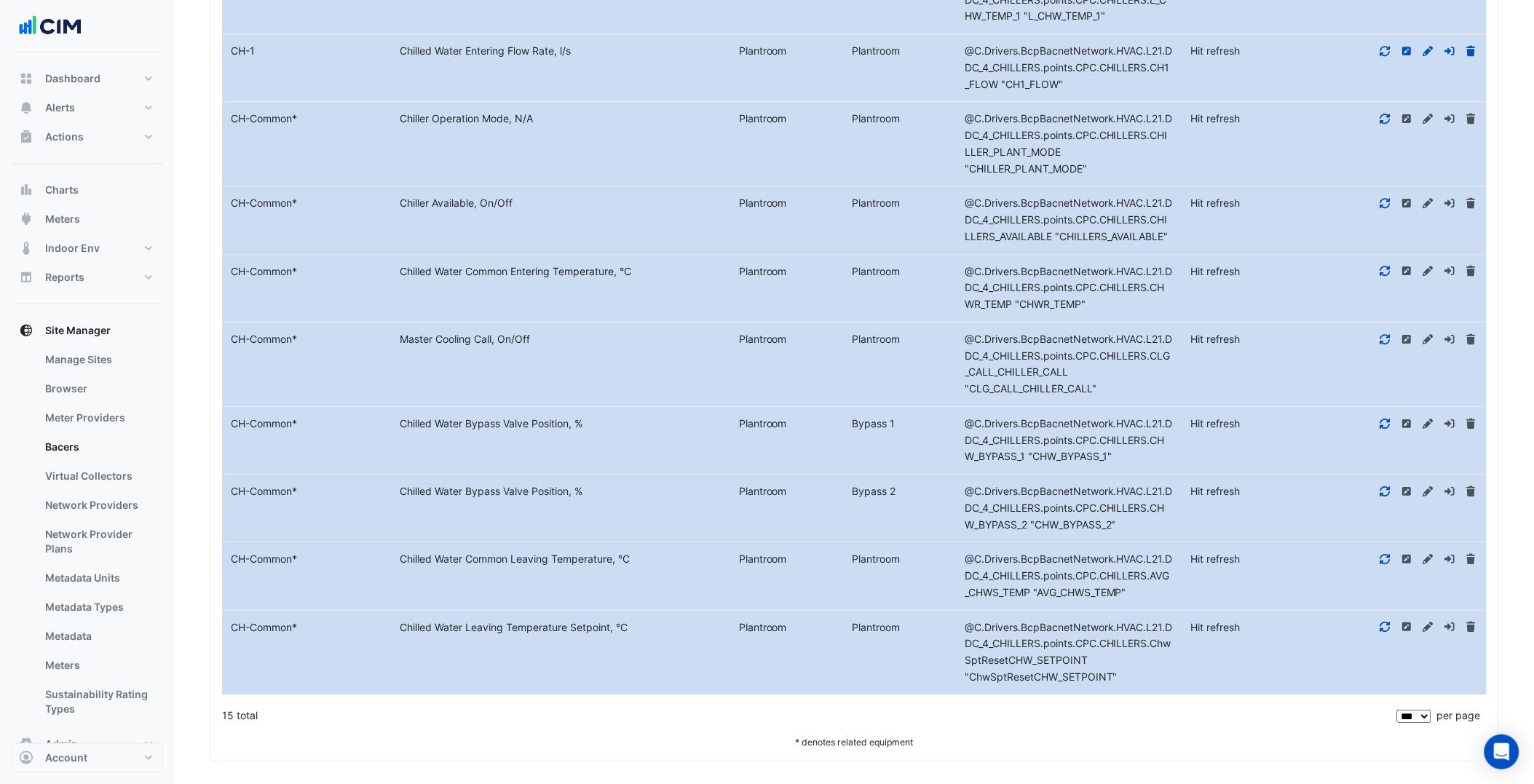
scroll to position [1378, 0]
drag, startPoint x: 398, startPoint y: 437, endPoint x: 584, endPoint y: 432, distance: 186.1
click at [584, 429] on div "Chilled Water Bypass Valve Position, %" at bounding box center [560, 422] width 339 height 17
drag, startPoint x: 387, startPoint y: 573, endPoint x: 573, endPoint y: 560, distance: 186.5
click at [572, 560] on div "Equipment Name CH-Common * Metadata Chilled Water Common Leaving Temperature, °…" at bounding box center [854, 573] width 1265 height 67
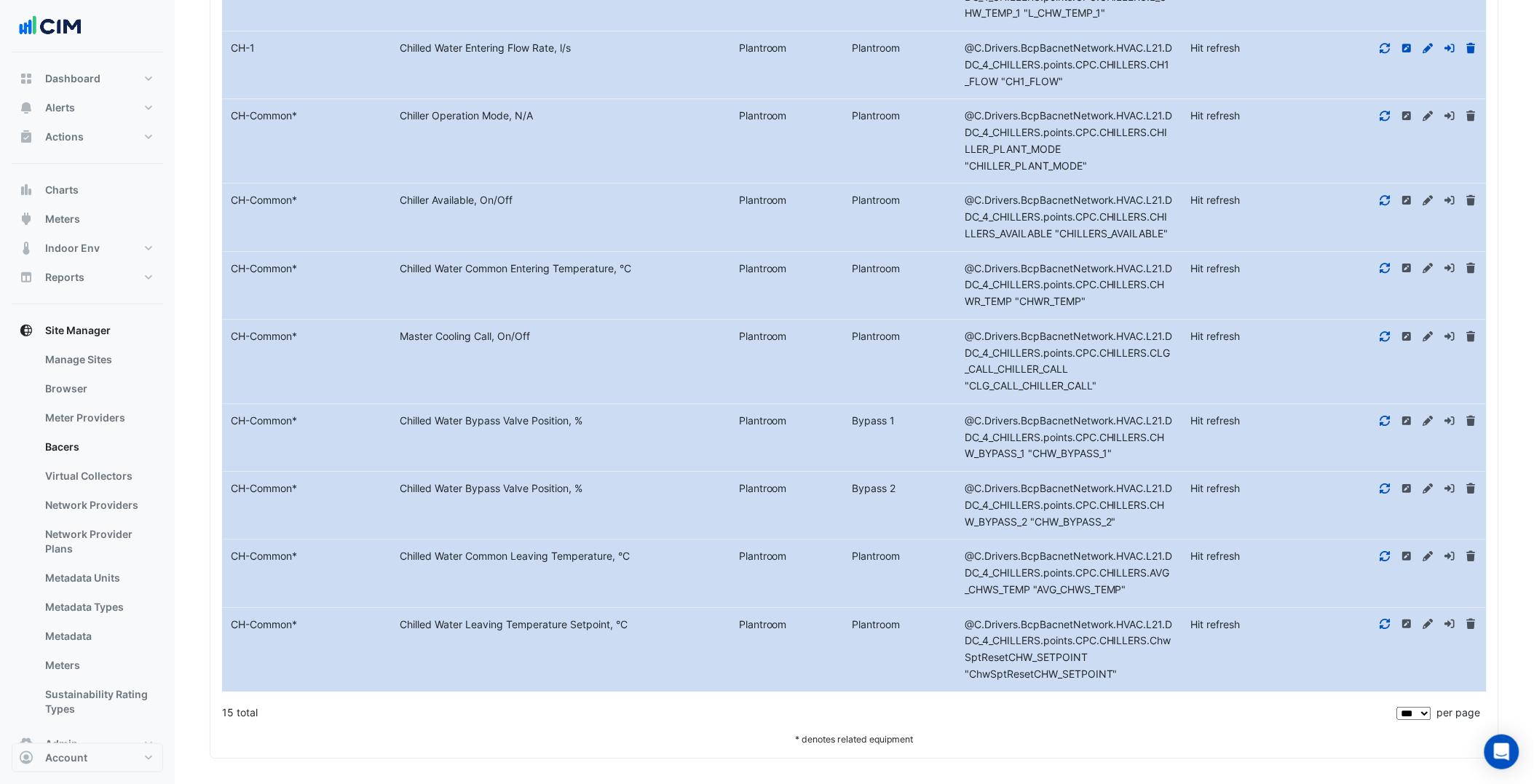
drag, startPoint x: 573, startPoint y: 560, endPoint x: 680, endPoint y: 580, distance: 108.9
click at [680, 565] on div "Chilled Water Common Leaving Temperature, °C" at bounding box center [560, 557] width 339 height 17
drag, startPoint x: 680, startPoint y: 580, endPoint x: 398, endPoint y: 584, distance: 282.0
click at [398, 565] on div "Chilled Water Common Leaving Temperature, °C" at bounding box center [560, 557] width 339 height 17
drag, startPoint x: 648, startPoint y: 637, endPoint x: 404, endPoint y: 645, distance: 244.1
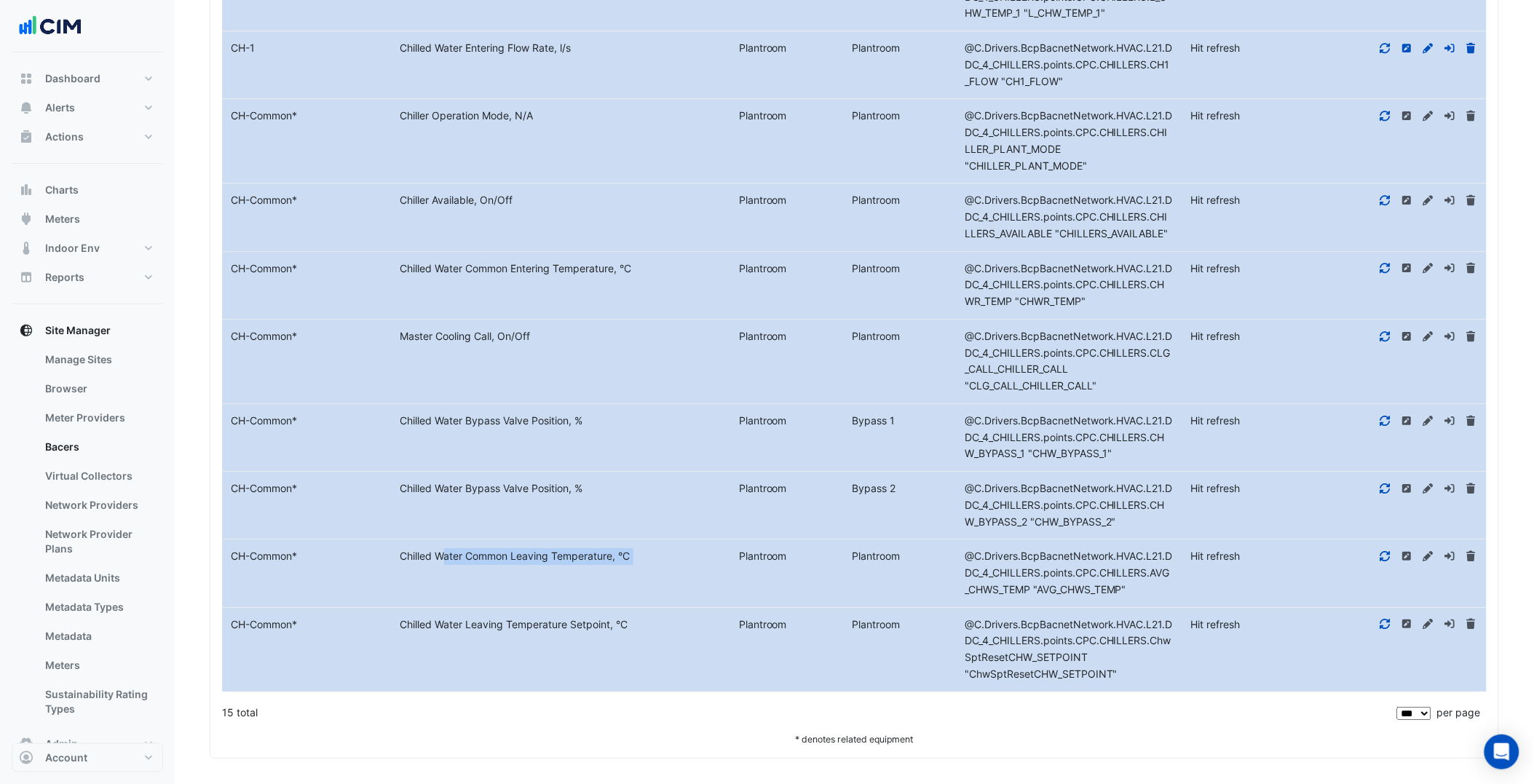
click at [404, 633] on div "Chilled Water Leaving Temperature Setpoint, °C" at bounding box center [560, 625] width 339 height 17
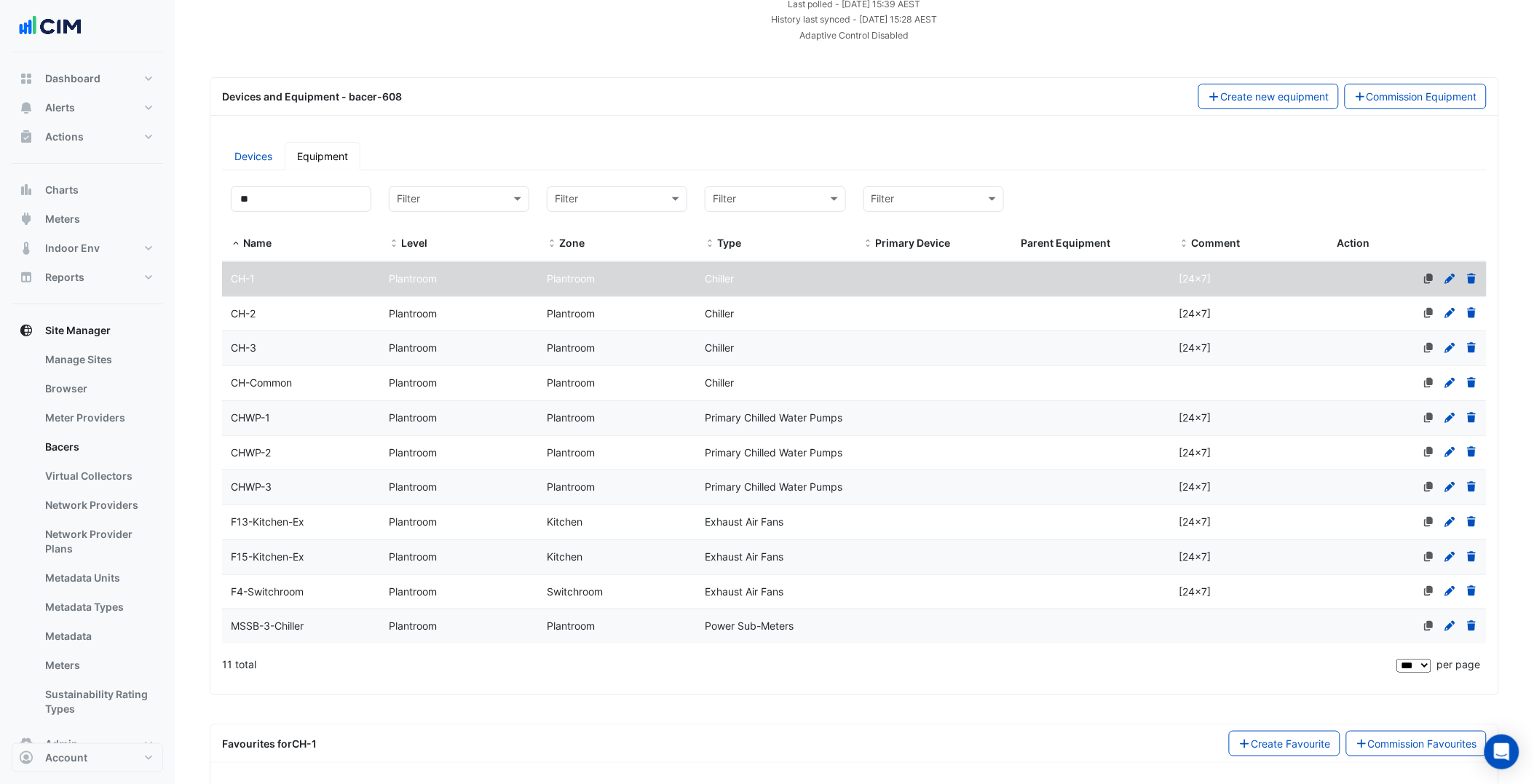
scroll to position [111, 0]
drag, startPoint x: 261, startPoint y: 206, endPoint x: 197, endPoint y: 191, distance: 65.7
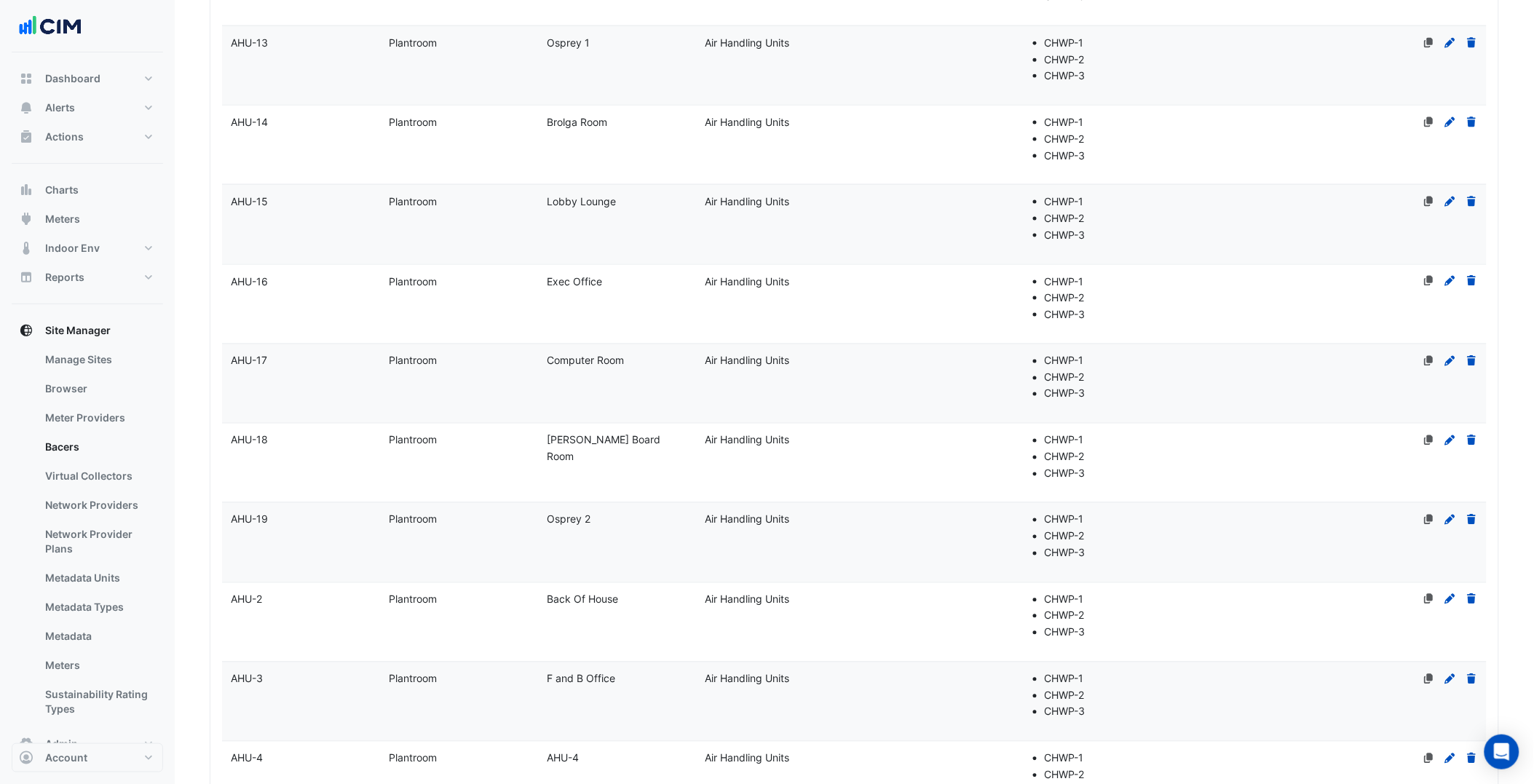
scroll to position [675, 0]
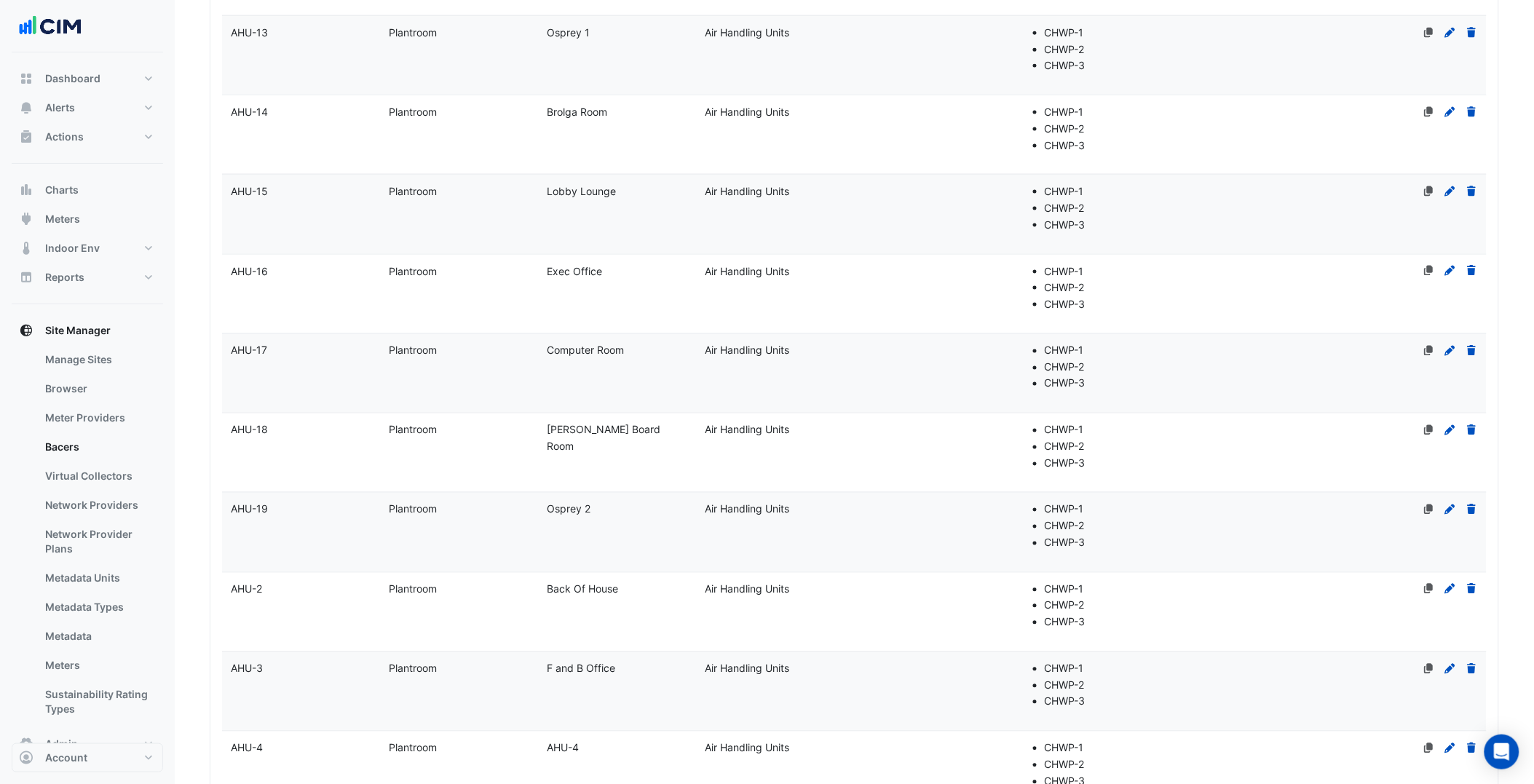
type input "***"
click at [303, 376] on datatable-body-cell "Name AHU-17" at bounding box center [301, 374] width 158 height 79
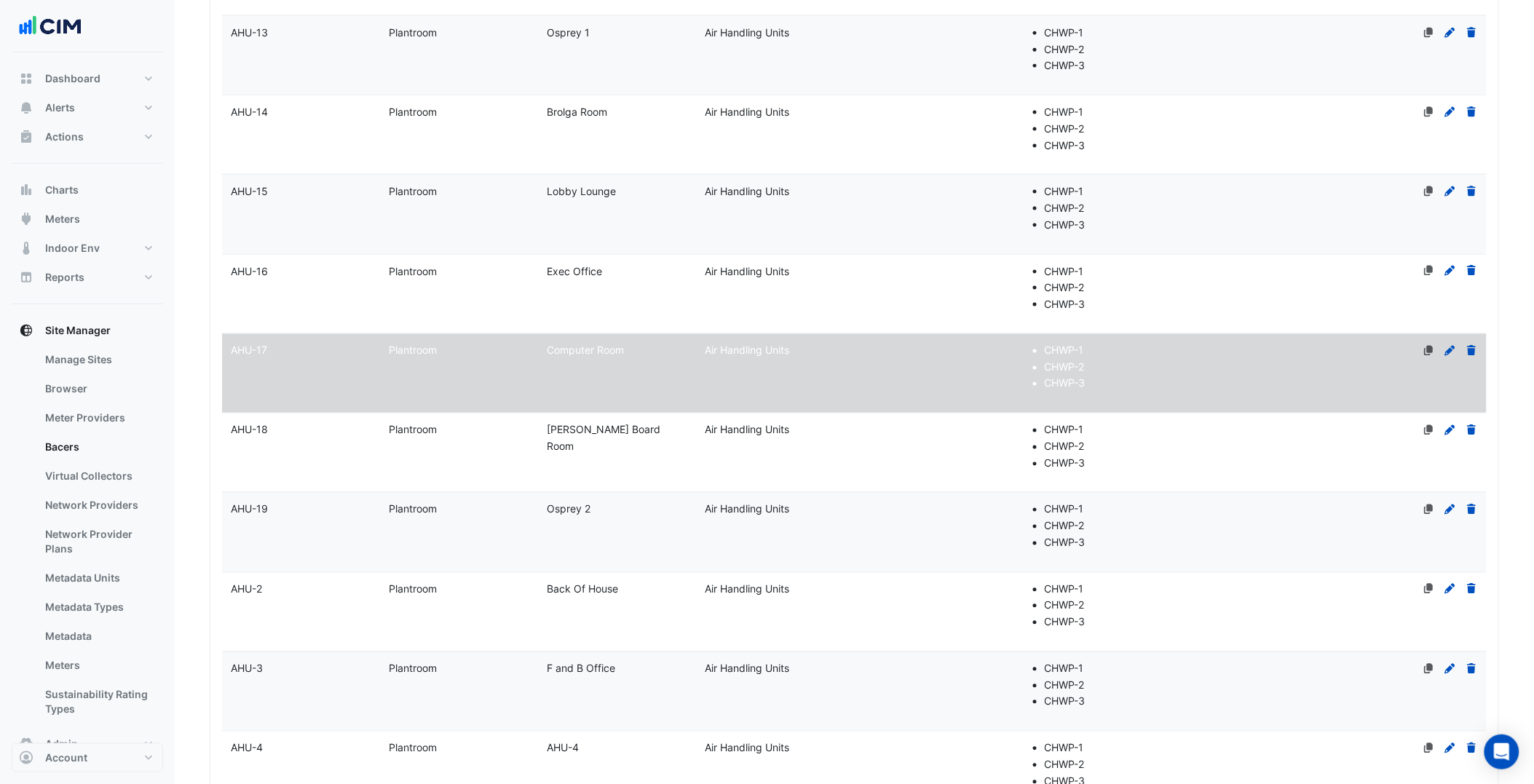
select select "***"
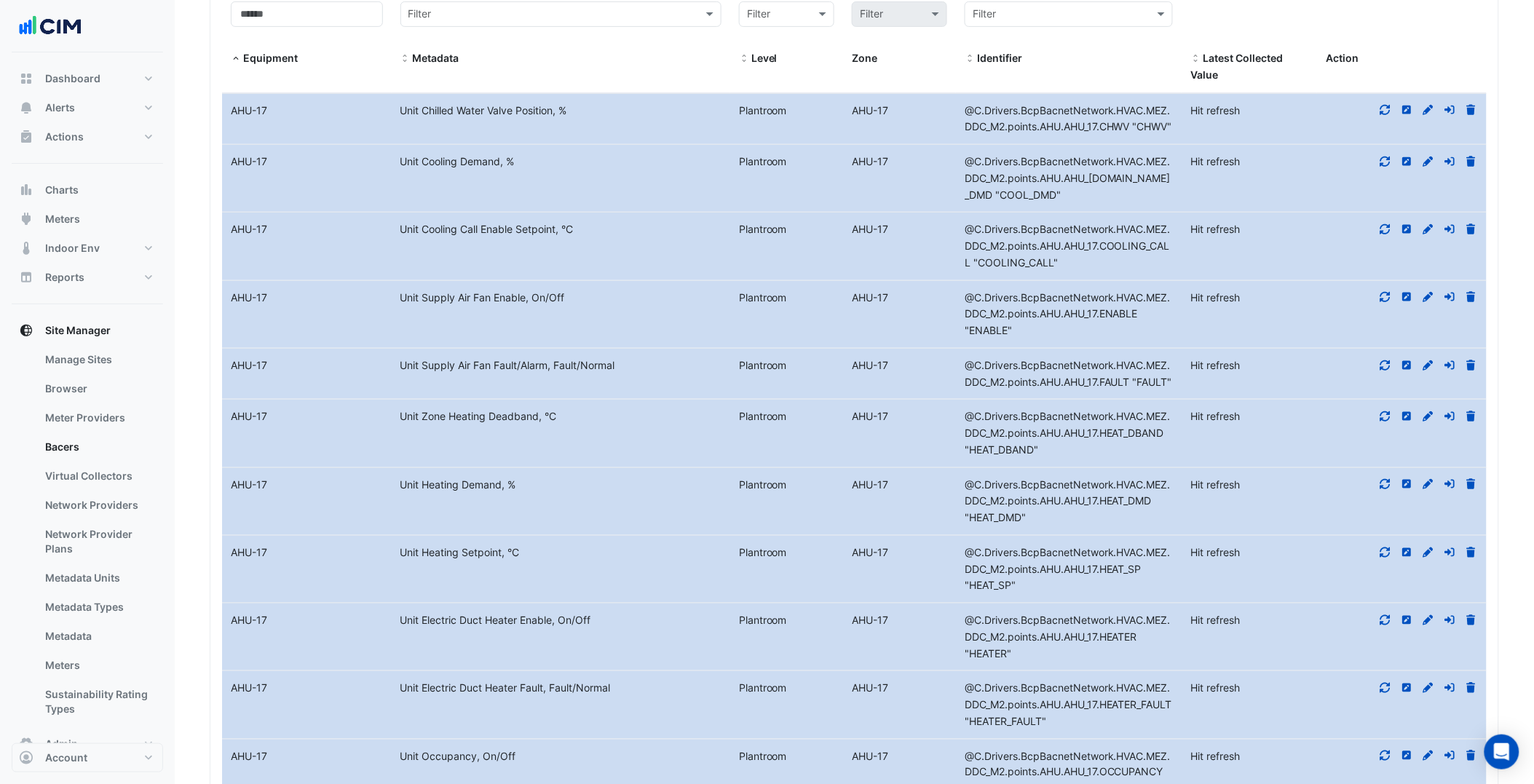
scroll to position [2195, 0]
click at [416, 62] on span "Metadata" at bounding box center [436, 58] width 46 height 12
click at [408, 60] on span at bounding box center [405, 60] width 10 height 12
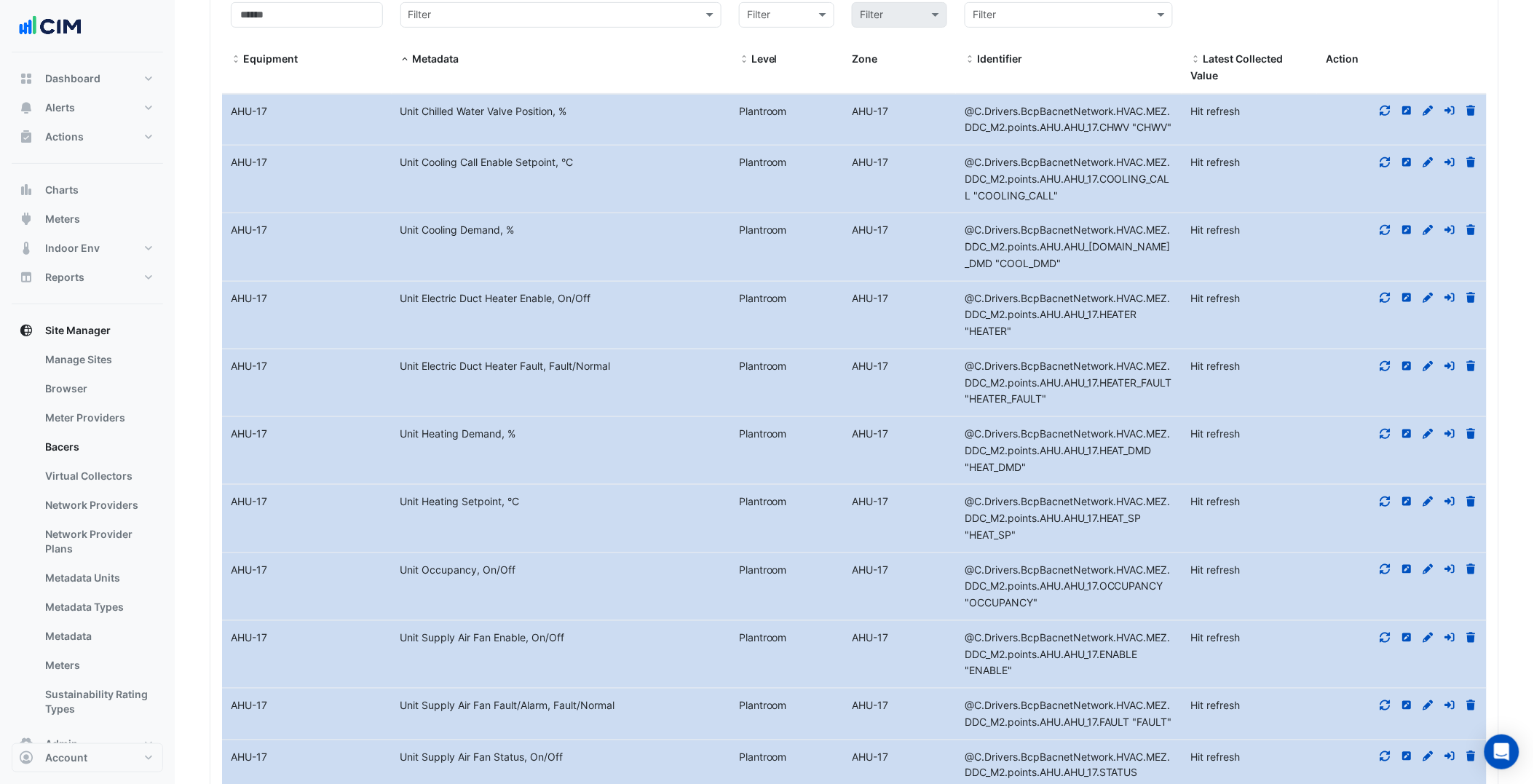
click at [408, 58] on span at bounding box center [405, 60] width 10 height 12
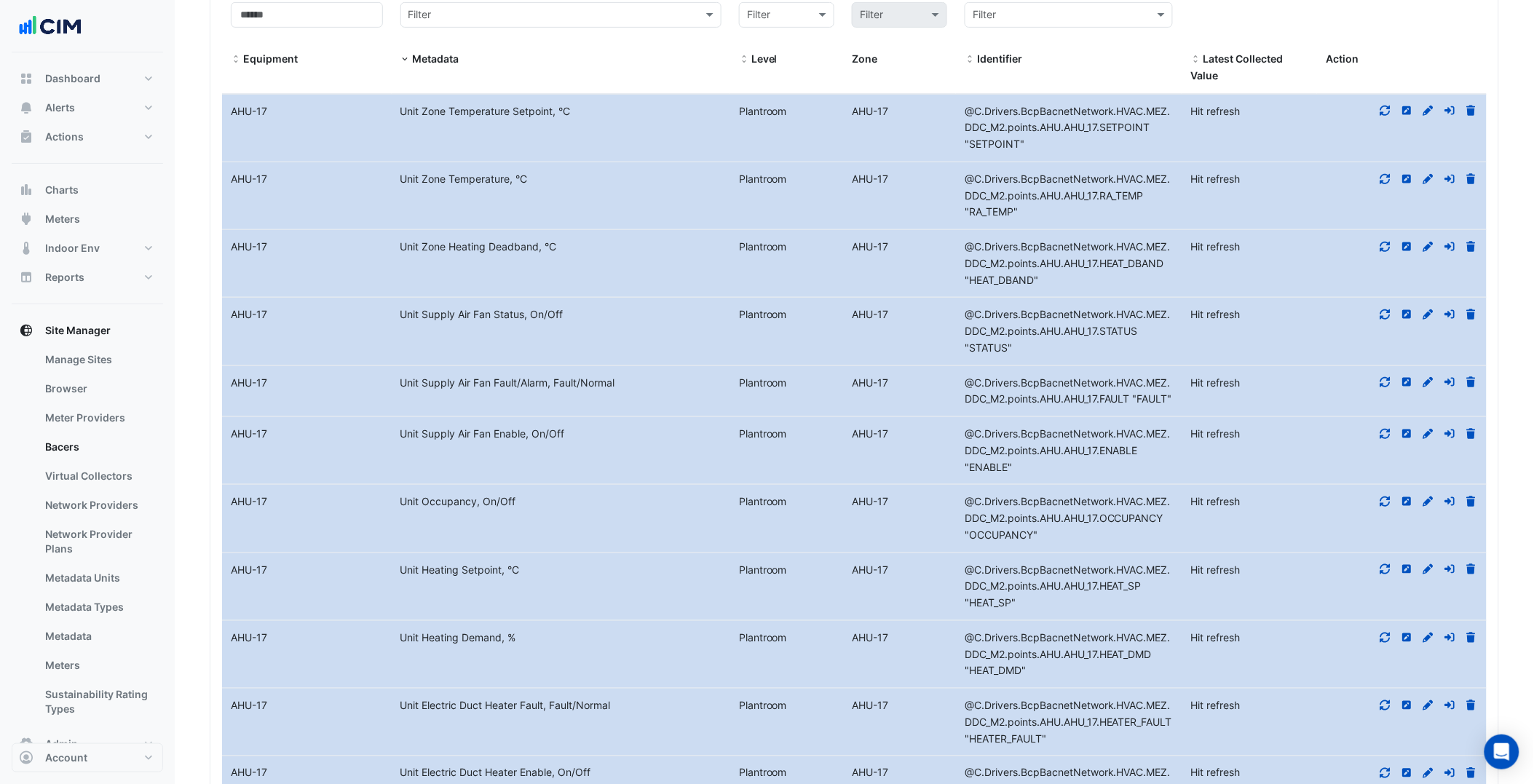
click at [408, 58] on span at bounding box center [405, 60] width 10 height 12
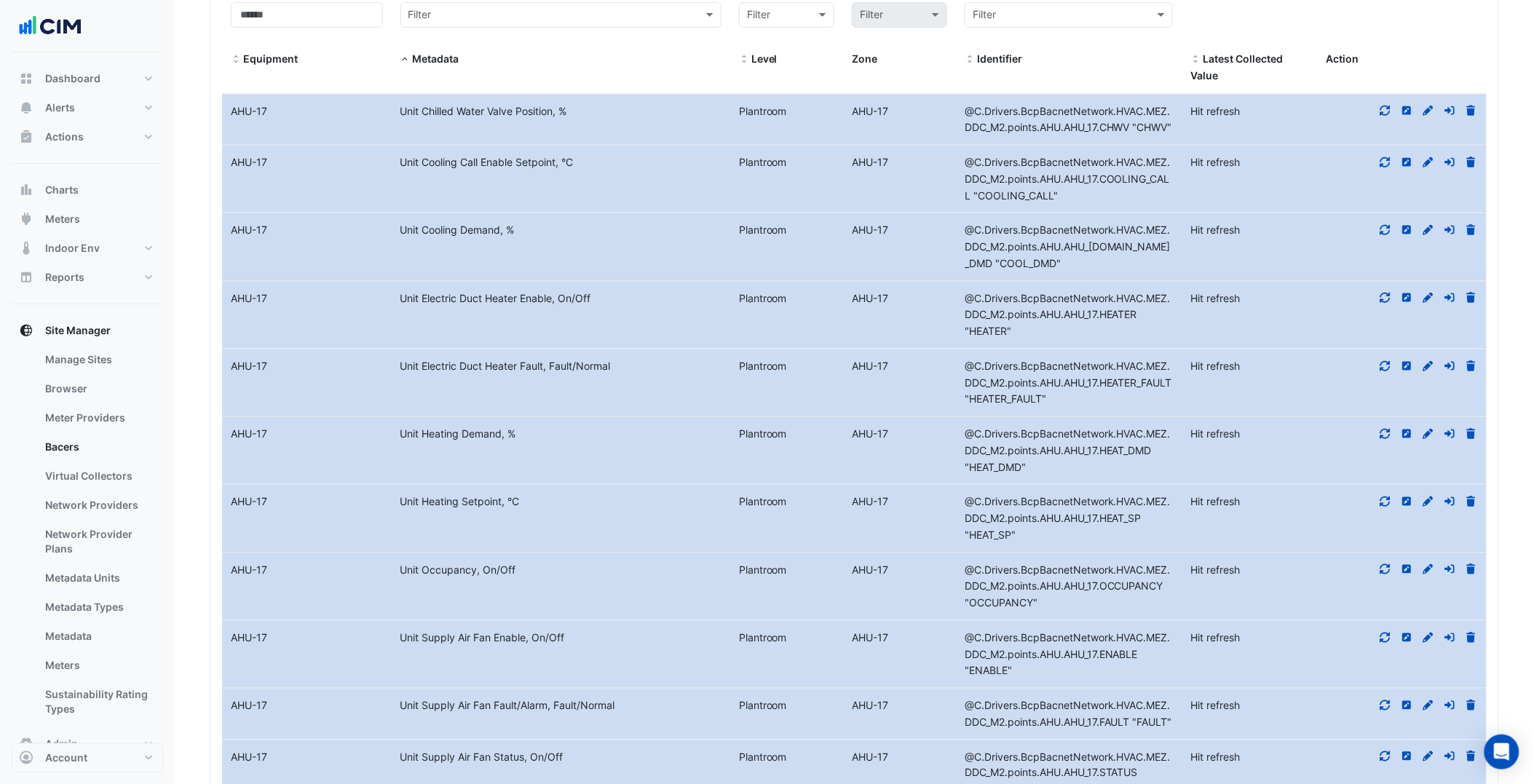
drag, startPoint x: 390, startPoint y: 110, endPoint x: 577, endPoint y: 114, distance: 187.0
click at [577, 114] on div "Equipment Name AHU-17 Metadata Unit Chilled Water Valve Position, % Level Plant…" at bounding box center [854, 119] width 1265 height 51
drag, startPoint x: 602, startPoint y: 176, endPoint x: 402, endPoint y: 177, distance: 200.0
click at [402, 177] on datatable-body-cell "Metadata Unit Cooling Call Enable Setpoint, °C" at bounding box center [560, 179] width 339 height 67
drag, startPoint x: 471, startPoint y: 246, endPoint x: 395, endPoint y: 244, distance: 76.0
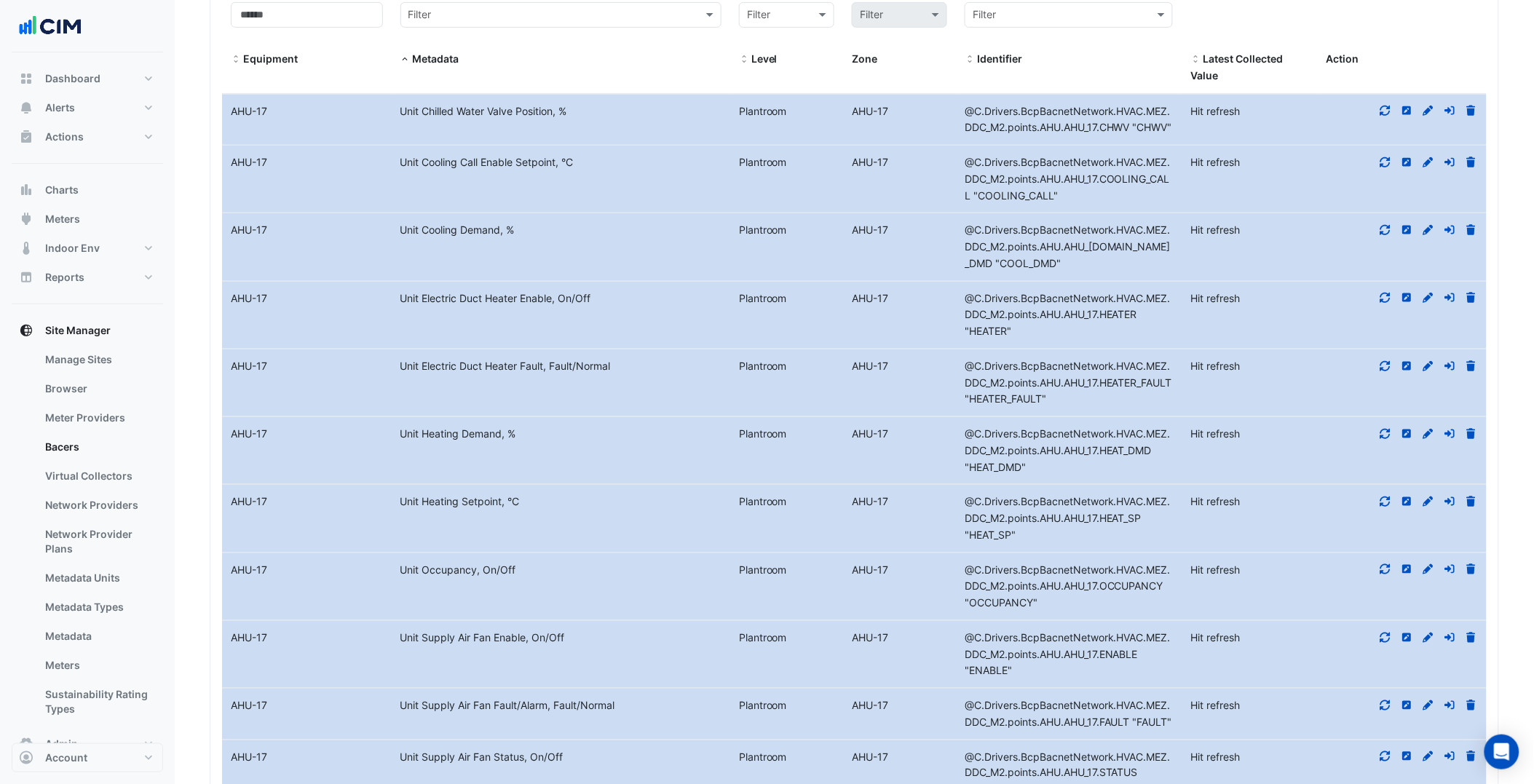
click at [395, 239] on div "Unit Cooling Demand, %" at bounding box center [560, 230] width 339 height 17
drag, startPoint x: 607, startPoint y: 314, endPoint x: 403, endPoint y: 322, distance: 204.2
click at [403, 308] on div "Unit Electric Duct Heater Enable, On/Off" at bounding box center [560, 299] width 339 height 17
drag, startPoint x: 403, startPoint y: 322, endPoint x: 414, endPoint y: 309, distance: 17.0
drag, startPoint x: 628, startPoint y: 386, endPoint x: 393, endPoint y: 395, distance: 235.2
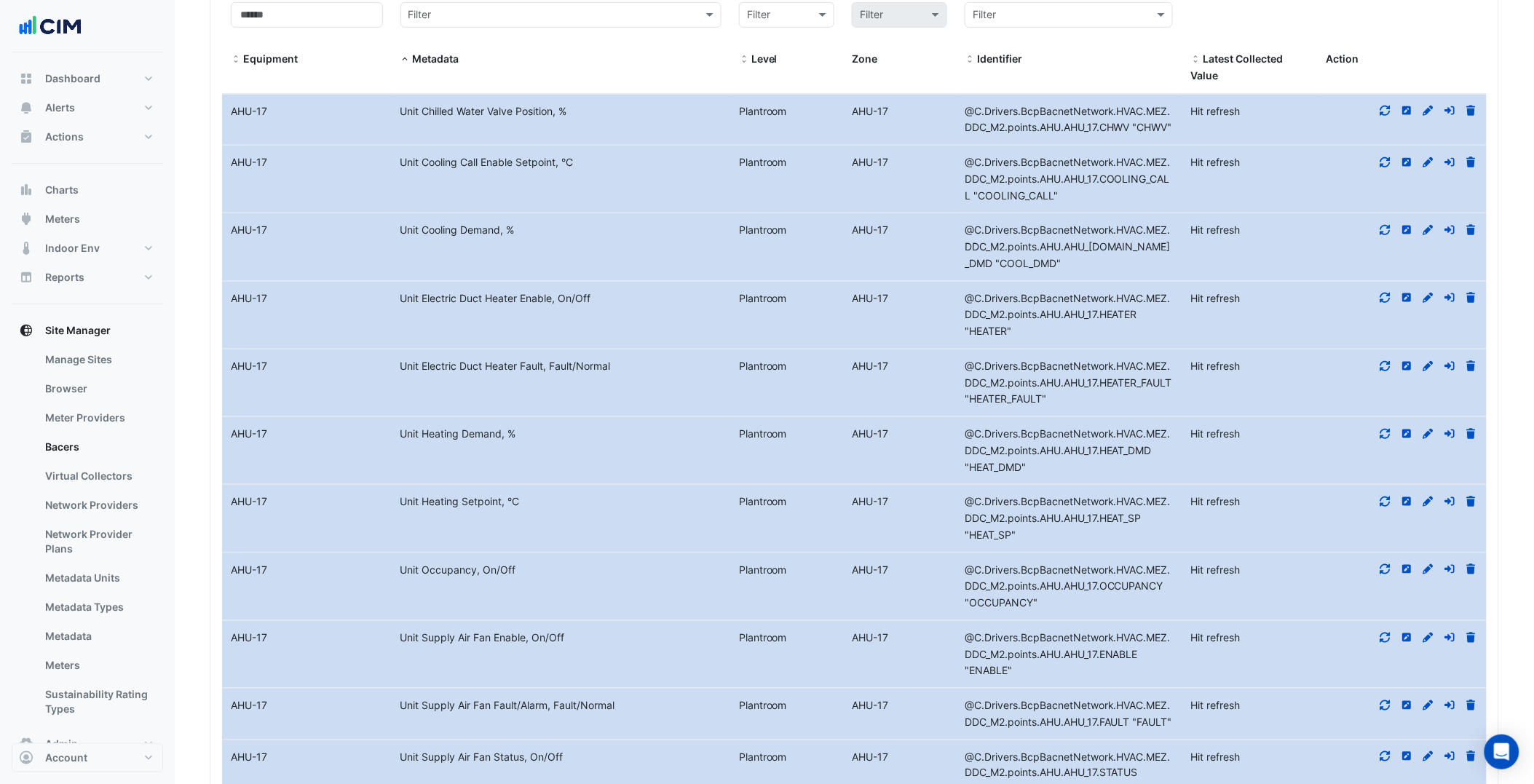
click at [393, 395] on datatable-body-cell "Metadata Unit Electric Duct Heater Fault, Fault/Normal" at bounding box center [560, 383] width 339 height 67
drag, startPoint x: 393, startPoint y: 395, endPoint x: 416, endPoint y: 386, distance: 24.7
drag, startPoint x: 556, startPoint y: 459, endPoint x: 394, endPoint y: 448, distance: 162.4
click at [394, 443] on div "Unit Heating Demand, %" at bounding box center [560, 434] width 339 height 17
drag, startPoint x: 394, startPoint y: 448, endPoint x: 433, endPoint y: 448, distance: 39.0
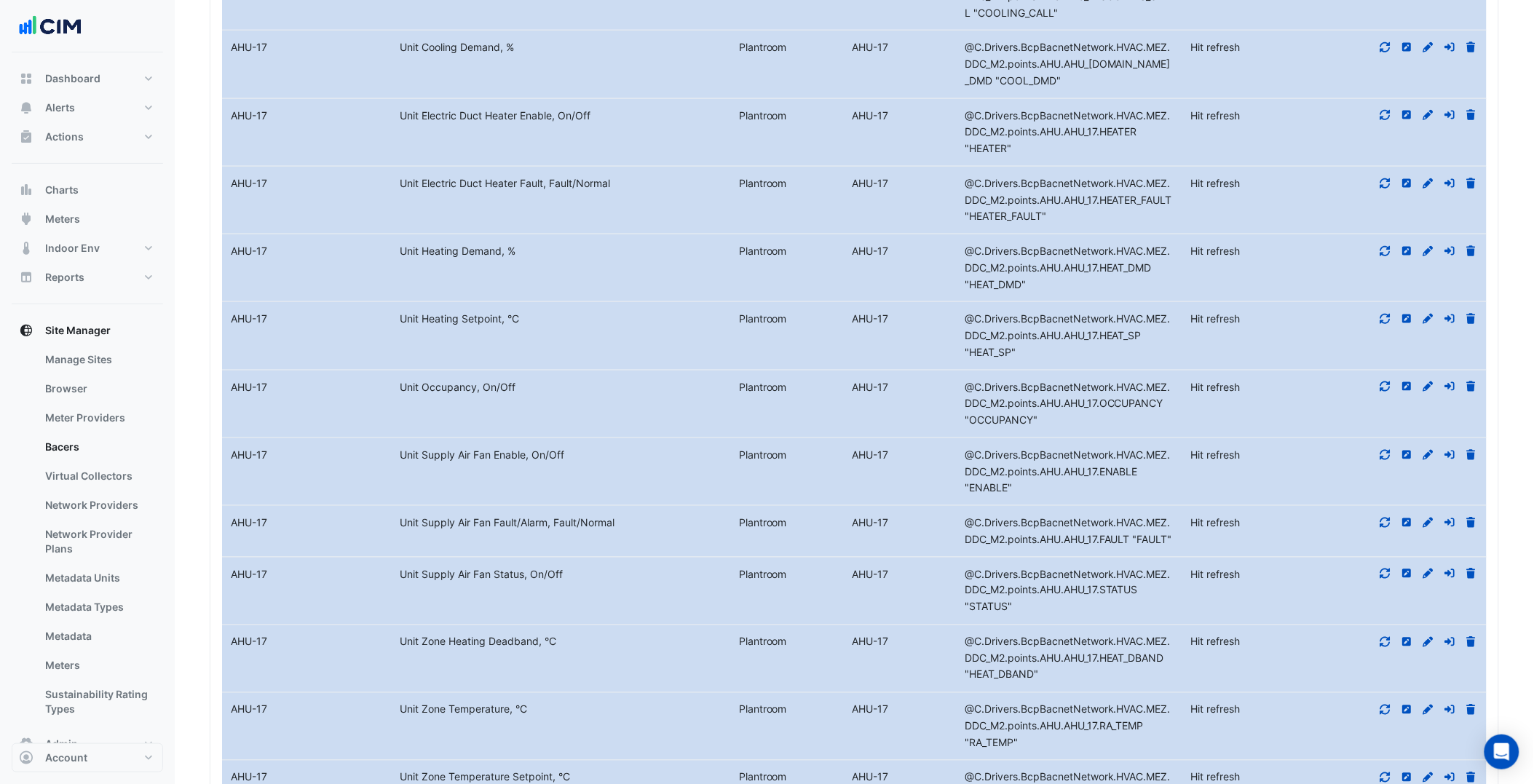
scroll to position [2382, 0]
drag, startPoint x: 542, startPoint y: 328, endPoint x: 383, endPoint y: 339, distance: 159.4
click at [383, 339] on div "Equipment Name AHU-17 Metadata Unit Heating Setpoint, °C Level Plantroom AHU-17…" at bounding box center [854, 331] width 1265 height 67
drag, startPoint x: 383, startPoint y: 339, endPoint x: 397, endPoint y: 338, distance: 14.0
drag, startPoint x: 548, startPoint y: 402, endPoint x: 402, endPoint y: 412, distance: 146.3
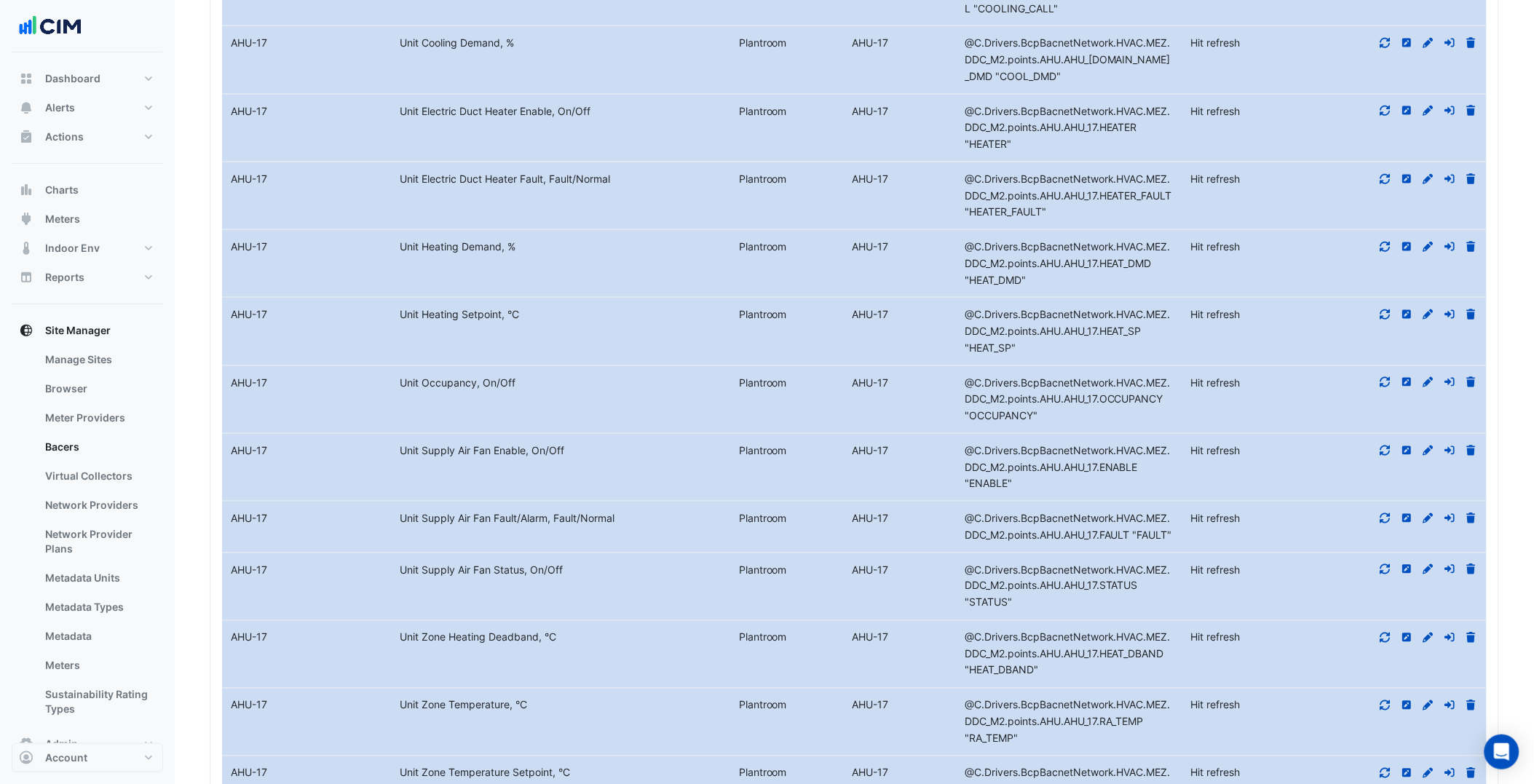
click at [402, 412] on datatable-body-cell "Metadata Unit Occupancy, On/Off" at bounding box center [560, 399] width 339 height 67
drag, startPoint x: 402, startPoint y: 412, endPoint x: 414, endPoint y: 402, distance: 15.6
drag, startPoint x: 575, startPoint y: 464, endPoint x: 394, endPoint y: 484, distance: 182.1
click at [394, 484] on datatable-body-cell "Metadata Unit Supply Air Fan Enable, On/Off" at bounding box center [560, 467] width 339 height 67
drag, startPoint x: 394, startPoint y: 484, endPoint x: 442, endPoint y: 475, distance: 48.8
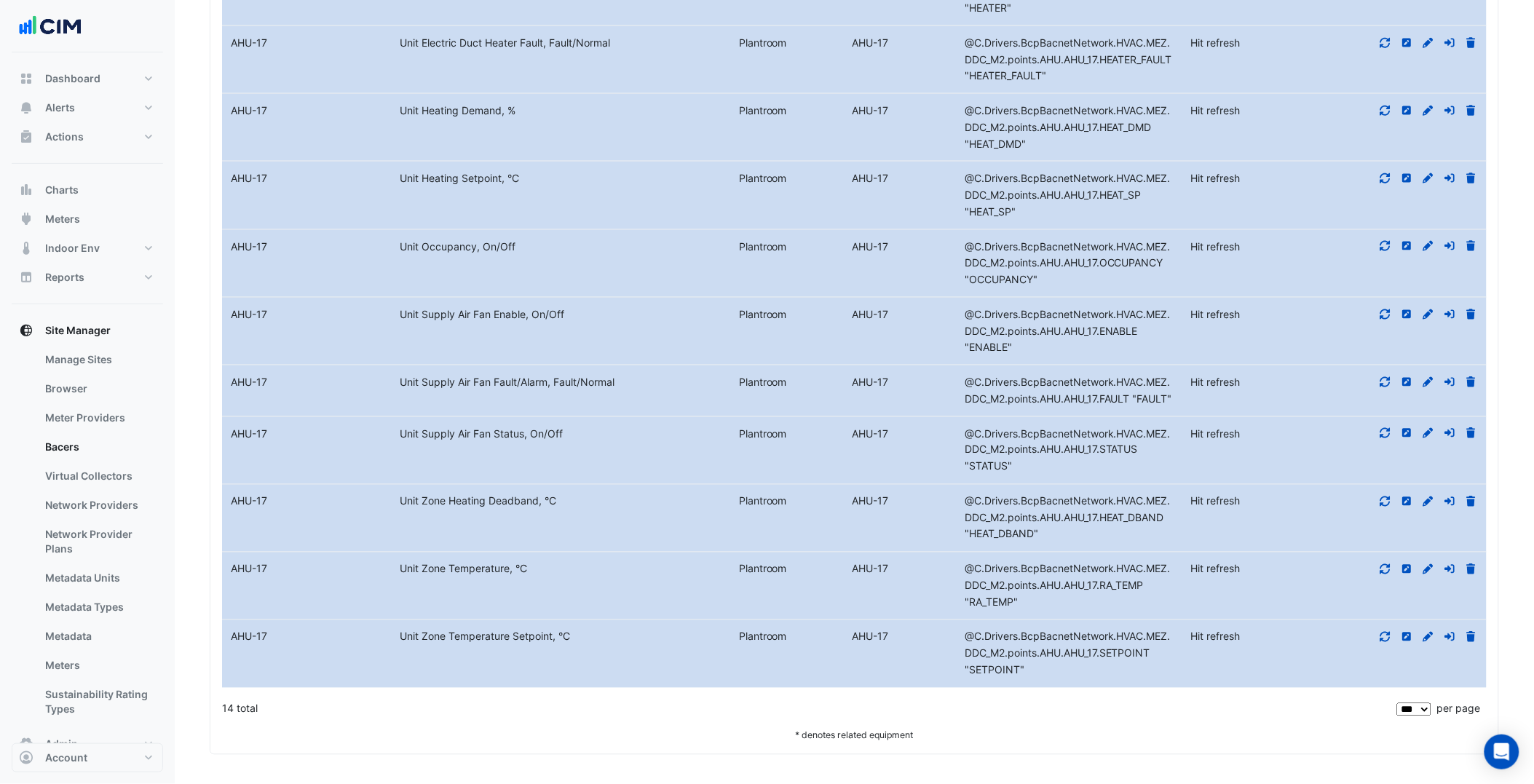
scroll to position [2541, 0]
drag, startPoint x: 637, startPoint y: 386, endPoint x: 402, endPoint y: 380, distance: 235.1
click at [402, 380] on datatable-body-cell "Metadata Unit Supply Air Fan Fault/Alarm, Fault/Normal" at bounding box center [560, 391] width 339 height 51
drag, startPoint x: 578, startPoint y: 452, endPoint x: 370, endPoint y: 452, distance: 208.0
click at [370, 452] on div "Equipment Name AHU-17 Metadata Unit Supply Air Fan Status, On/Off Level Plantro…" at bounding box center [854, 451] width 1265 height 67
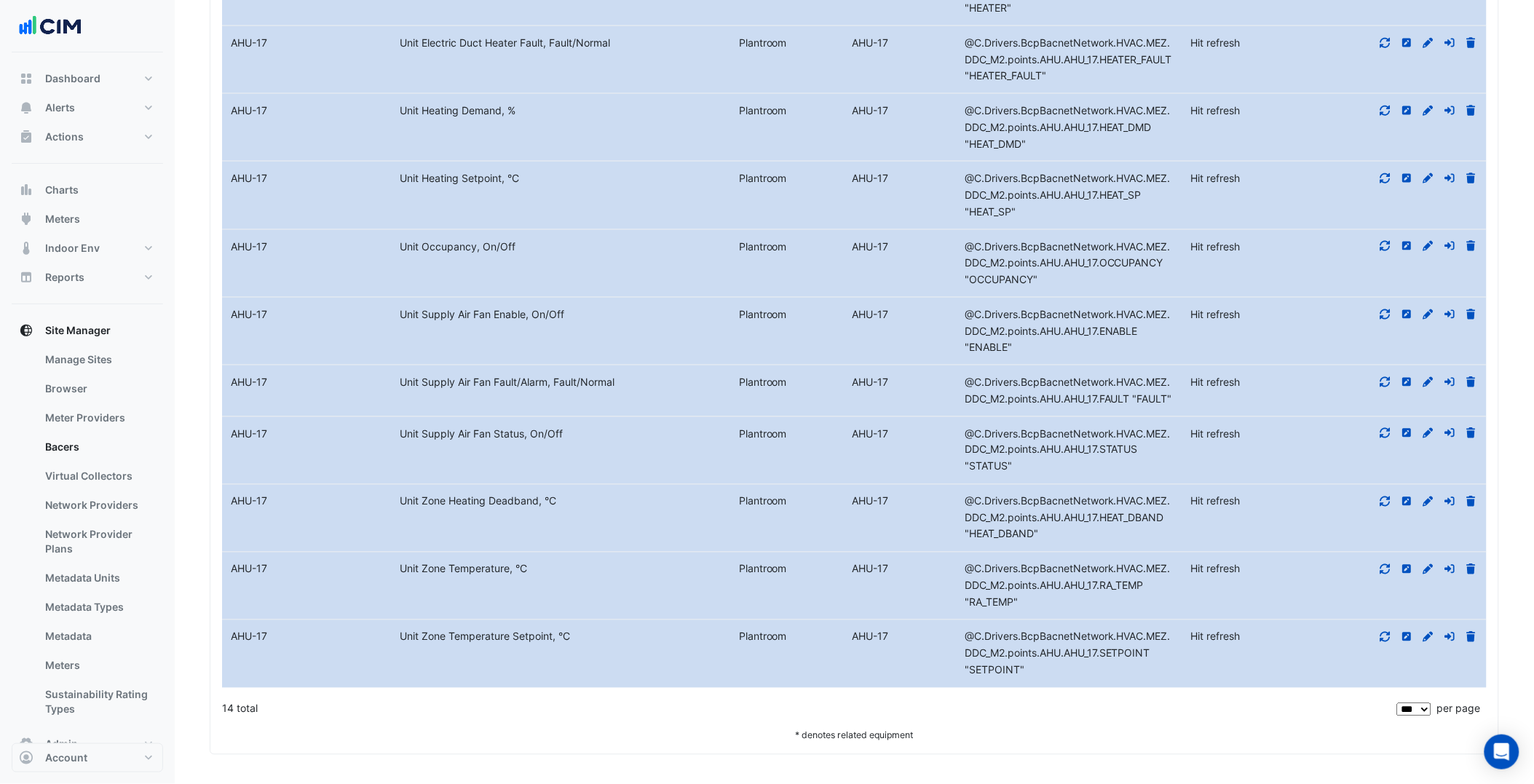
drag, startPoint x: 370, startPoint y: 452, endPoint x: 442, endPoint y: 438, distance: 73.3
drag, startPoint x: 562, startPoint y: 516, endPoint x: 398, endPoint y: 516, distance: 164.0
click at [398, 511] on div "Unit Zone Heating Deadband, °C" at bounding box center [560, 502] width 339 height 17
drag, startPoint x: 550, startPoint y: 581, endPoint x: 402, endPoint y: 578, distance: 148.0
click at [402, 578] on div "Unit Zone Temperature, °C" at bounding box center [560, 570] width 339 height 17
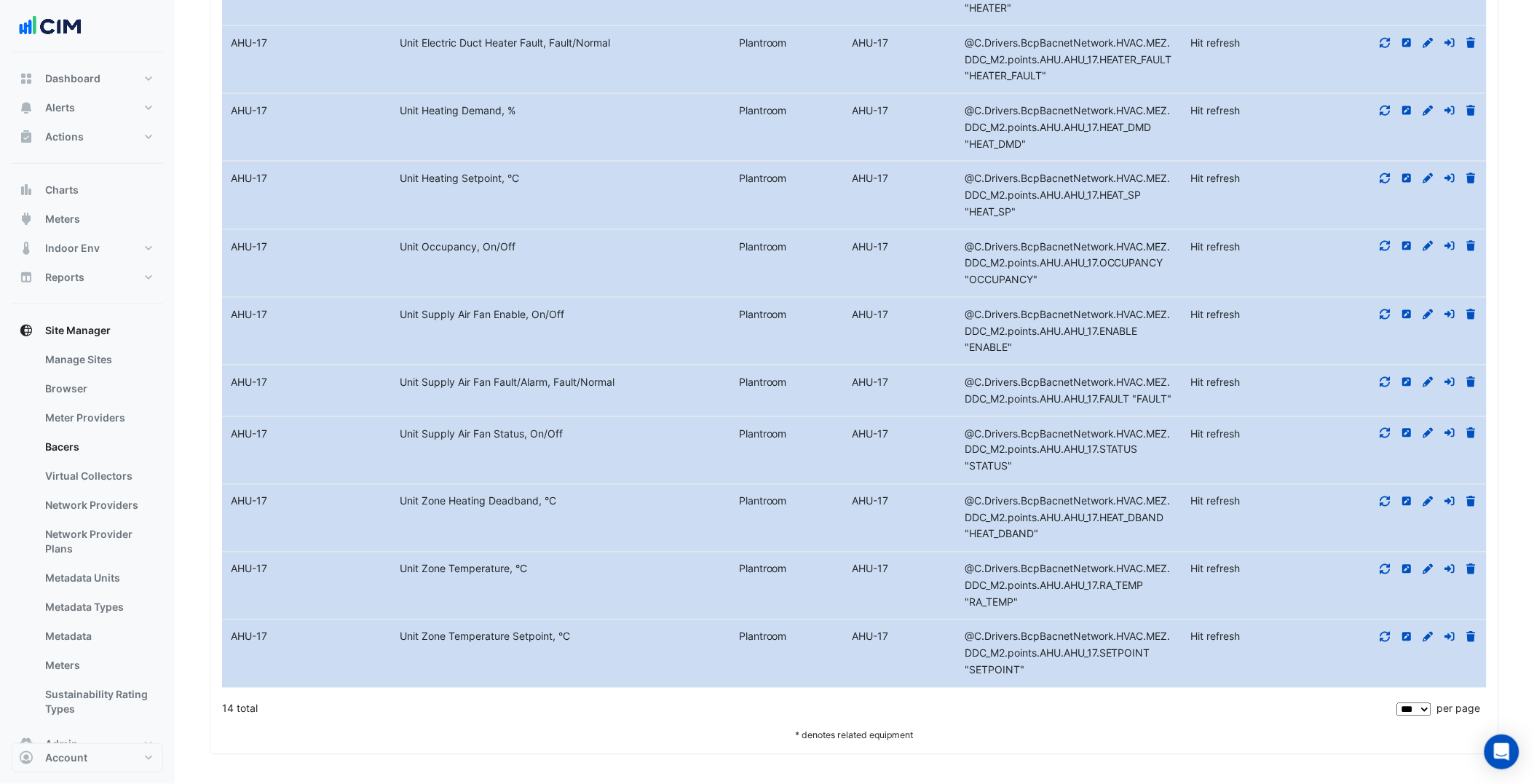
drag, startPoint x: 602, startPoint y: 646, endPoint x: 365, endPoint y: 654, distance: 237.1
click at [365, 654] on div "Equipment Name AHU-17 Metadata Unit Zone Temperature Setpoint, °C Level Plantro…" at bounding box center [854, 654] width 1265 height 67
drag, startPoint x: 365, startPoint y: 653, endPoint x: 438, endPoint y: 652, distance: 73.0
